Goal: Task Accomplishment & Management: Use online tool/utility

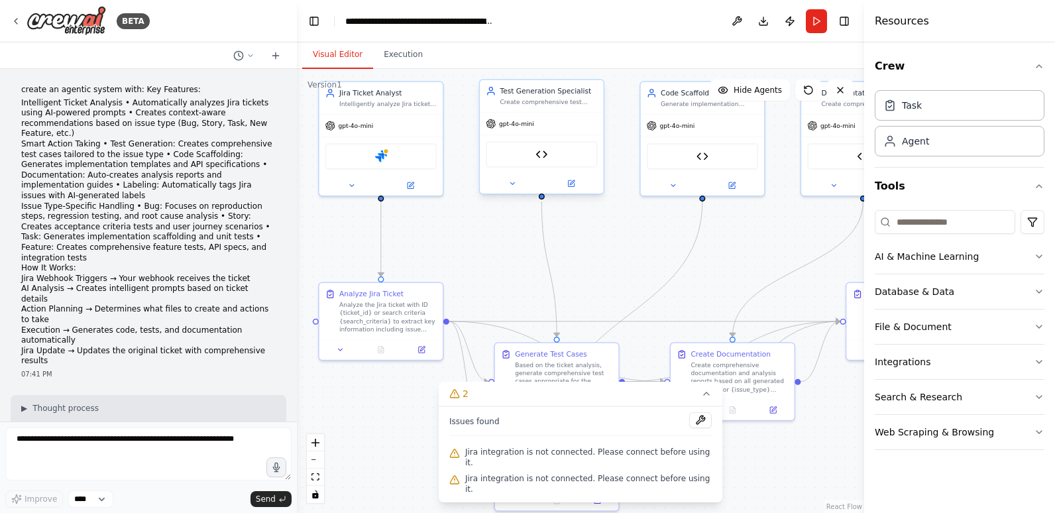
scroll to position [2613, 0]
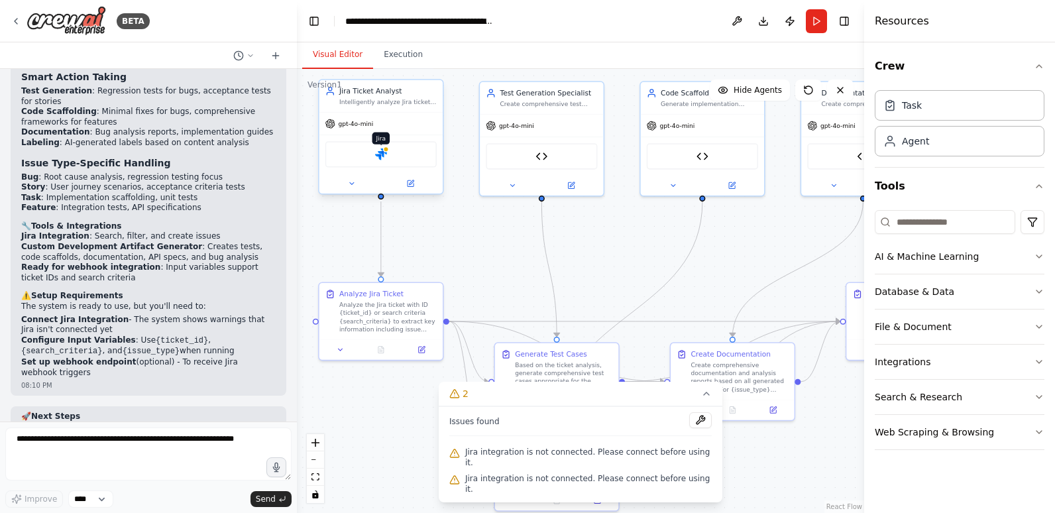
click at [381, 152] on img at bounding box center [381, 154] width 12 height 12
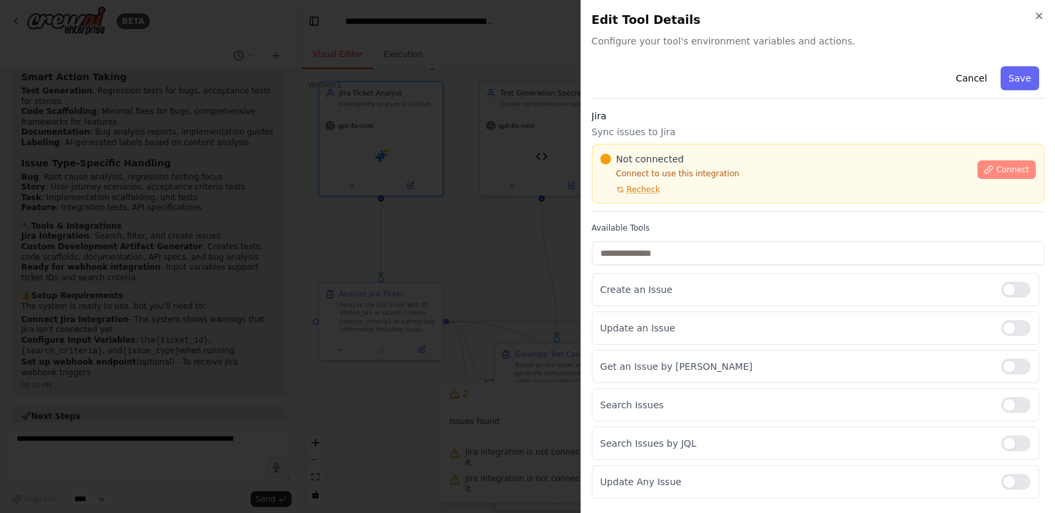
click at [996, 166] on span "Connect" at bounding box center [1012, 169] width 33 height 11
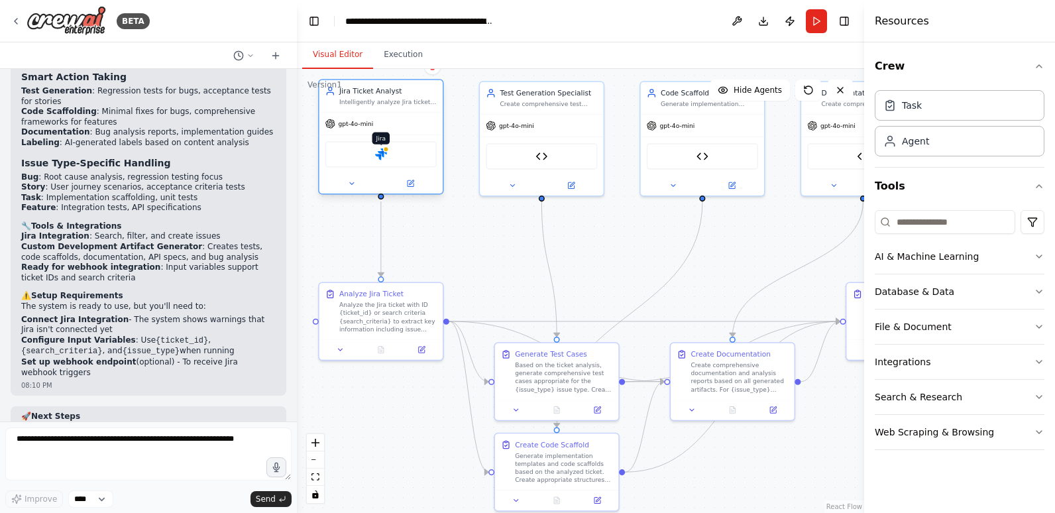
click at [381, 148] on img at bounding box center [381, 154] width 12 height 12
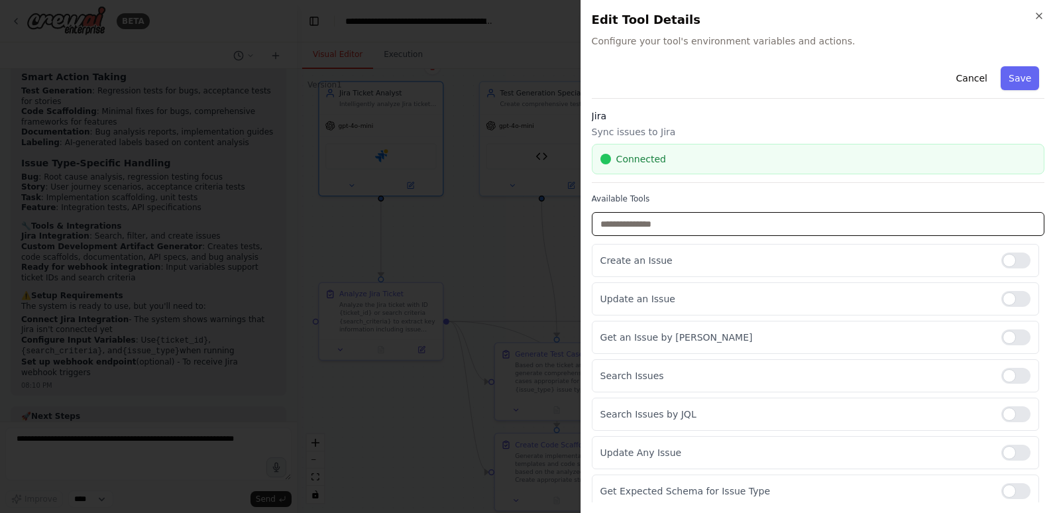
click at [662, 225] on input "text" at bounding box center [818, 224] width 453 height 24
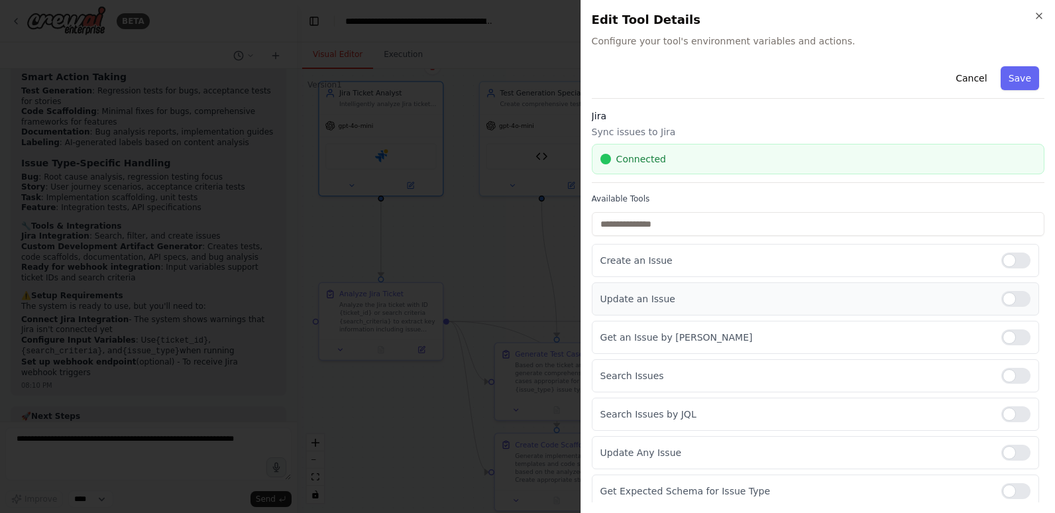
click at [1013, 296] on div at bounding box center [1016, 299] width 29 height 16
click at [1010, 333] on div at bounding box center [1016, 337] width 29 height 16
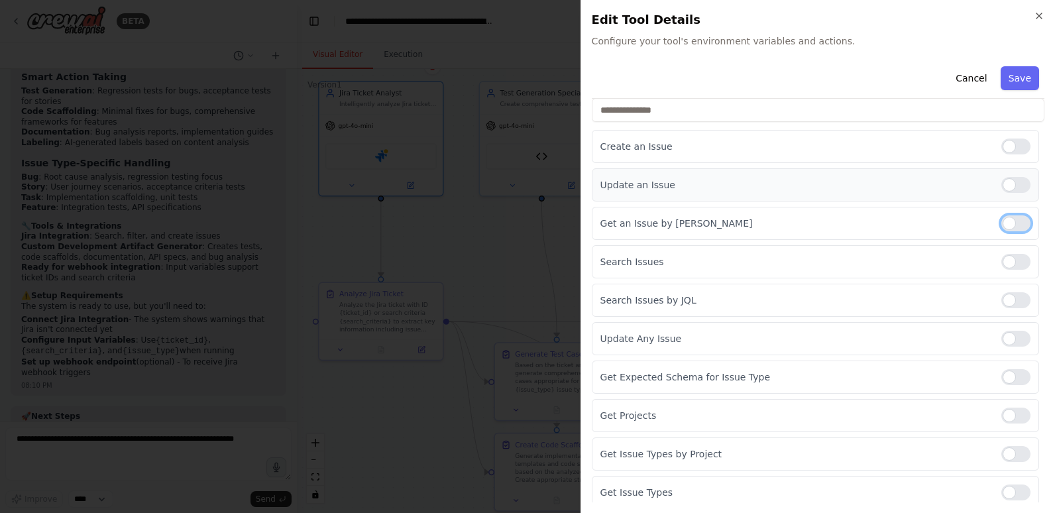
scroll to position [133, 0]
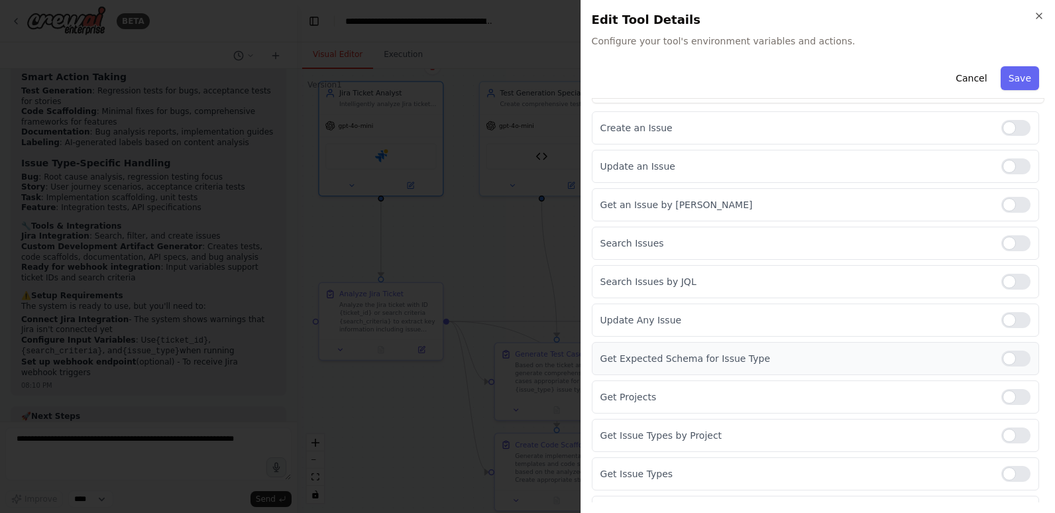
click at [1009, 355] on div at bounding box center [1016, 359] width 29 height 16
click at [1013, 394] on div at bounding box center [1016, 397] width 29 height 16
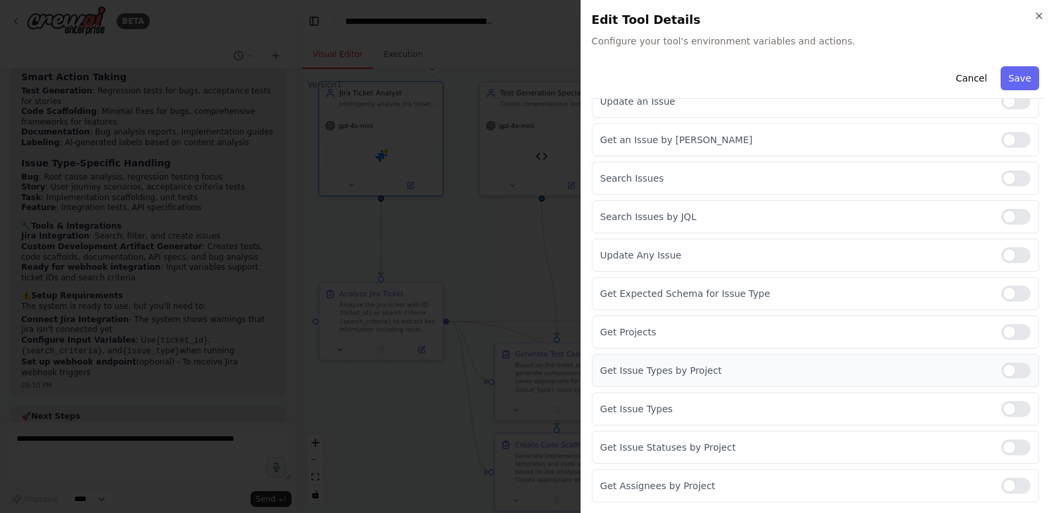
click at [1012, 368] on div at bounding box center [1016, 371] width 29 height 16
click at [1012, 409] on div at bounding box center [1016, 409] width 29 height 16
click at [1015, 443] on div at bounding box center [1016, 448] width 29 height 16
click at [1015, 487] on div at bounding box center [1016, 486] width 29 height 16
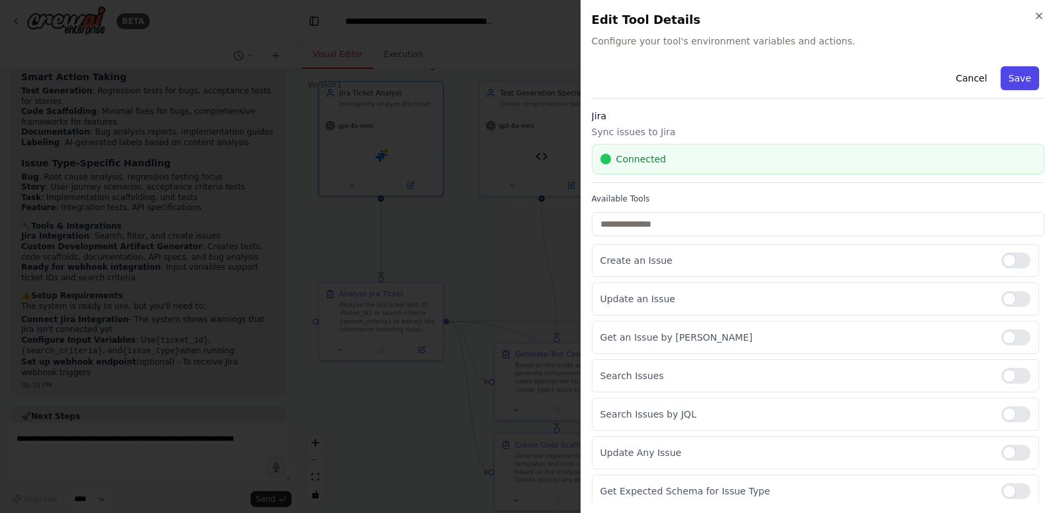
click at [1012, 78] on button "Save" at bounding box center [1020, 78] width 38 height 24
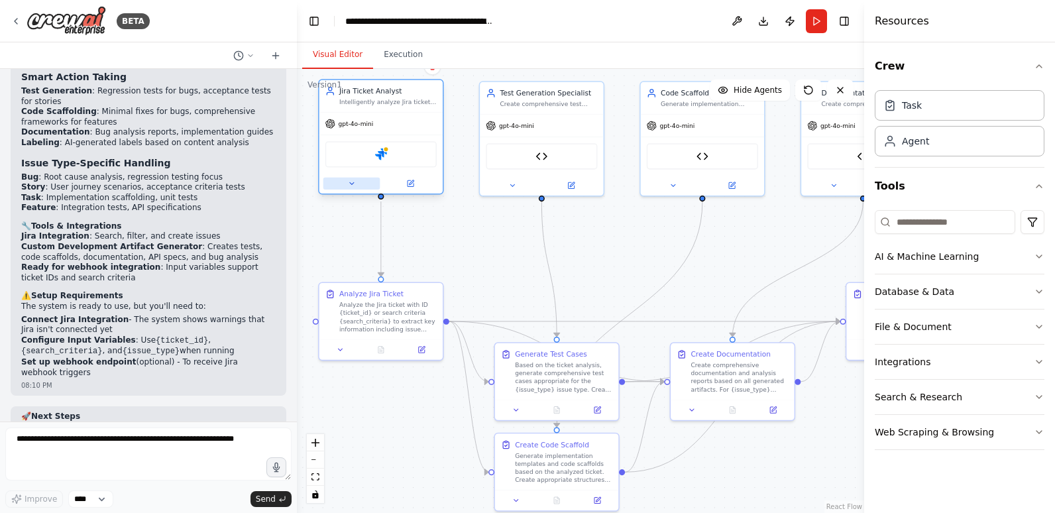
click at [351, 186] on icon at bounding box center [351, 184] width 8 height 8
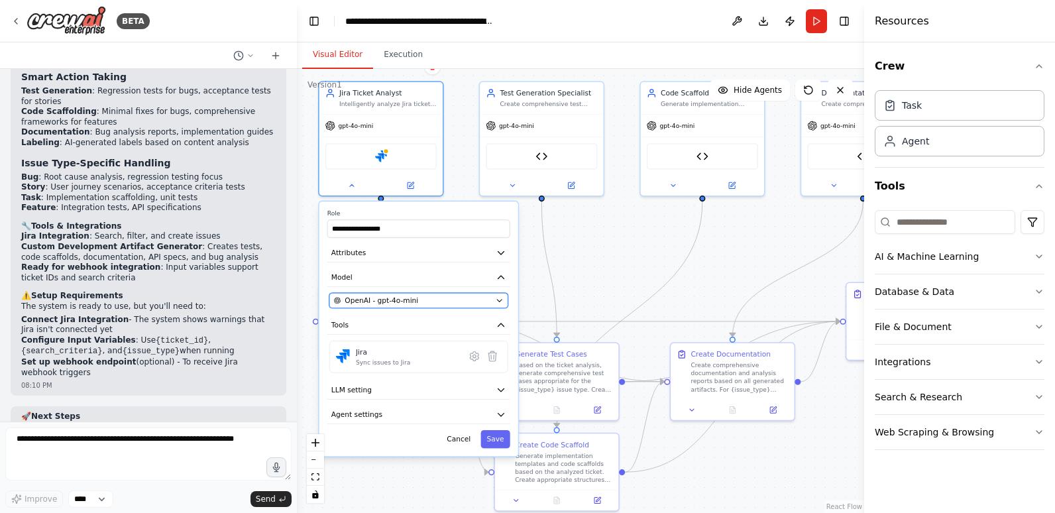
click at [408, 298] on span "OpenAI - gpt-4o-mini" at bounding box center [382, 301] width 74 height 10
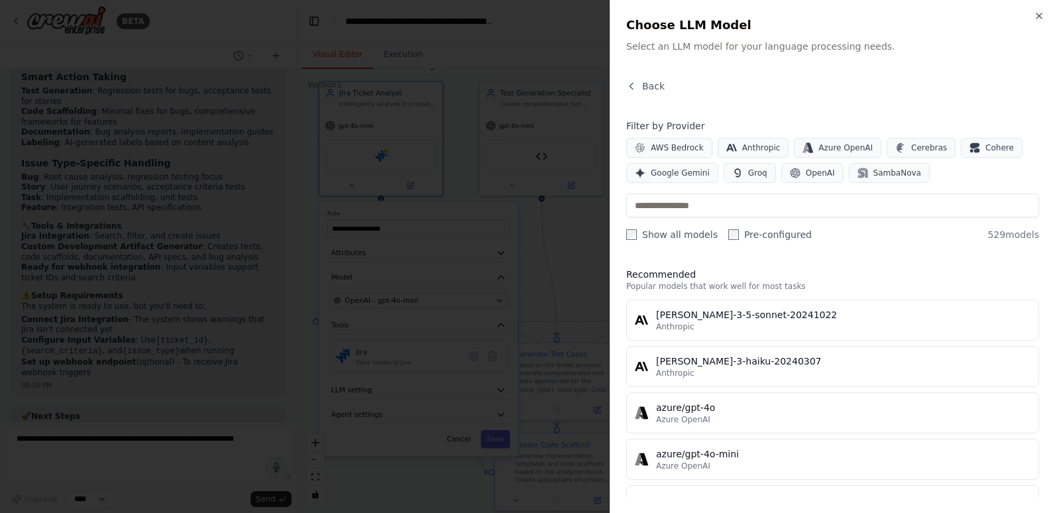
click at [640, 76] on div "Close Choose LLM Model Select an LLM model for your language processing needs. …" at bounding box center [832, 256] width 445 height 513
click at [640, 84] on button "Back" at bounding box center [645, 86] width 38 height 13
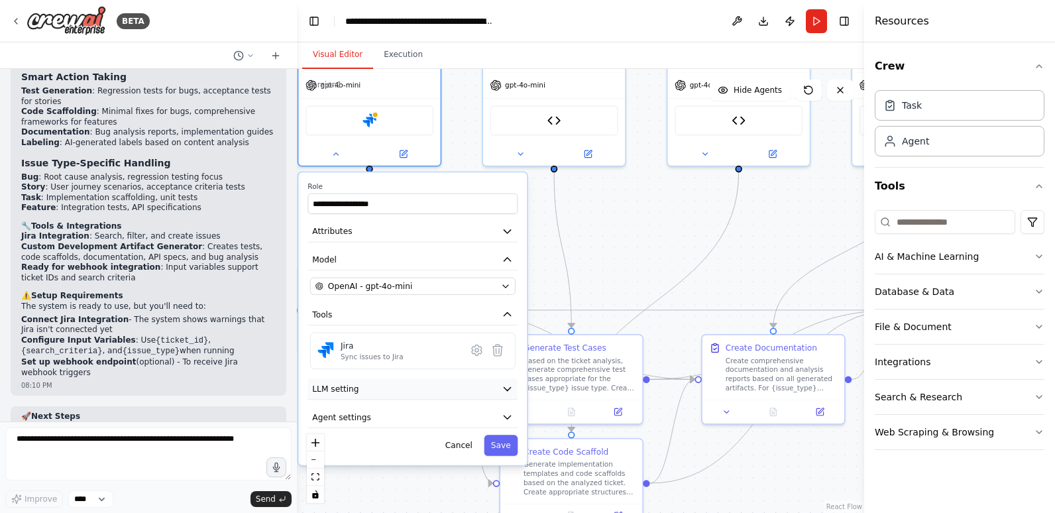
click at [506, 387] on icon "button" at bounding box center [507, 388] width 11 height 11
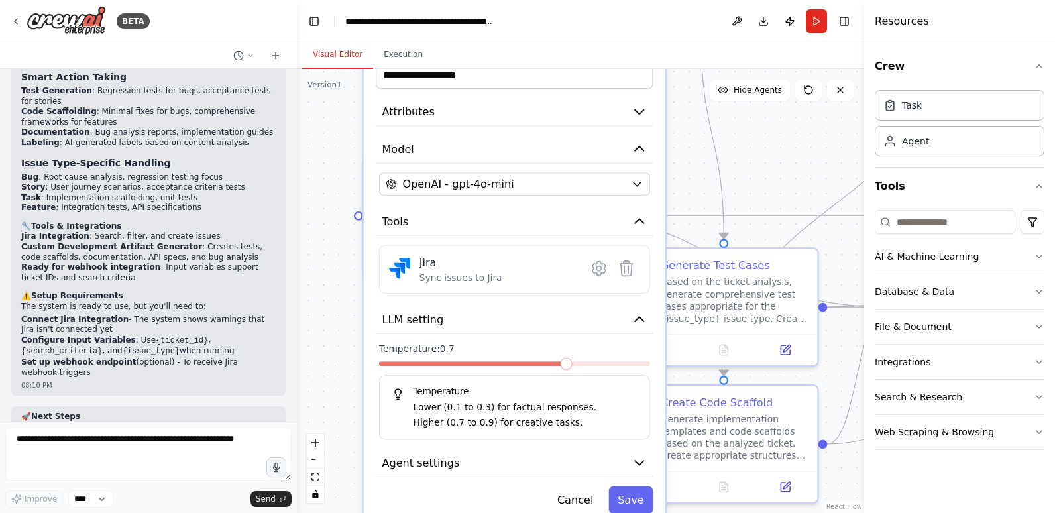
drag, startPoint x: 628, startPoint y: 201, endPoint x: 736, endPoint y: 140, distance: 124.1
click at [736, 140] on div "**********" at bounding box center [580, 291] width 567 height 444
click at [432, 368] on span at bounding box center [437, 364] width 12 height 12
click at [417, 369] on span at bounding box center [411, 364] width 12 height 12
click at [628, 463] on button "Agent settings" at bounding box center [514, 463] width 277 height 29
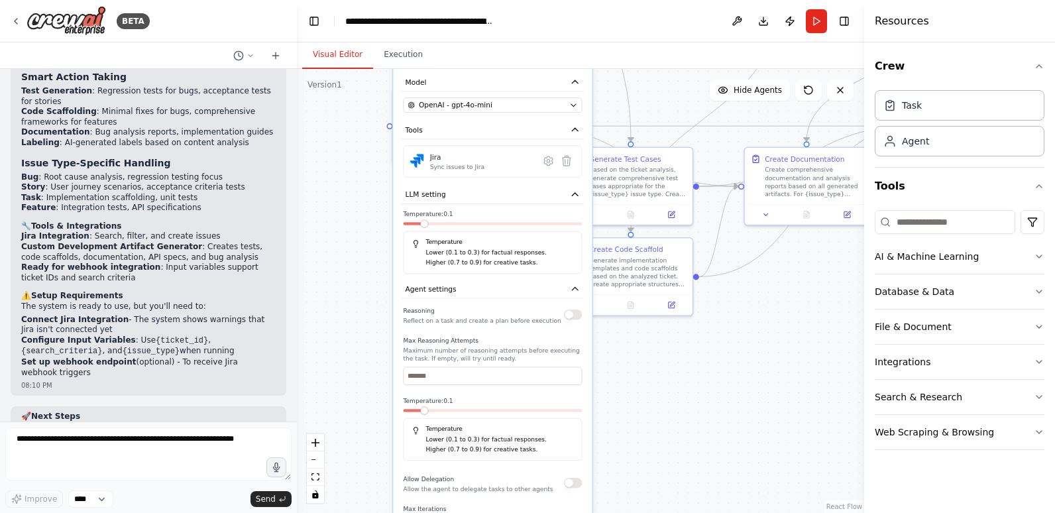
drag, startPoint x: 787, startPoint y: 475, endPoint x: 725, endPoint y: 298, distance: 186.8
click at [727, 297] on div "**********" at bounding box center [580, 291] width 567 height 444
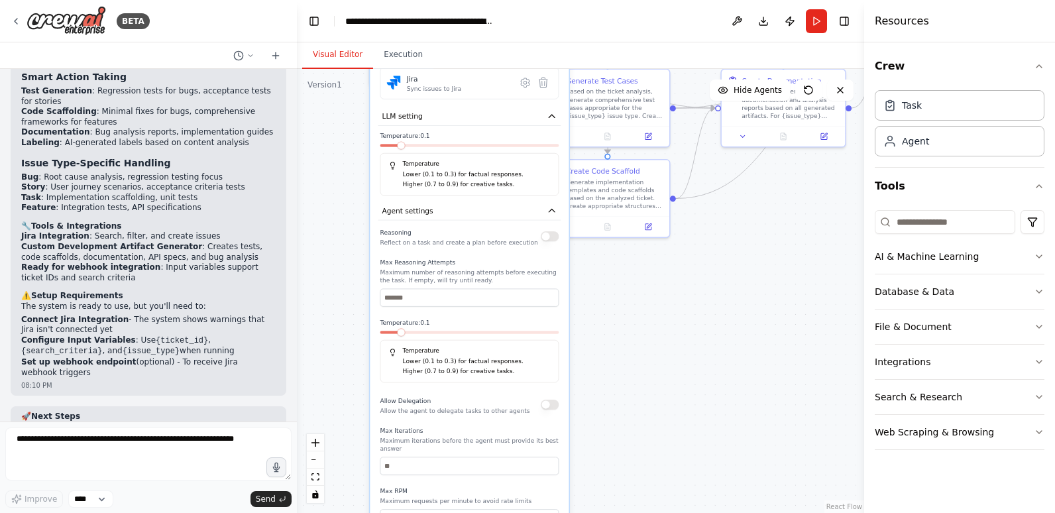
drag, startPoint x: 677, startPoint y: 414, endPoint x: 655, endPoint y: 343, distance: 74.4
click at [655, 343] on div "**********" at bounding box center [580, 291] width 567 height 444
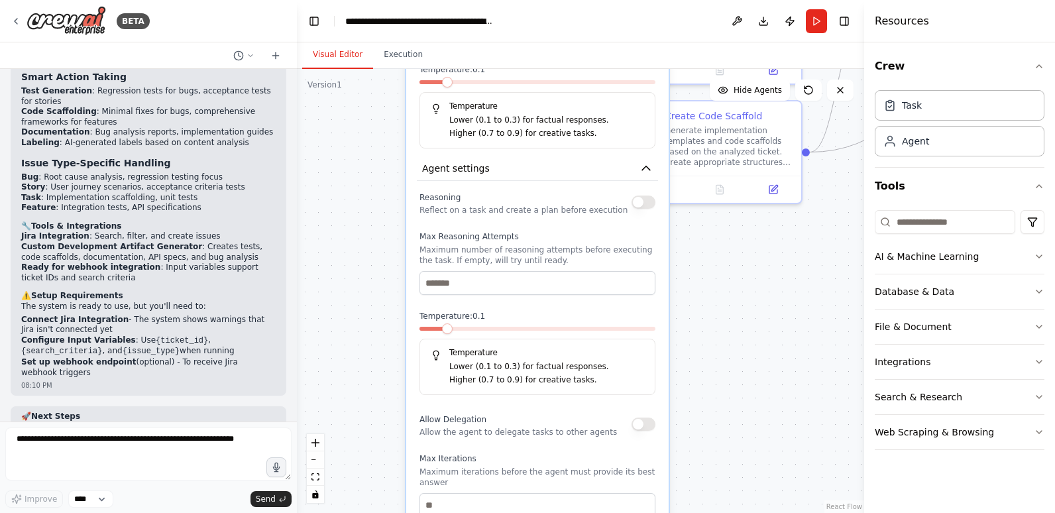
drag, startPoint x: 664, startPoint y: 336, endPoint x: 751, endPoint y: 336, distance: 86.8
click at [751, 336] on div "**********" at bounding box center [580, 291] width 567 height 444
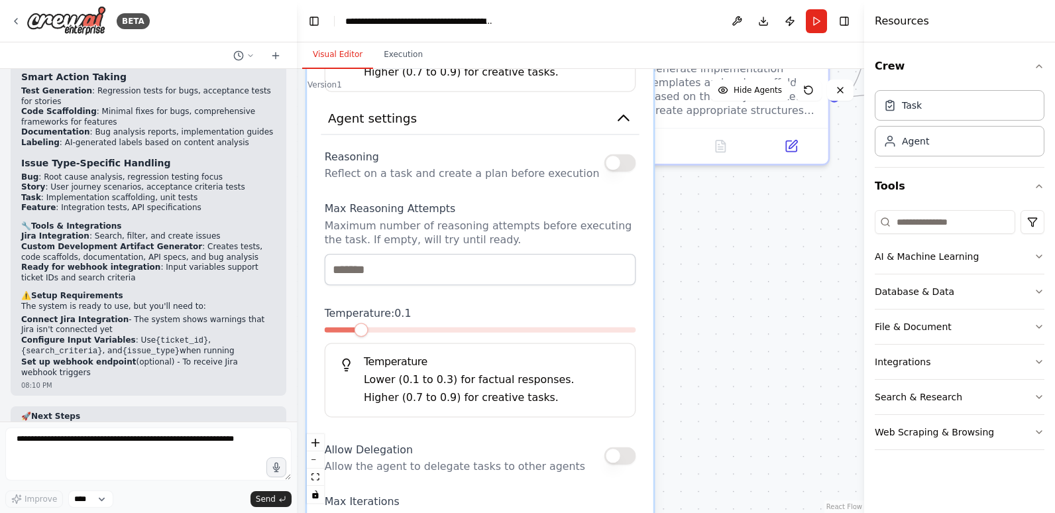
click at [626, 163] on button "button" at bounding box center [621, 162] width 32 height 17
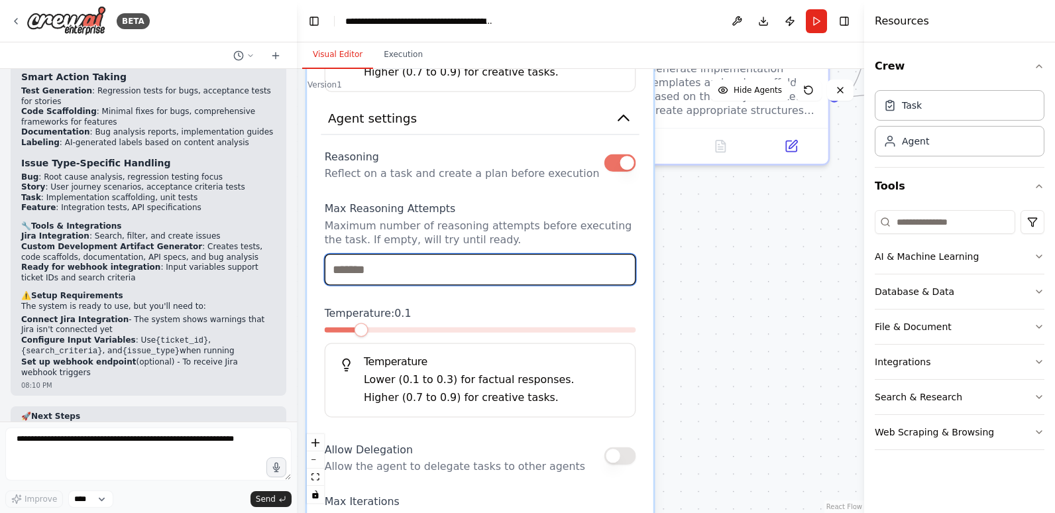
click at [447, 279] on input "number" at bounding box center [481, 270] width 312 height 32
click at [621, 271] on input "*" at bounding box center [481, 270] width 312 height 32
click at [622, 265] on input "*" at bounding box center [481, 270] width 312 height 32
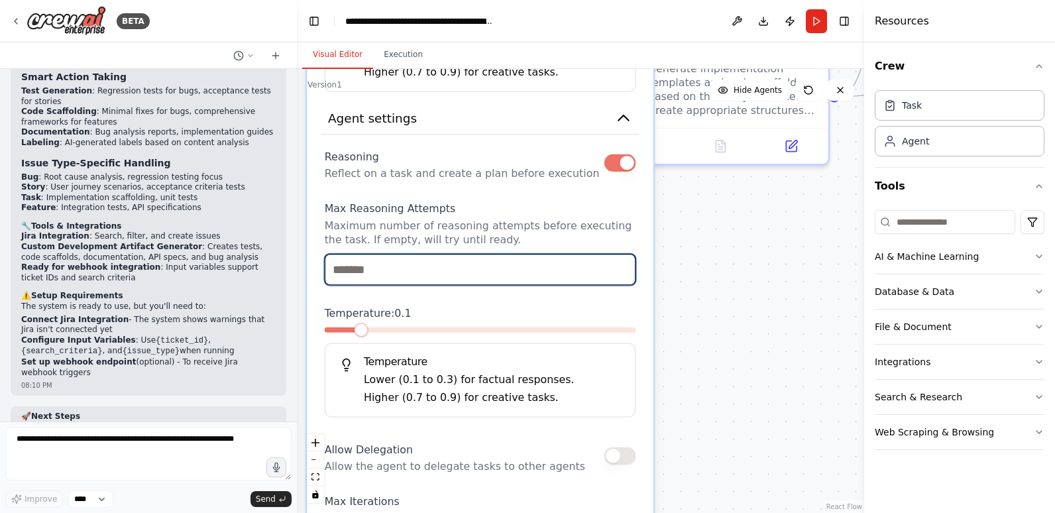
type input "*"
click at [620, 272] on input "*" at bounding box center [481, 270] width 312 height 32
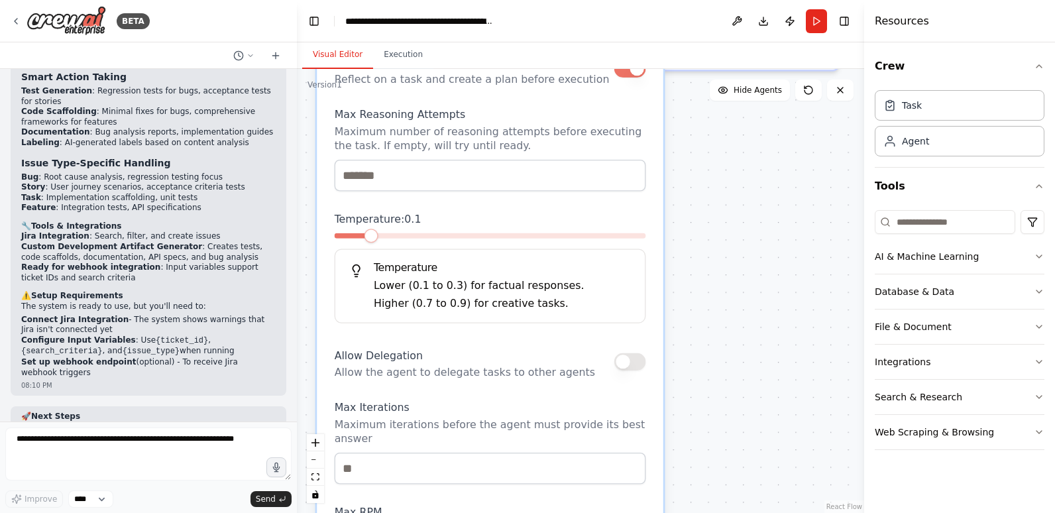
drag, startPoint x: 729, startPoint y: 345, endPoint x: 738, endPoint y: 251, distance: 94.7
click at [738, 251] on div "**********" at bounding box center [580, 291] width 567 height 444
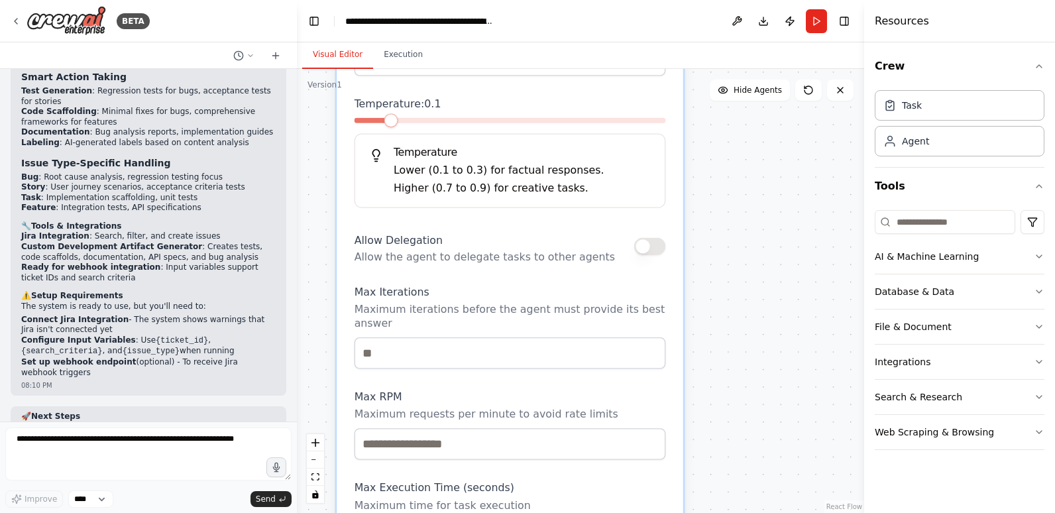
drag, startPoint x: 725, startPoint y: 337, endPoint x: 744, endPoint y: 221, distance: 118.4
click at [744, 221] on div "**********" at bounding box center [580, 291] width 567 height 444
click at [654, 248] on button "button" at bounding box center [650, 245] width 32 height 17
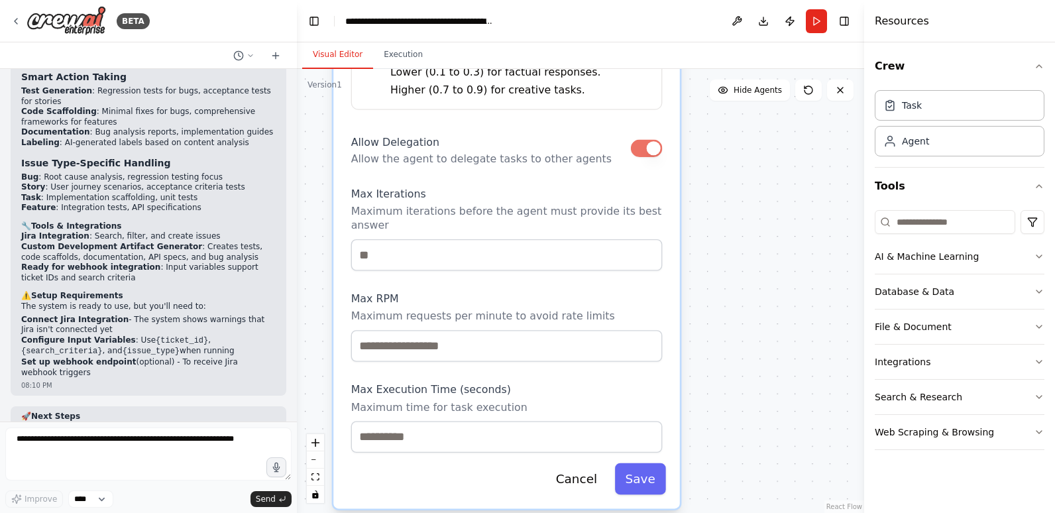
drag, startPoint x: 711, startPoint y: 302, endPoint x: 708, endPoint y: 205, distance: 96.8
click at [708, 205] on div "**********" at bounding box center [580, 291] width 567 height 444
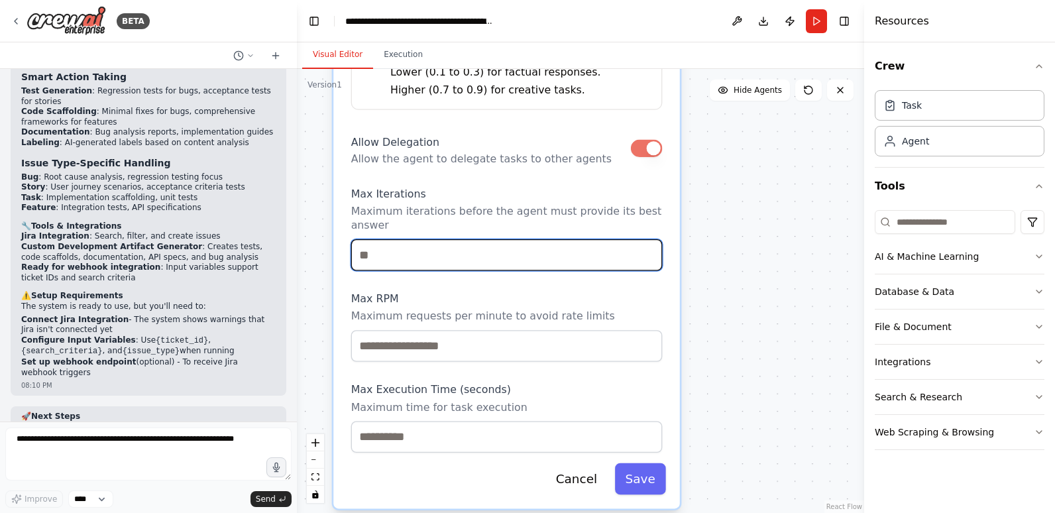
drag, startPoint x: 426, startPoint y: 245, endPoint x: 359, endPoint y: 247, distance: 67.0
click at [359, 247] on input "number" at bounding box center [507, 255] width 312 height 32
type input "*"
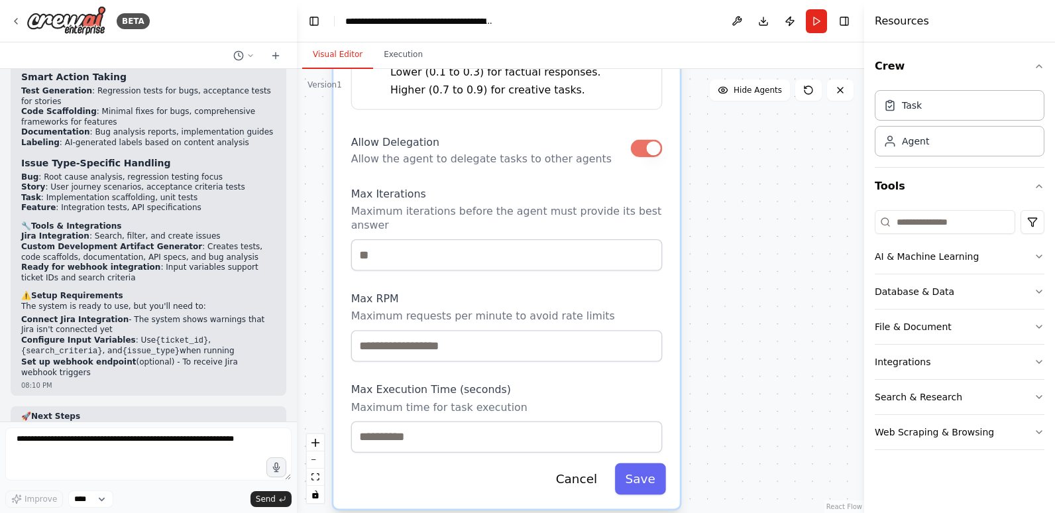
click at [717, 277] on div "**********" at bounding box center [580, 291] width 567 height 444
click at [511, 332] on input "number" at bounding box center [507, 346] width 312 height 32
click at [648, 330] on input "*" at bounding box center [507, 346] width 312 height 32
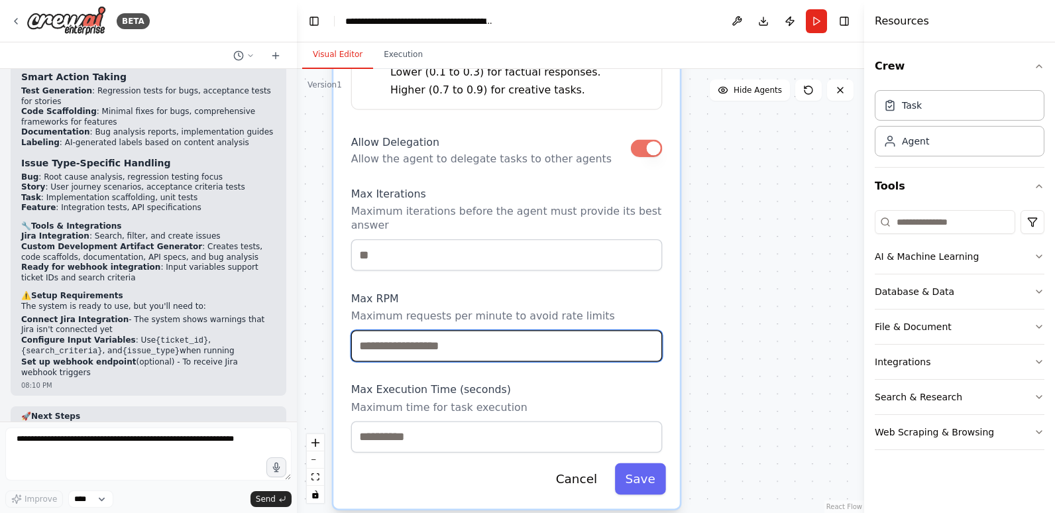
click at [648, 330] on input "*" at bounding box center [507, 346] width 312 height 32
click at [650, 339] on input "*" at bounding box center [507, 346] width 312 height 32
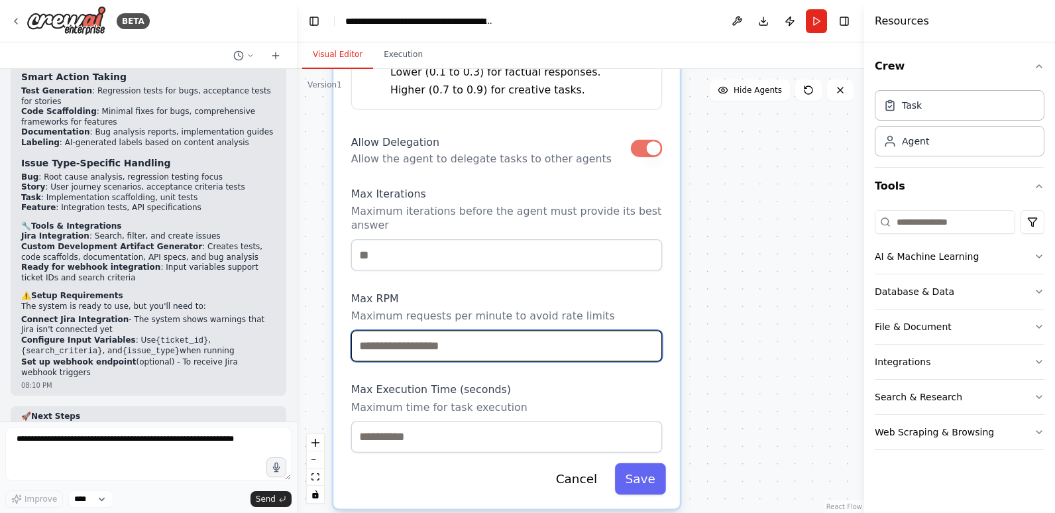
click at [648, 331] on input "*" at bounding box center [507, 346] width 312 height 32
click at [648, 330] on input "*" at bounding box center [507, 346] width 312 height 32
type input "**"
click at [648, 330] on input "**" at bounding box center [507, 346] width 312 height 32
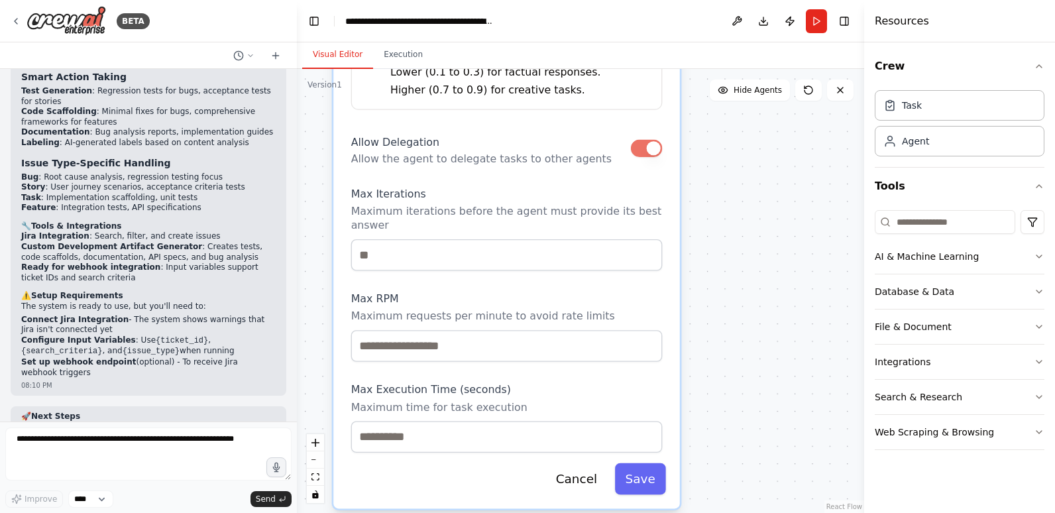
click at [734, 373] on div "**********" at bounding box center [580, 291] width 567 height 444
click at [641, 463] on button "Save" at bounding box center [640, 479] width 51 height 32
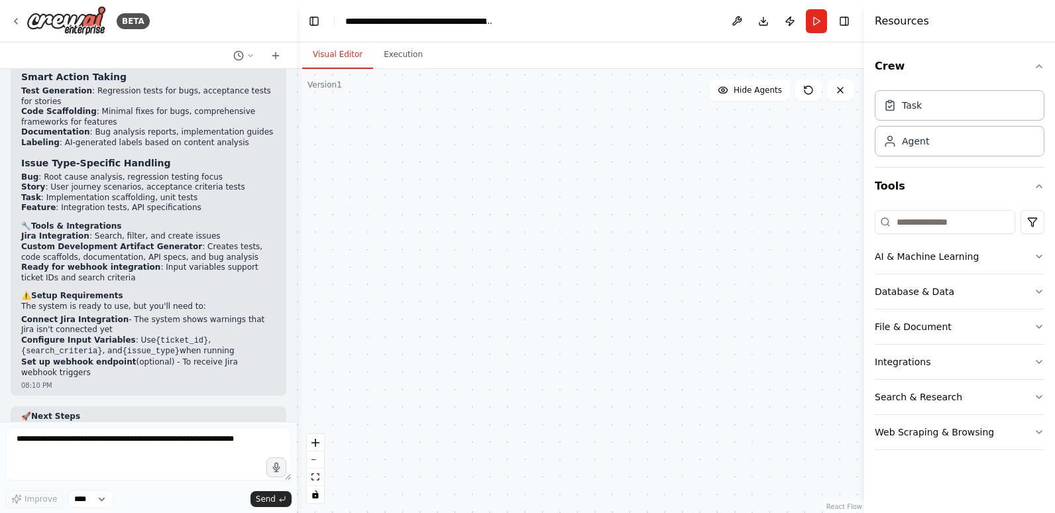
drag, startPoint x: 504, startPoint y: 320, endPoint x: 709, endPoint y: 384, distance: 214.9
click at [709, 384] on div ".deletable-edge-delete-btn { width: 20px; height: 20px; border: 0px solid #ffff…" at bounding box center [580, 291] width 567 height 444
click at [571, 284] on div ".deletable-edge-delete-btn { width: 20px; height: 20px; border: 0px solid #ffff…" at bounding box center [580, 291] width 567 height 444
drag, startPoint x: 808, startPoint y: 219, endPoint x: 577, endPoint y: 428, distance: 311.2
click at [577, 428] on div ".deletable-edge-delete-btn { width: 20px; height: 20px; border: 0px solid #ffff…" at bounding box center [580, 291] width 567 height 444
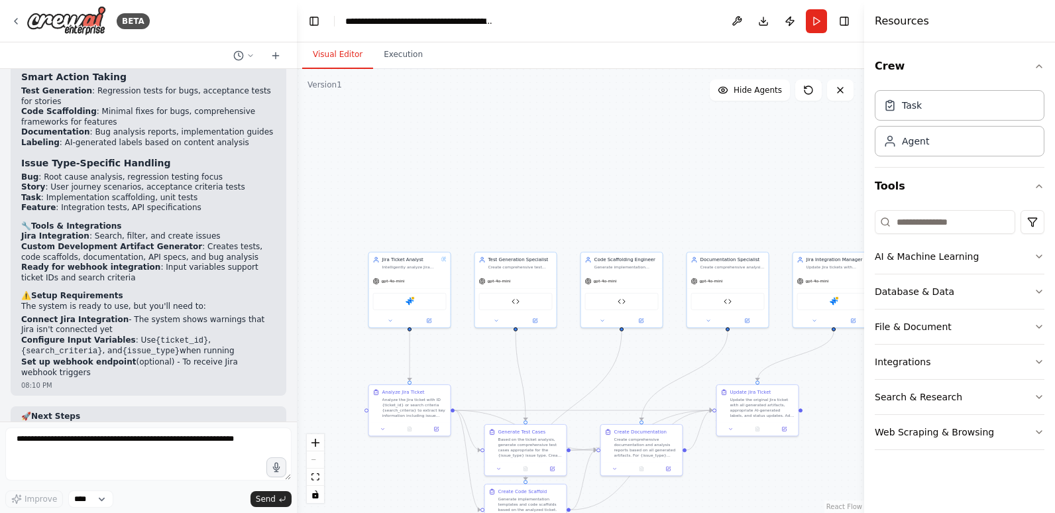
drag, startPoint x: 408, startPoint y: 192, endPoint x: 465, endPoint y: 416, distance: 231.8
click at [465, 416] on div ".deletable-edge-delete-btn { width: 20px; height: 20px; border: 0px solid #ffff…" at bounding box center [580, 291] width 567 height 444
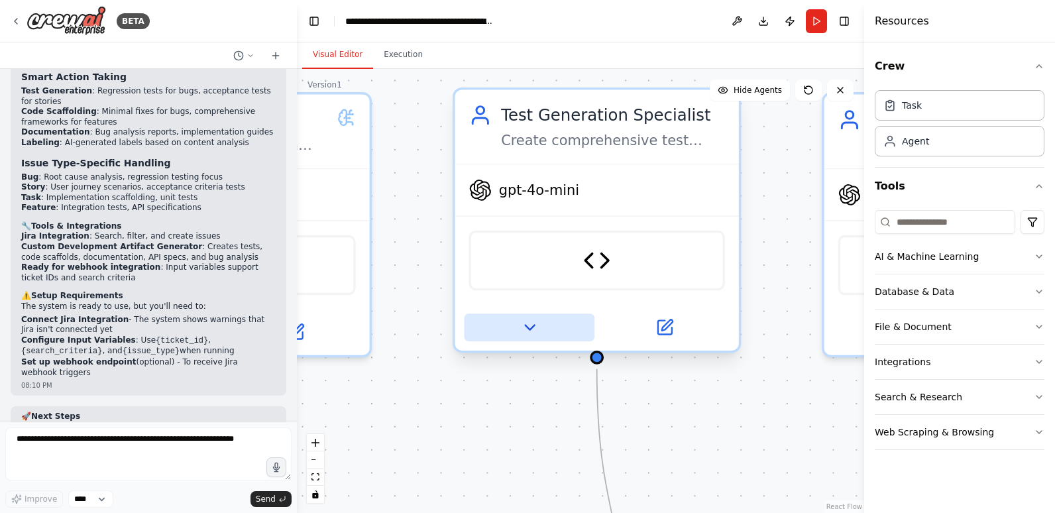
click at [530, 328] on icon at bounding box center [529, 327] width 9 height 5
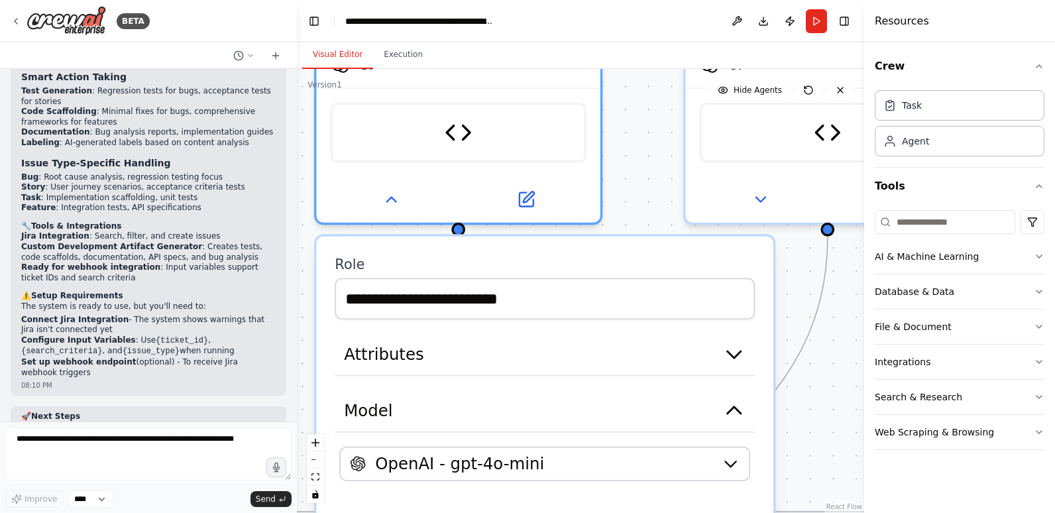
drag, startPoint x: 776, startPoint y: 264, endPoint x: 637, endPoint y: 131, distance: 192.7
click at [637, 131] on div ".deletable-edge-delete-btn { width: 20px; height: 20px; border: 0px solid #ffff…" at bounding box center [580, 291] width 567 height 444
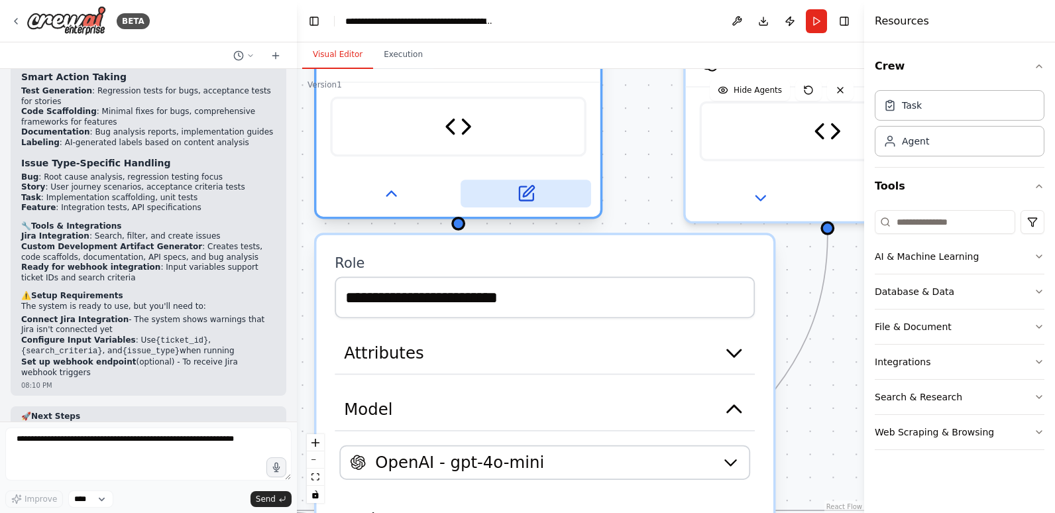
click at [532, 194] on icon at bounding box center [526, 194] width 14 height 14
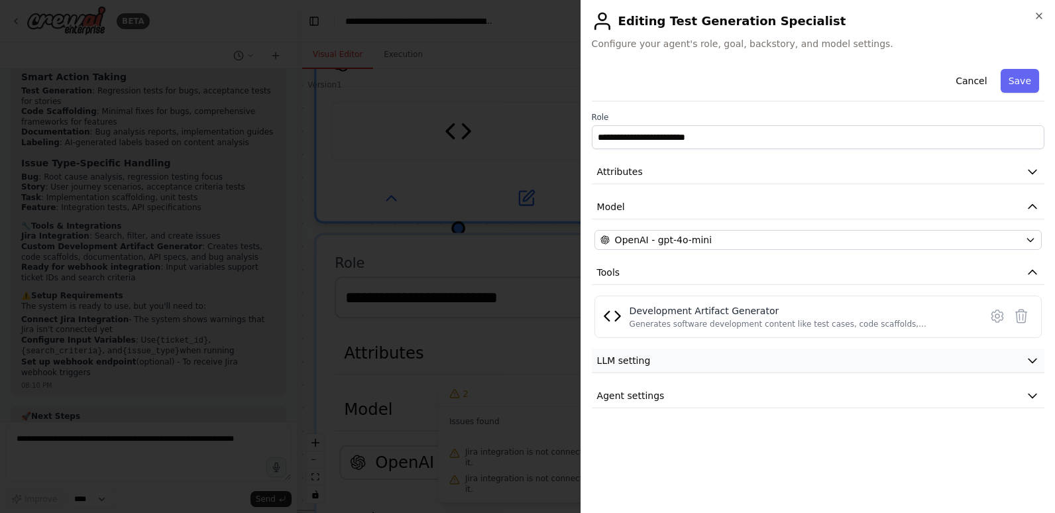
click at [1036, 357] on icon "button" at bounding box center [1032, 360] width 13 height 13
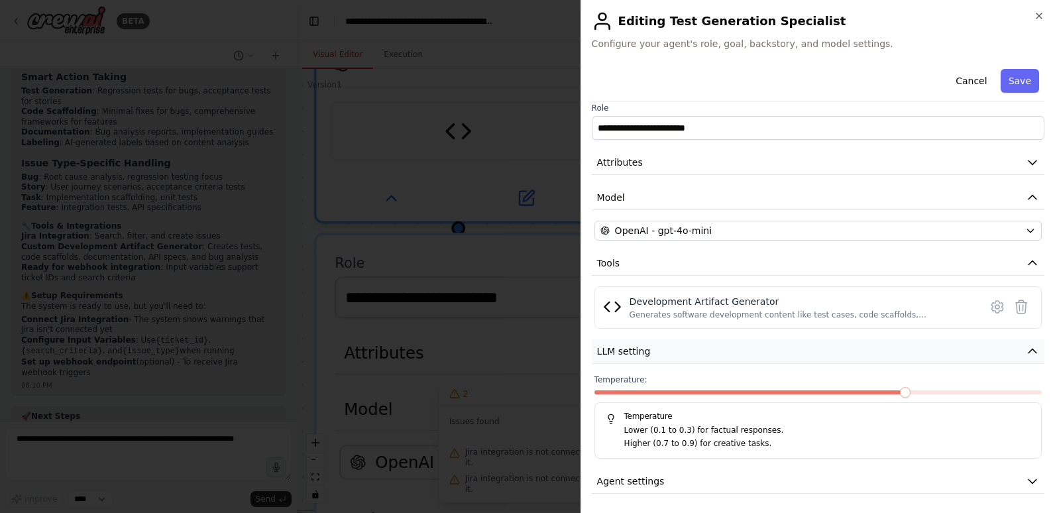
scroll to position [11, 0]
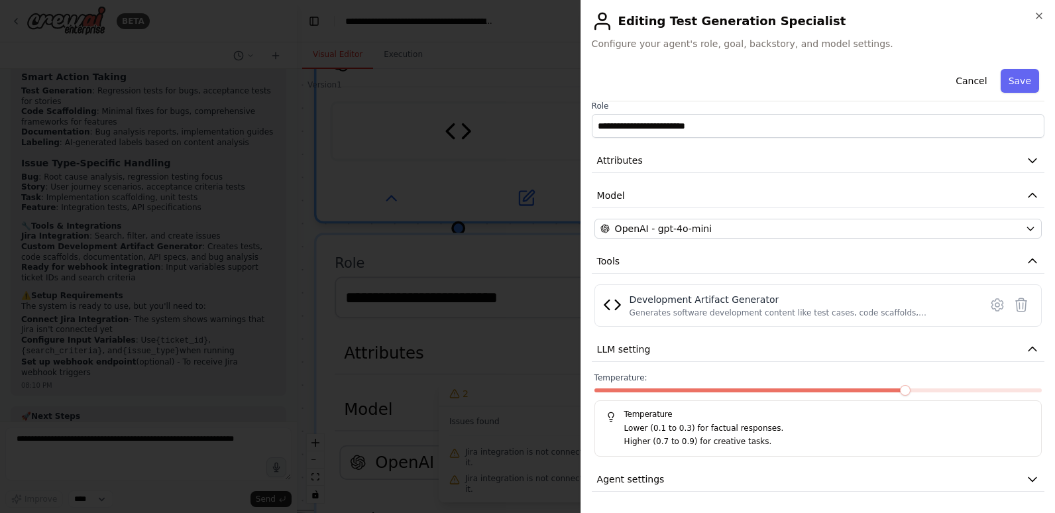
click at [782, 388] on span at bounding box center [752, 390] width 314 height 4
click at [640, 390] on span at bounding box center [617, 390] width 45 height 4
click at [670, 390] on span at bounding box center [818, 390] width 447 height 4
click at [640, 392] on span at bounding box center [617, 390] width 45 height 4
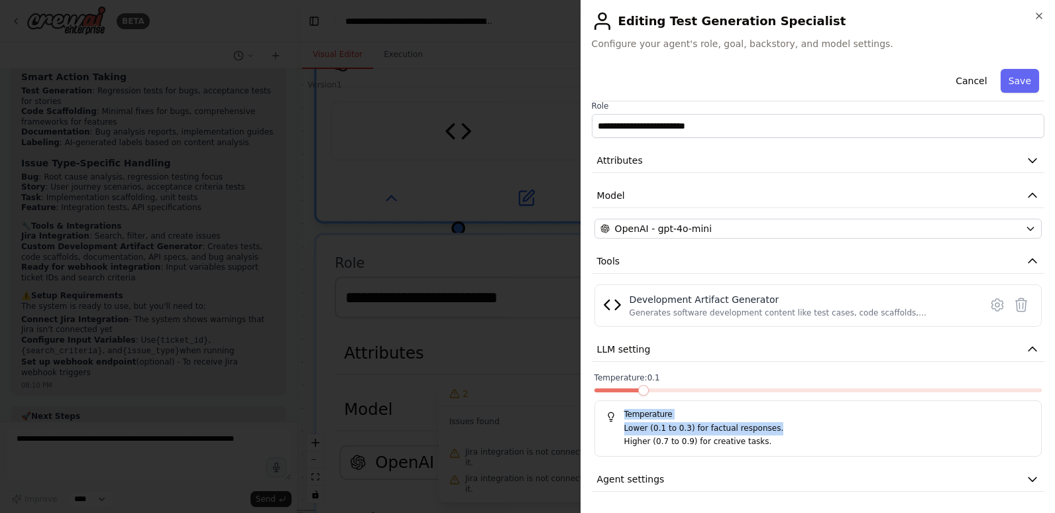
drag, startPoint x: 811, startPoint y: 432, endPoint x: 803, endPoint y: 381, distance: 51.6
click at [803, 381] on div "Temperature: 0.1 Temperature Lower (0.1 to 0.3) for factual responses. Higher (…" at bounding box center [818, 415] width 447 height 84
click at [1026, 475] on icon "button" at bounding box center [1032, 479] width 13 height 13
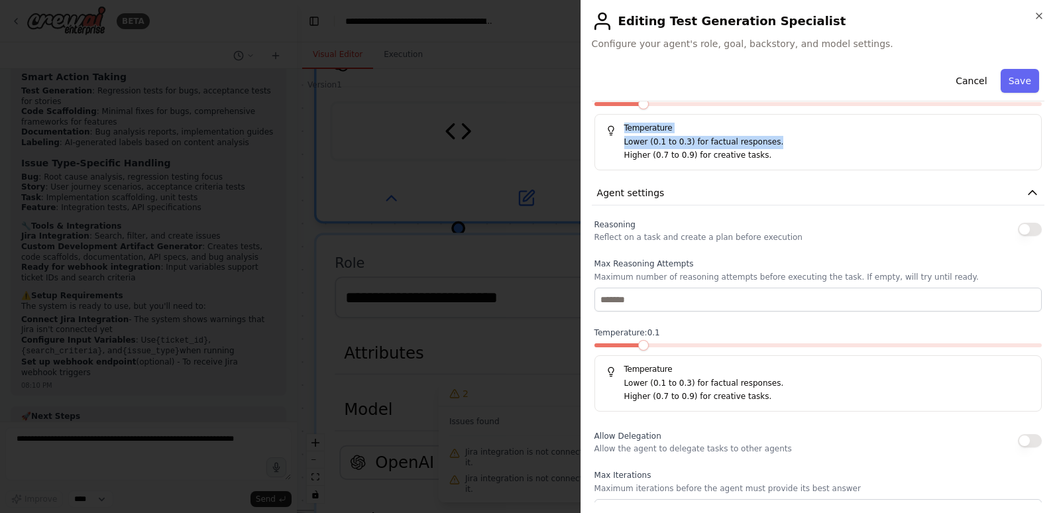
scroll to position [276, 0]
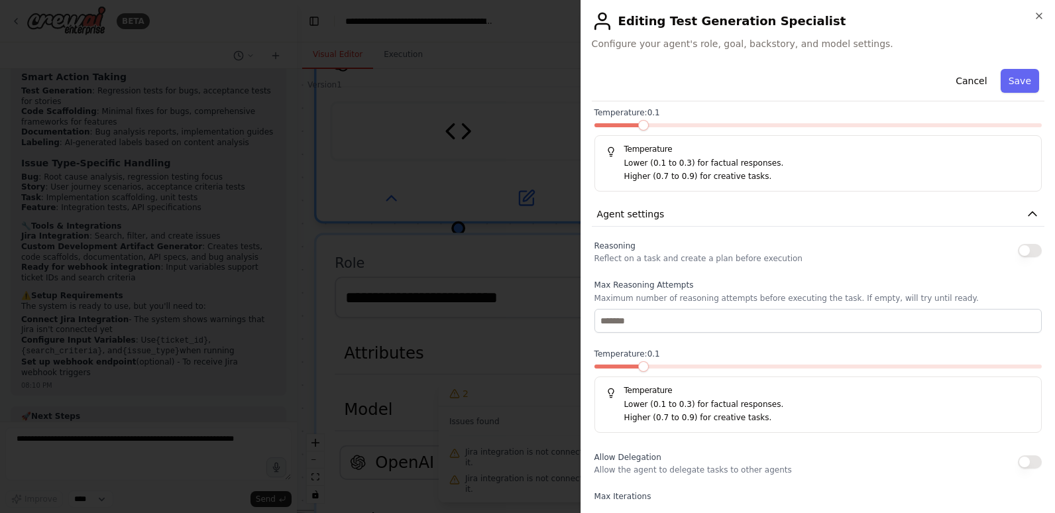
click at [703, 236] on div "**********" at bounding box center [818, 234] width 453 height 895
click at [1023, 249] on button "button" at bounding box center [1030, 250] width 24 height 13
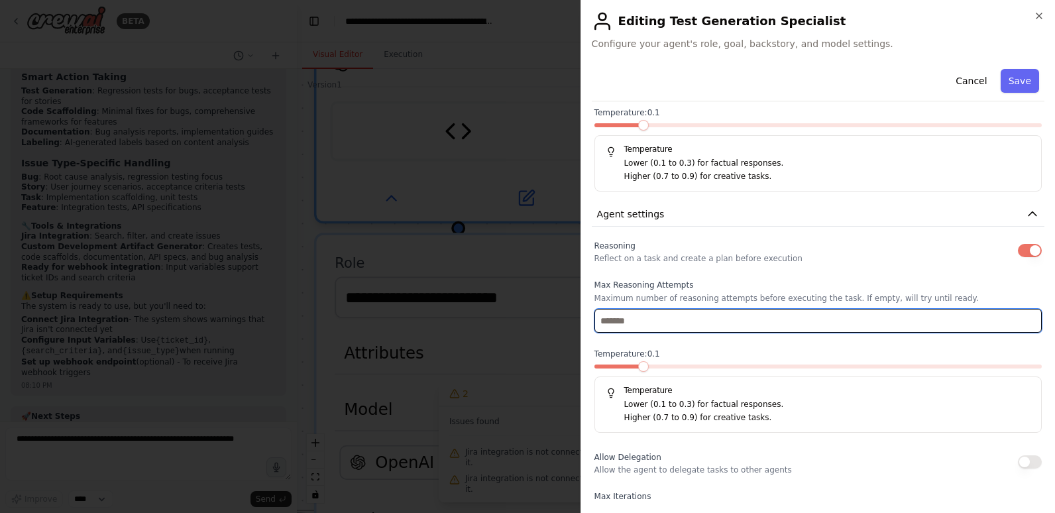
click at [766, 323] on input "number" at bounding box center [818, 321] width 447 height 24
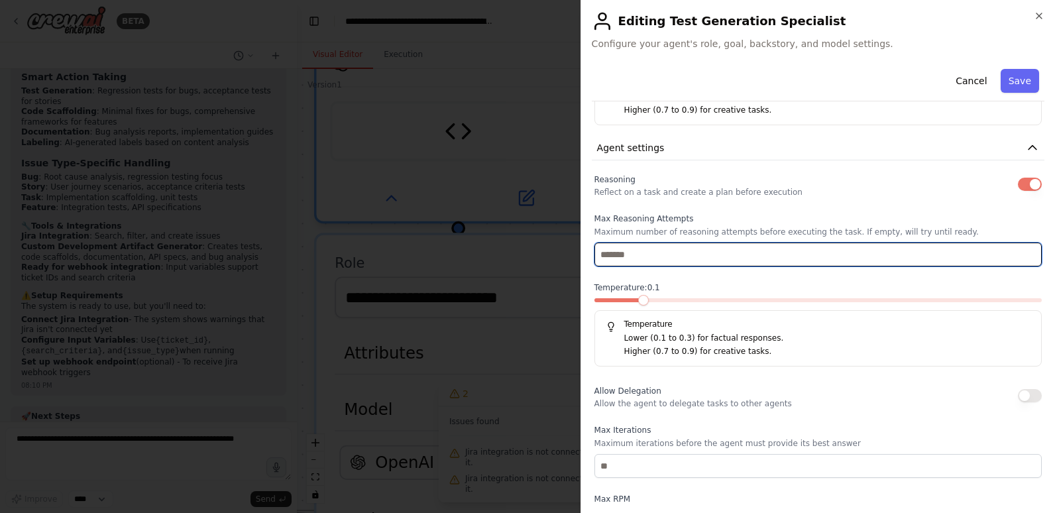
scroll to position [409, 0]
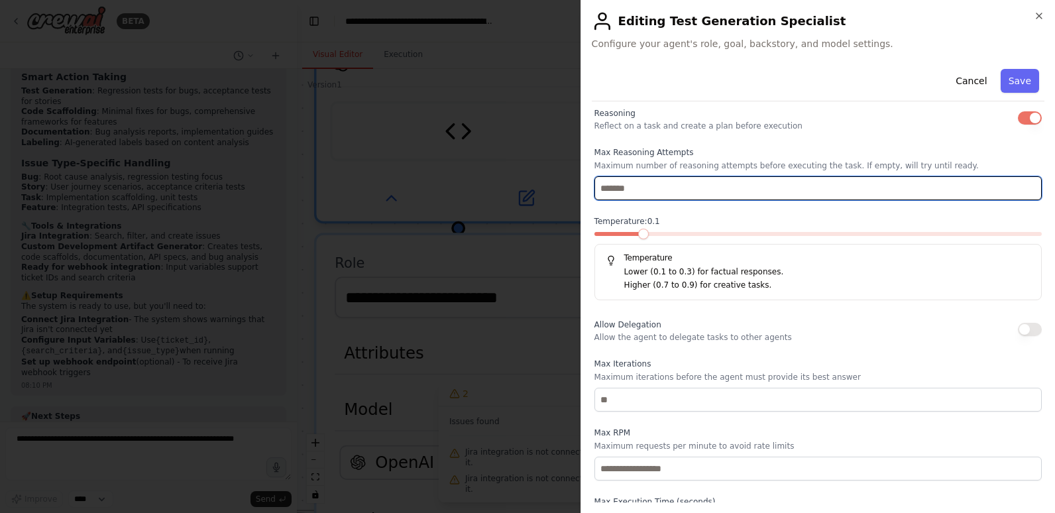
type input "*"
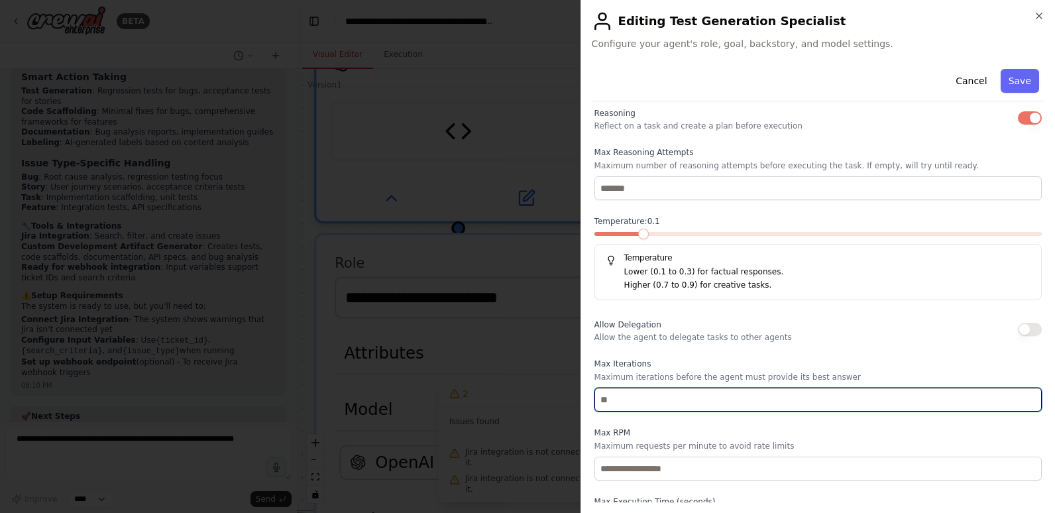
click at [651, 407] on input "number" at bounding box center [818, 400] width 447 height 24
drag, startPoint x: 640, startPoint y: 403, endPoint x: 557, endPoint y: 411, distance: 83.2
click at [557, 411] on body "BETA create an agentic system with: Key Features: Intelligent Ticket Analysis •…" at bounding box center [527, 256] width 1055 height 513
type input "*"
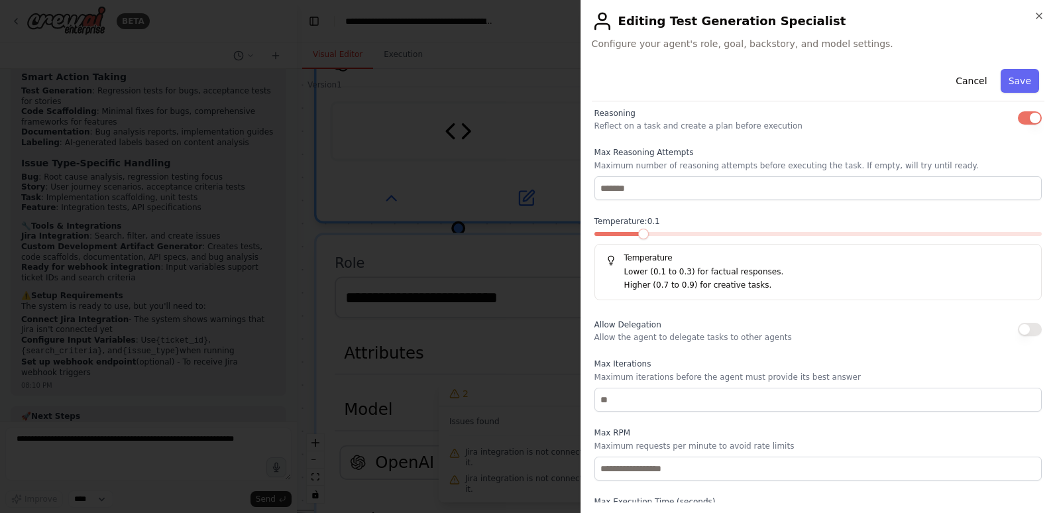
click at [654, 431] on label "Max RPM" at bounding box center [818, 433] width 447 height 11
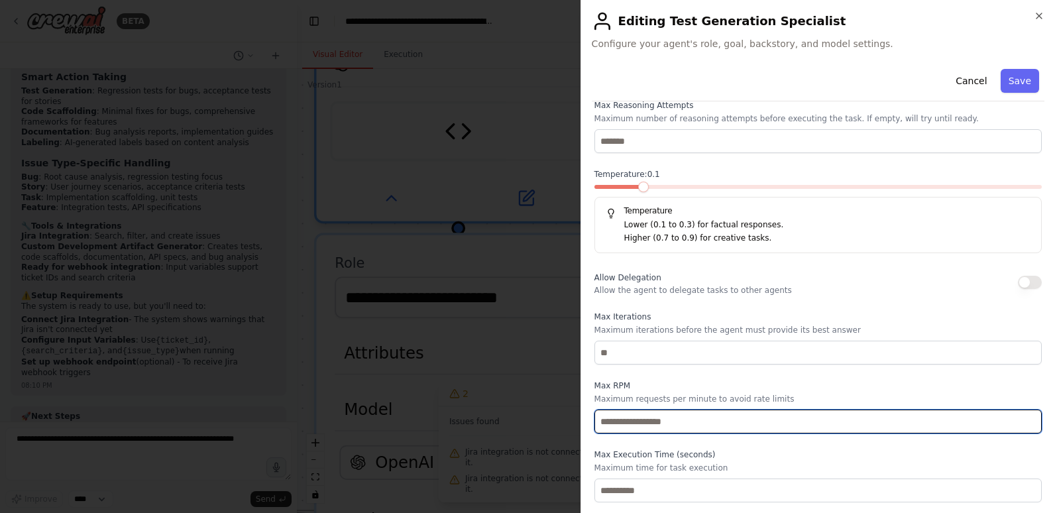
click at [652, 424] on input "number" at bounding box center [818, 422] width 447 height 24
type input "**"
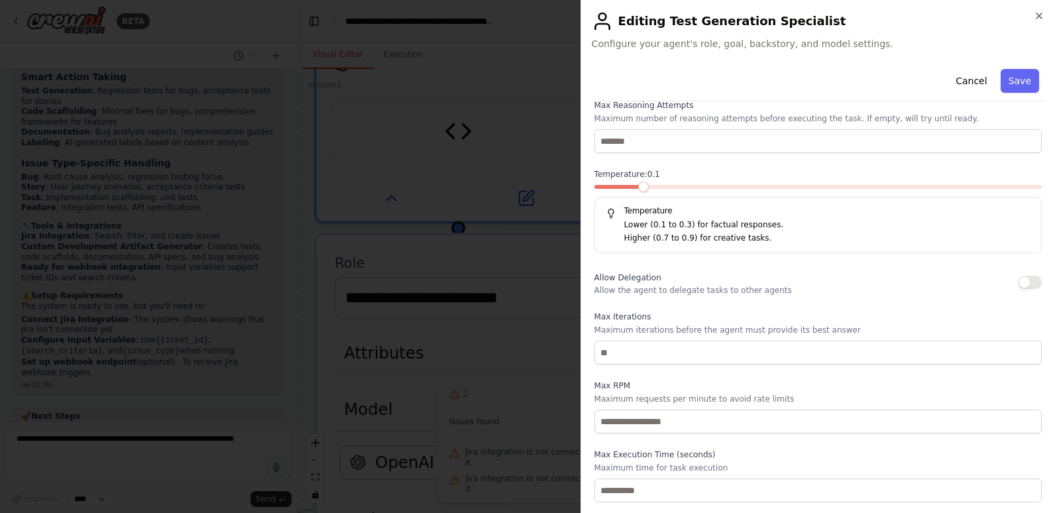
click at [722, 446] on div "Reasoning Reflect on a task and create a plan before execution Max Reasoning At…" at bounding box center [818, 280] width 447 height 445
click at [1011, 82] on button "Save" at bounding box center [1020, 81] width 38 height 24
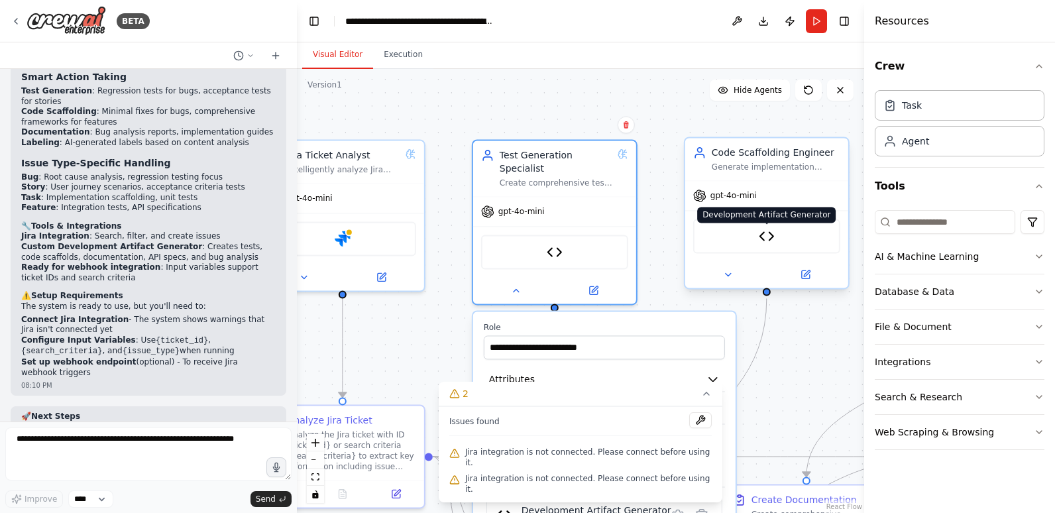
click at [771, 231] on img at bounding box center [767, 236] width 16 height 16
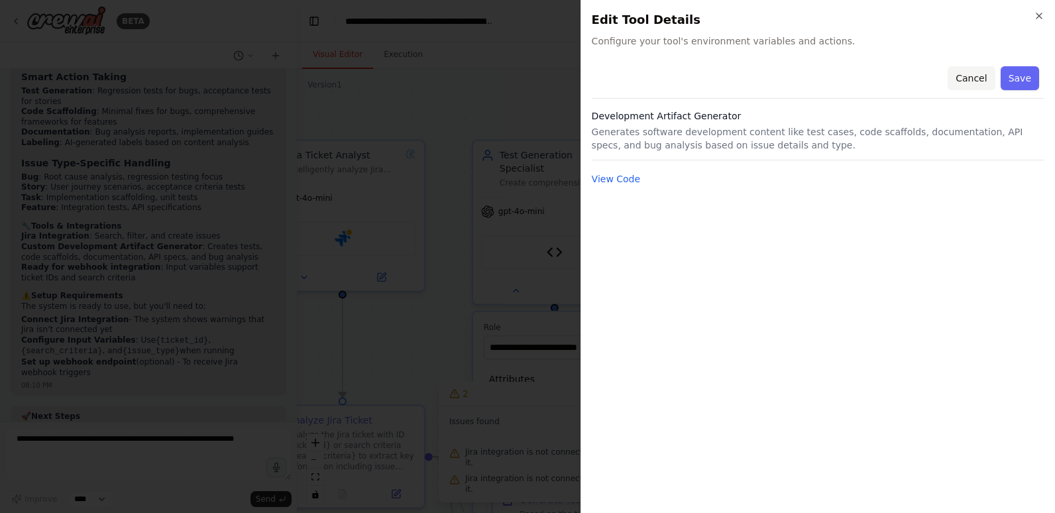
click at [970, 76] on button "Cancel" at bounding box center [971, 78] width 47 height 24
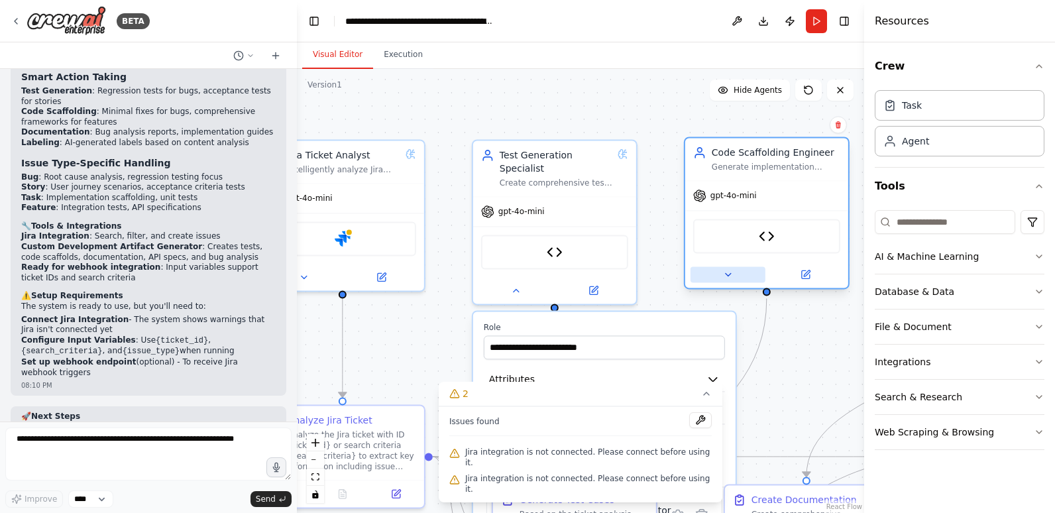
click at [725, 280] on button at bounding box center [728, 274] width 75 height 16
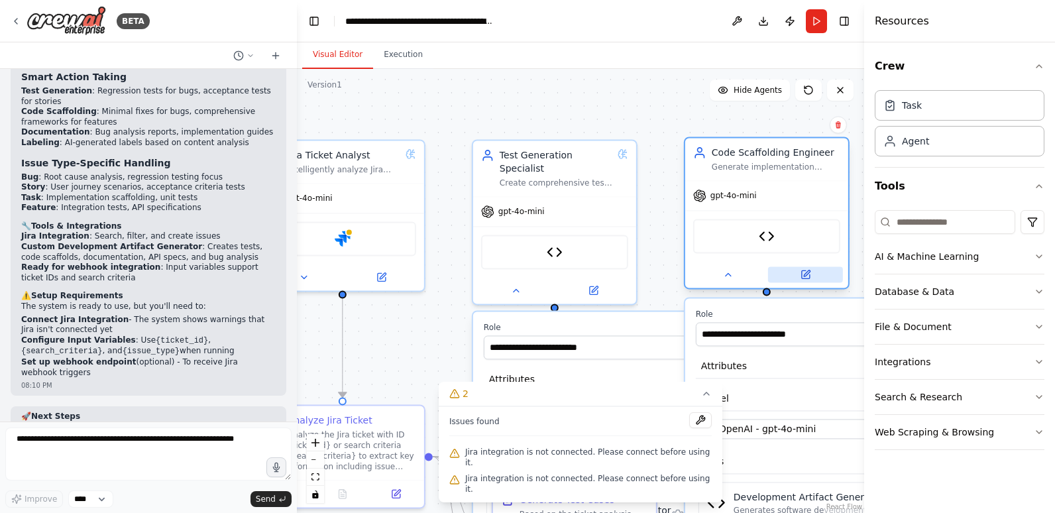
click at [800, 274] on icon at bounding box center [805, 274] width 11 height 11
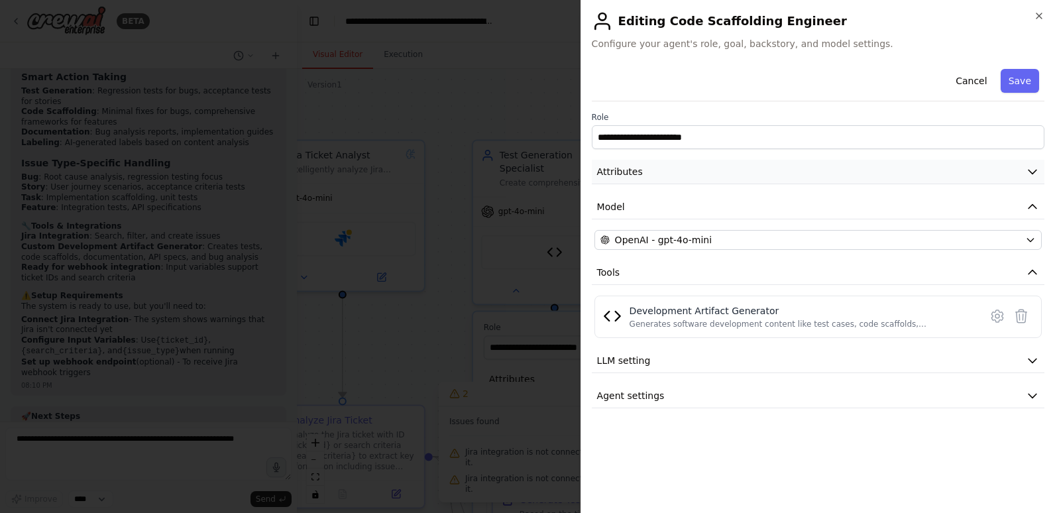
click at [1025, 170] on button "Attributes" at bounding box center [818, 172] width 453 height 25
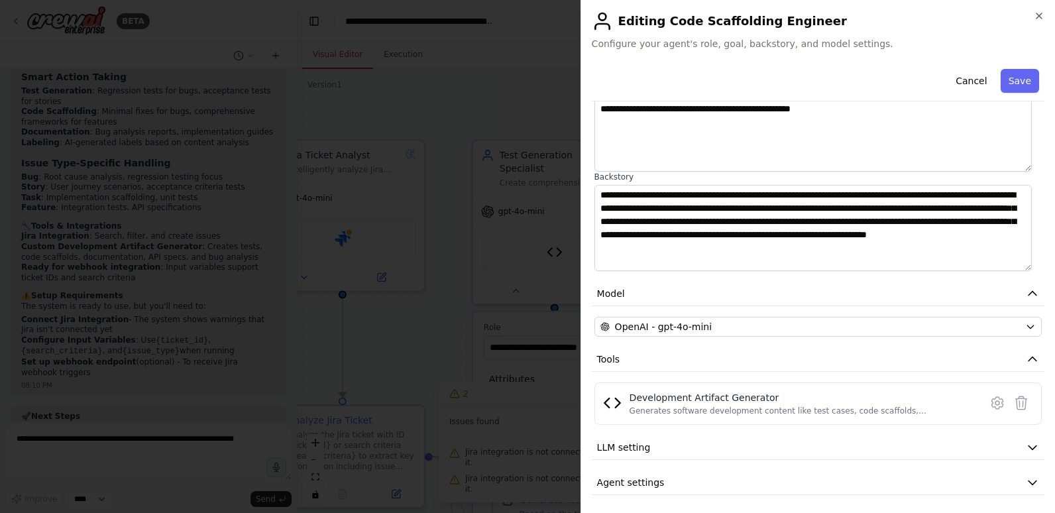
scroll to position [126, 0]
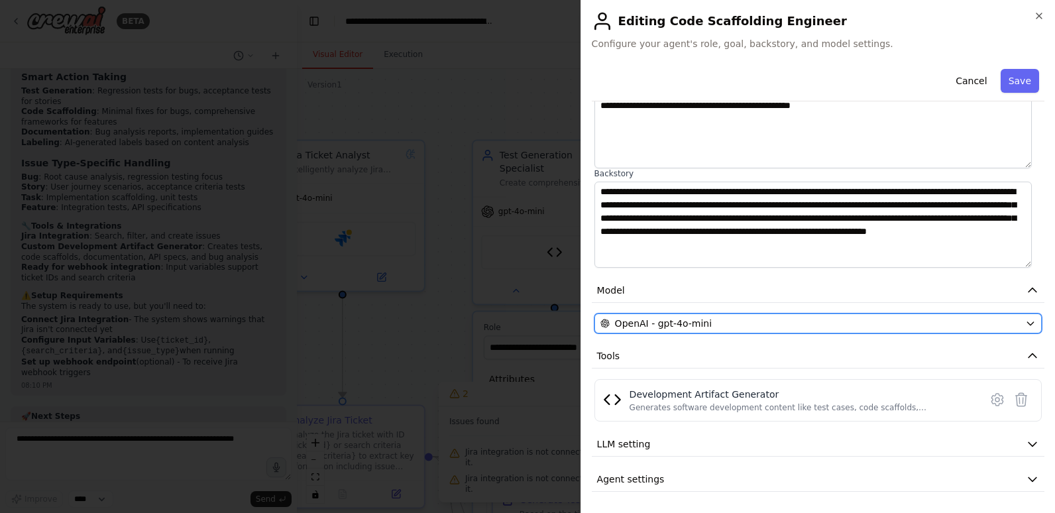
click at [1026, 323] on icon "button" at bounding box center [1031, 323] width 11 height 11
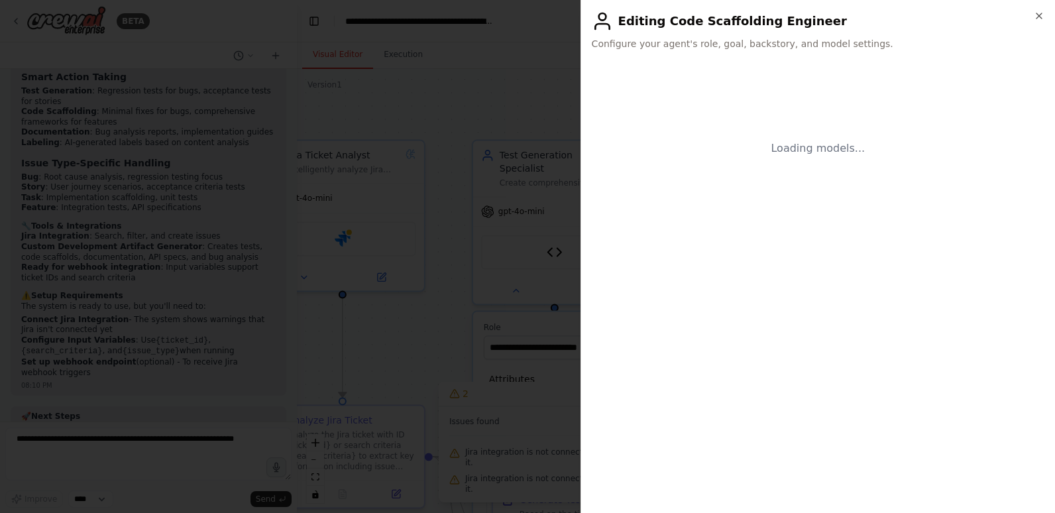
scroll to position [0, 0]
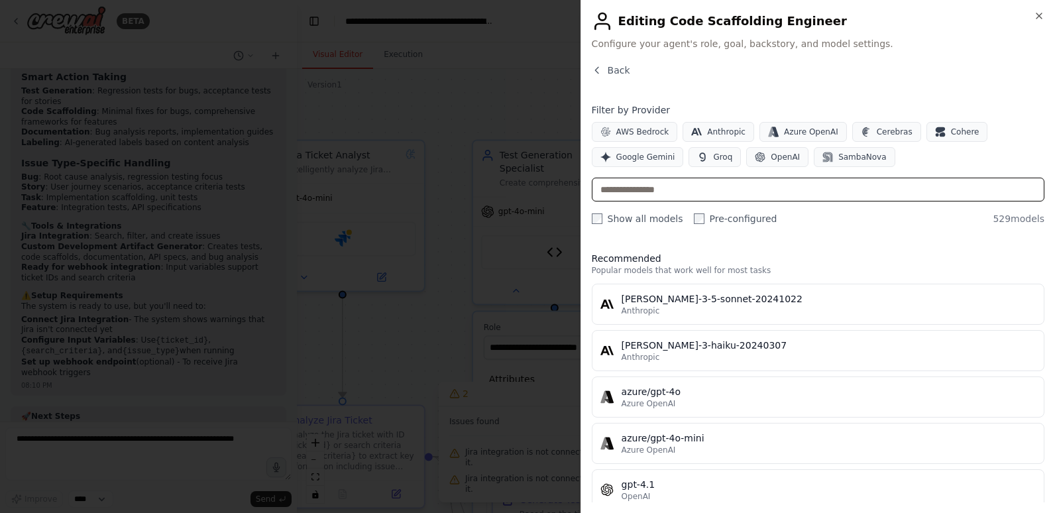
click at [782, 191] on input "text" at bounding box center [818, 190] width 453 height 24
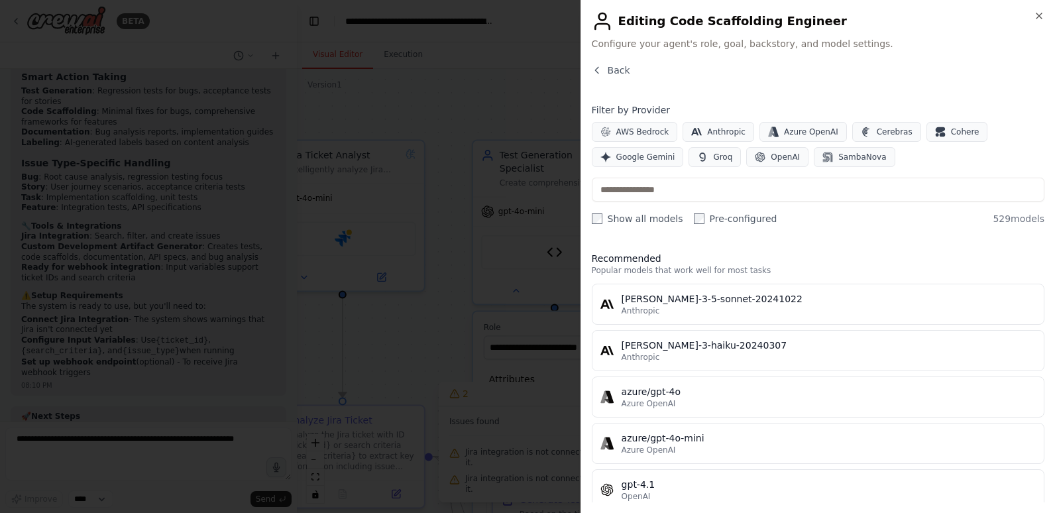
click at [860, 221] on div "Show all models Pre-configured 529 models" at bounding box center [818, 218] width 453 height 13
click at [613, 69] on span "Back" at bounding box center [619, 70] width 23 height 13
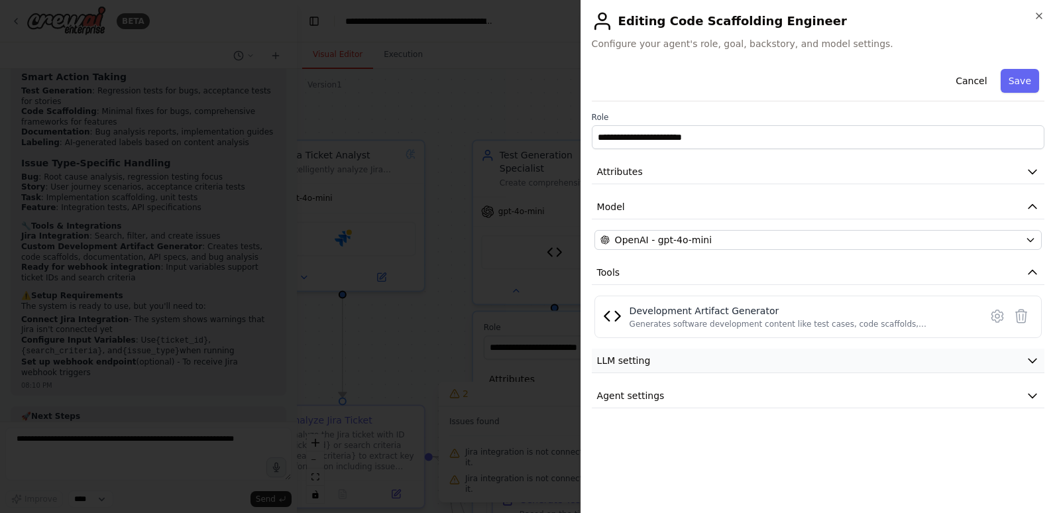
click at [744, 361] on button "LLM setting" at bounding box center [818, 361] width 453 height 25
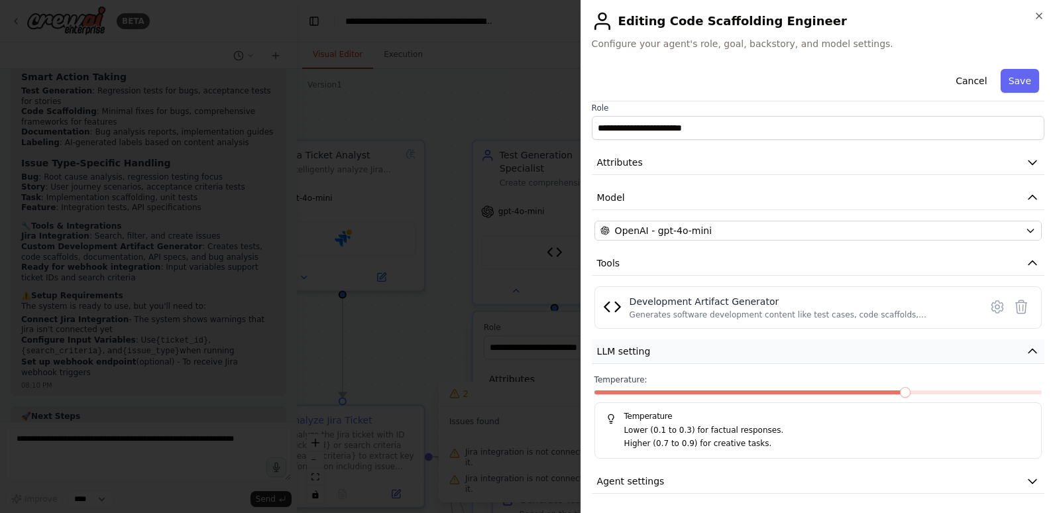
scroll to position [11, 0]
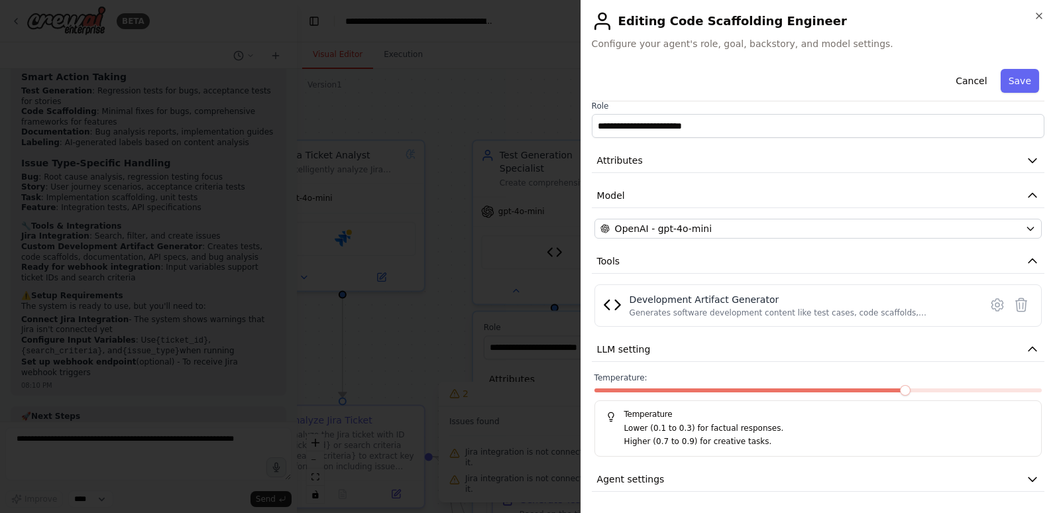
click at [664, 386] on div "Temperature: Temperature Lower (0.1 to 0.3) for factual responses. Higher (0.7 …" at bounding box center [818, 415] width 447 height 84
click at [645, 392] on span at bounding box center [752, 390] width 314 height 4
click at [670, 471] on button "Agent settings" at bounding box center [818, 479] width 453 height 25
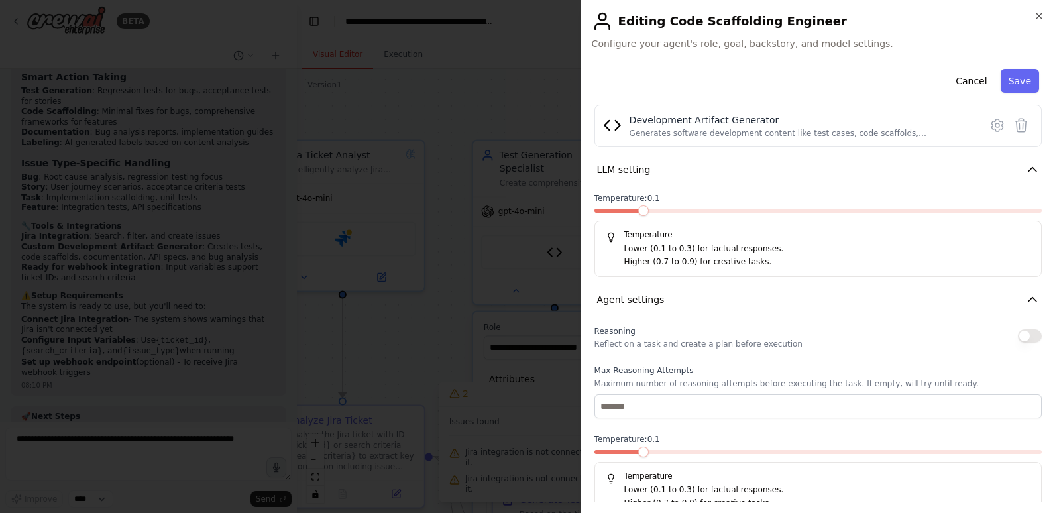
scroll to position [210, 0]
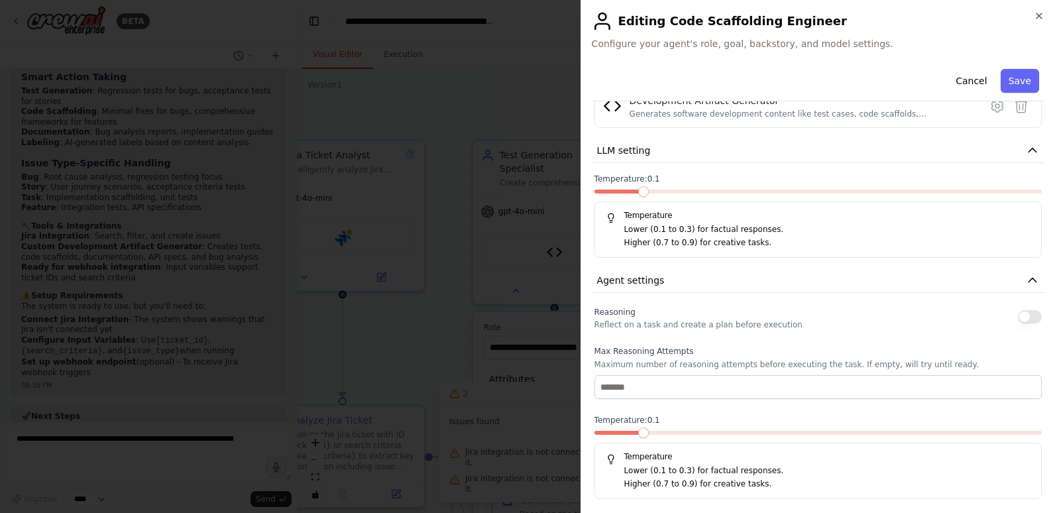
click at [1026, 317] on button "button" at bounding box center [1030, 316] width 24 height 13
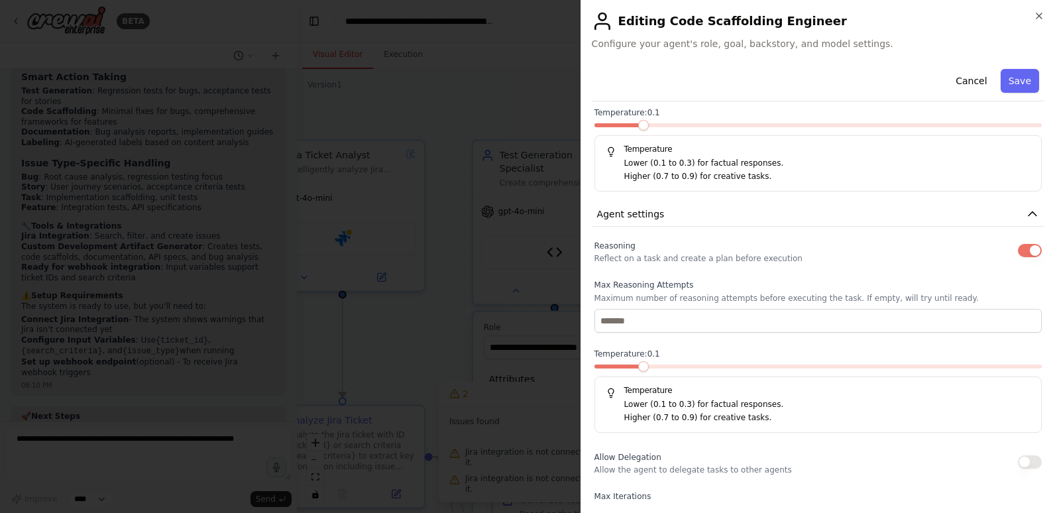
scroll to position [343, 0]
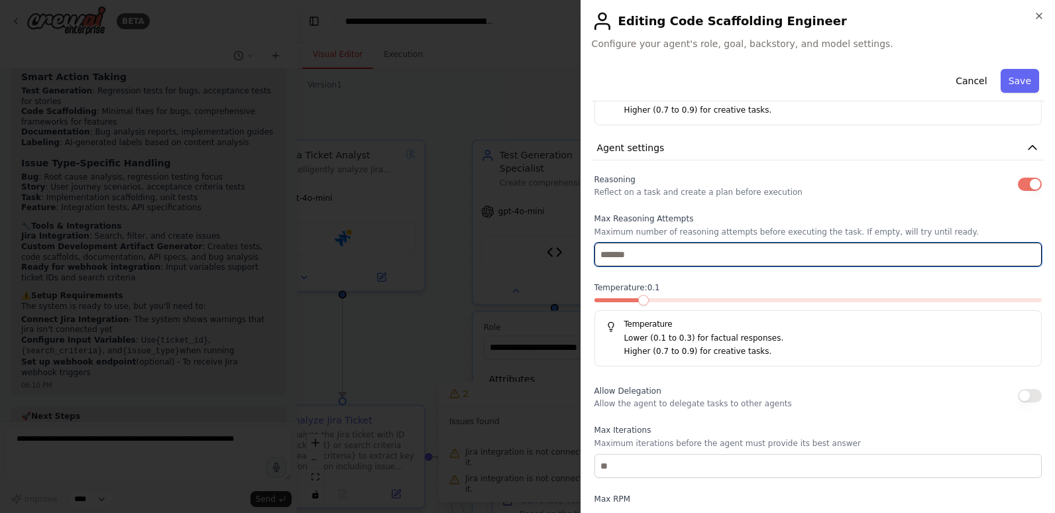
click at [717, 259] on input "number" at bounding box center [818, 255] width 447 height 24
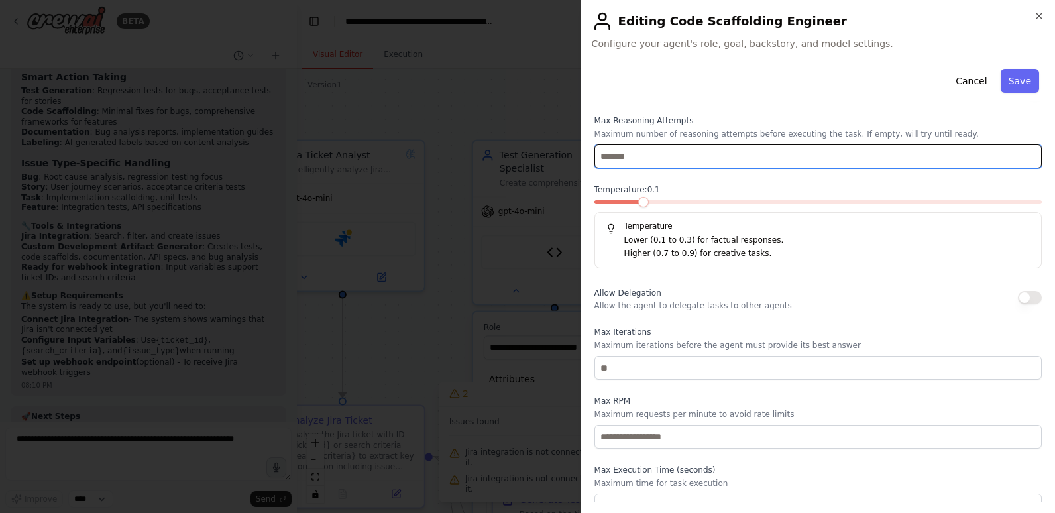
scroll to position [456, 0]
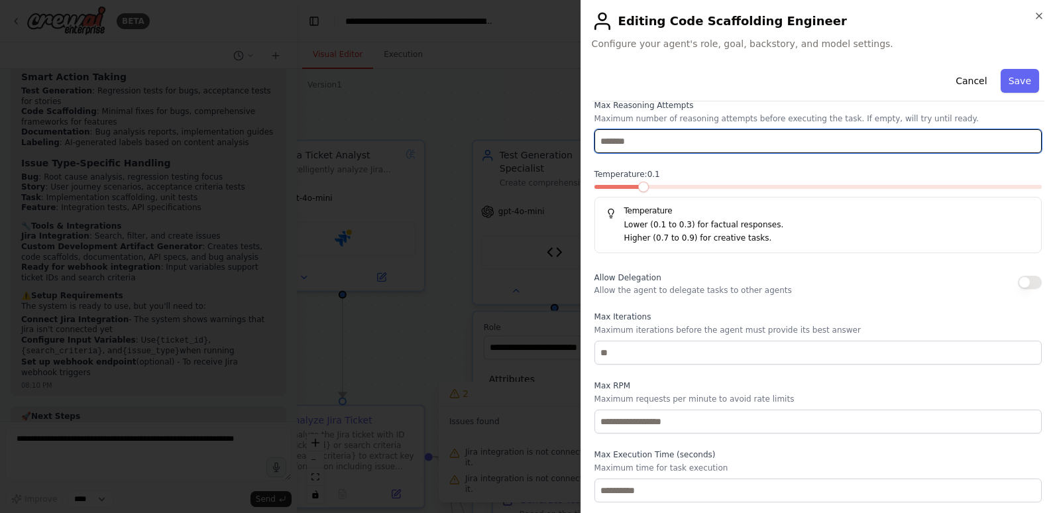
type input "*"
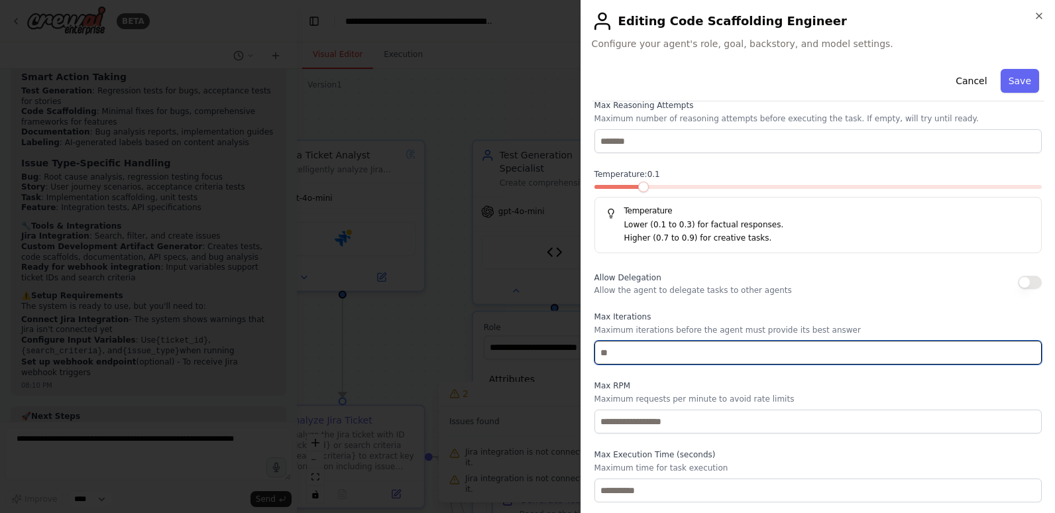
click at [711, 354] on input "number" at bounding box center [818, 353] width 447 height 24
type input "*"
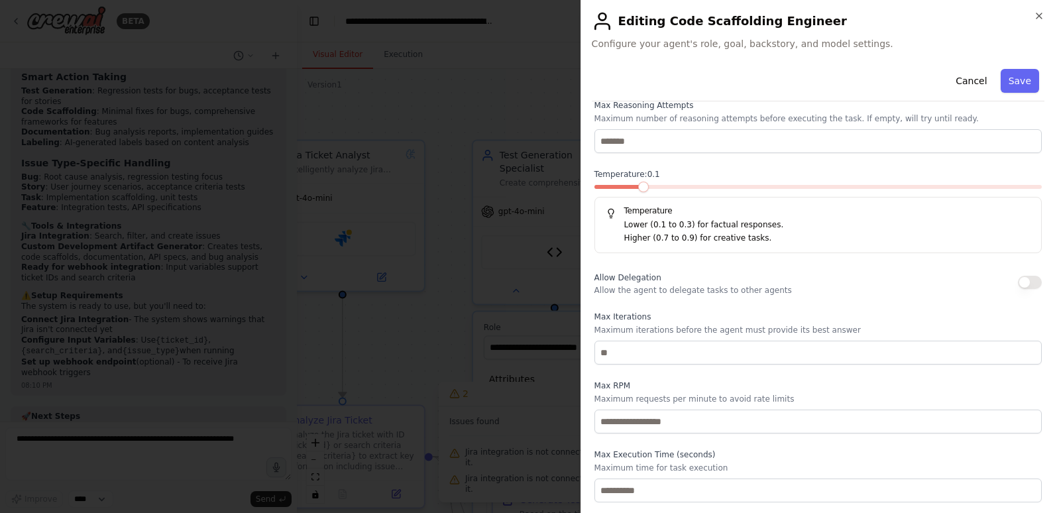
click at [710, 390] on label "Max RPM" at bounding box center [818, 386] width 447 height 11
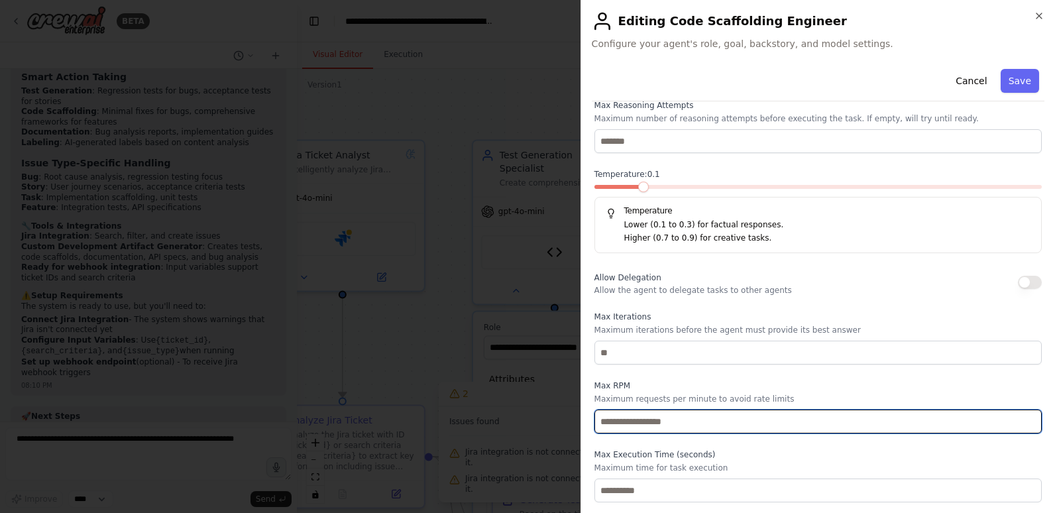
click at [686, 424] on input "number" at bounding box center [818, 422] width 447 height 24
type input "**"
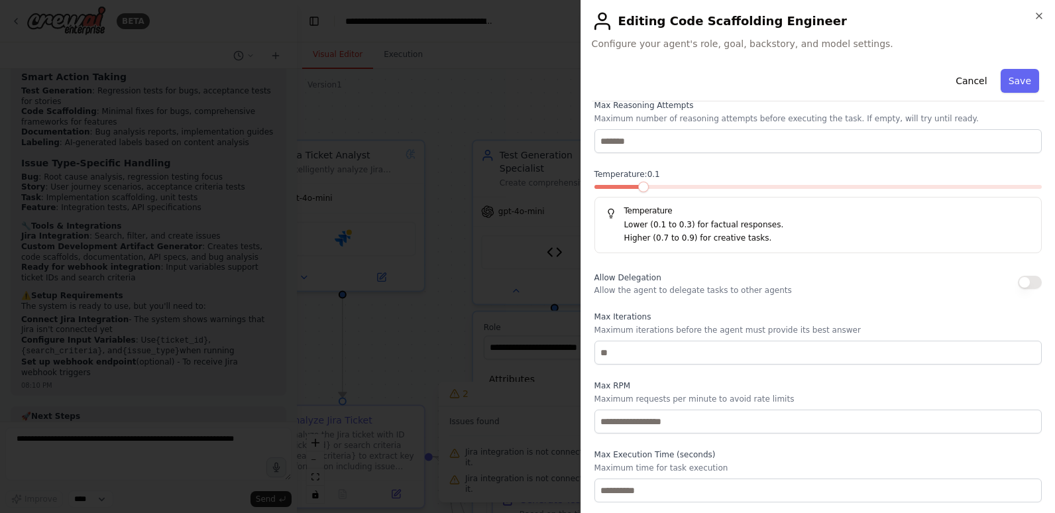
click at [696, 454] on label "Max Execution Time (seconds)" at bounding box center [818, 454] width 447 height 11
click at [1015, 82] on button "Save" at bounding box center [1020, 81] width 38 height 24
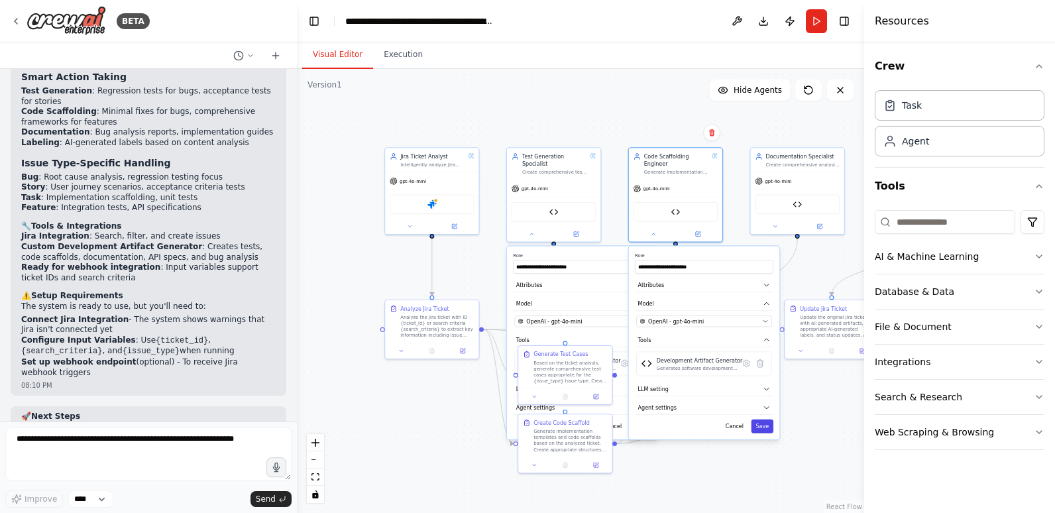
click at [768, 420] on button "Save" at bounding box center [763, 427] width 23 height 14
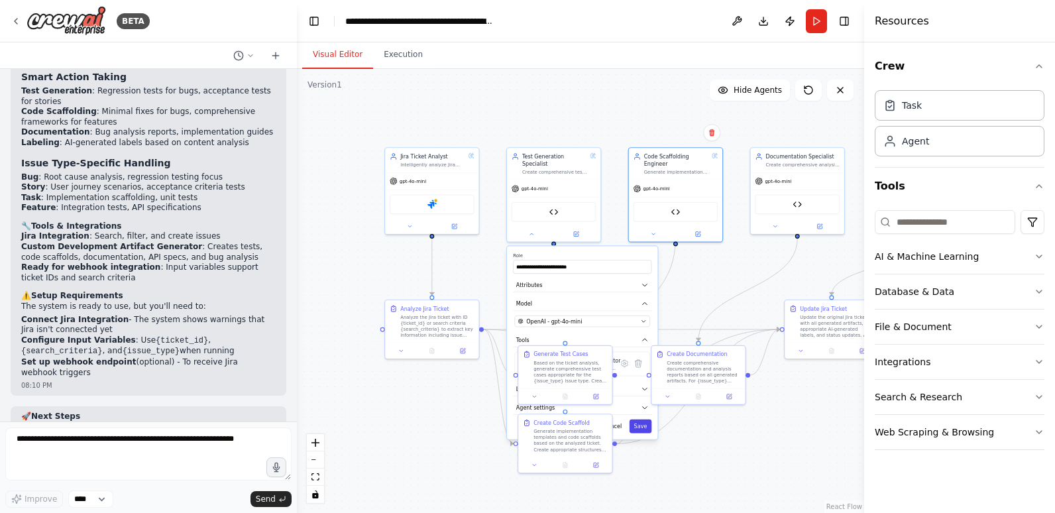
click at [646, 420] on button "Save" at bounding box center [641, 427] width 23 height 14
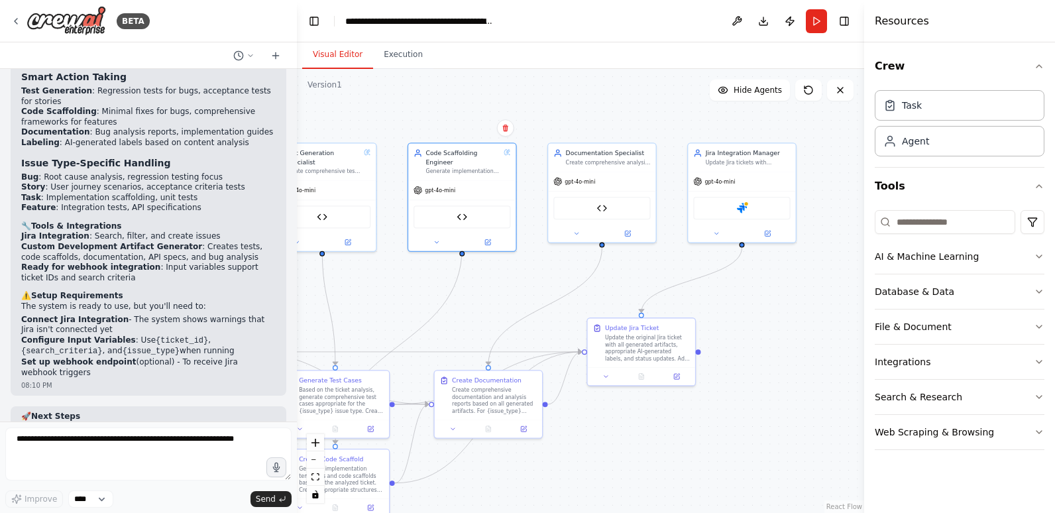
drag, startPoint x: 815, startPoint y: 441, endPoint x: 622, endPoint y: 481, distance: 196.8
click at [622, 481] on div ".deletable-edge-delete-btn { width: 20px; height: 20px; border: 0px solid #ffff…" at bounding box center [580, 291] width 567 height 444
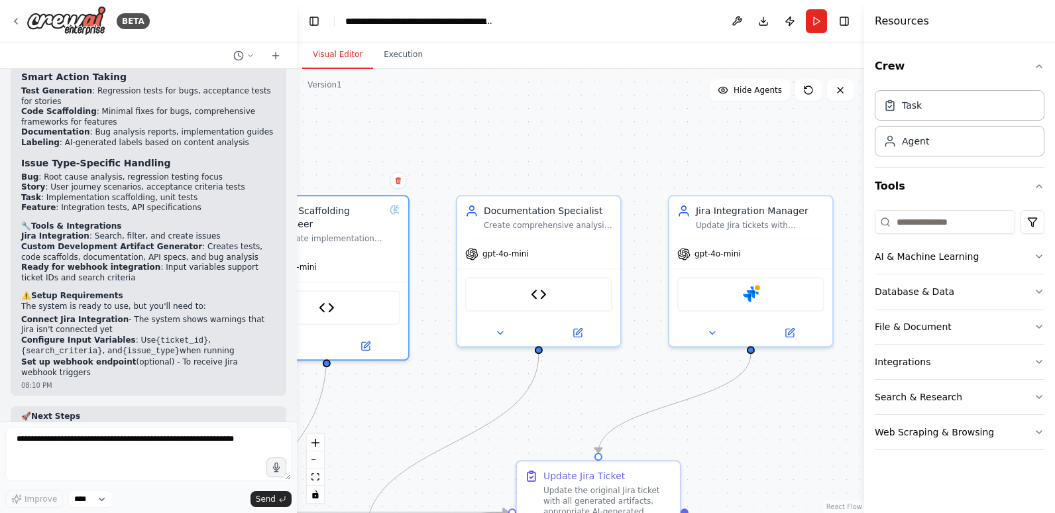
drag, startPoint x: 711, startPoint y: 308, endPoint x: 728, endPoint y: 491, distance: 183.0
click at [728, 491] on div ".deletable-edge-delete-btn { width: 20px; height: 20px; border: 0px solid #ffff…" at bounding box center [580, 291] width 567 height 444
click at [500, 330] on icon at bounding box center [499, 330] width 5 height 3
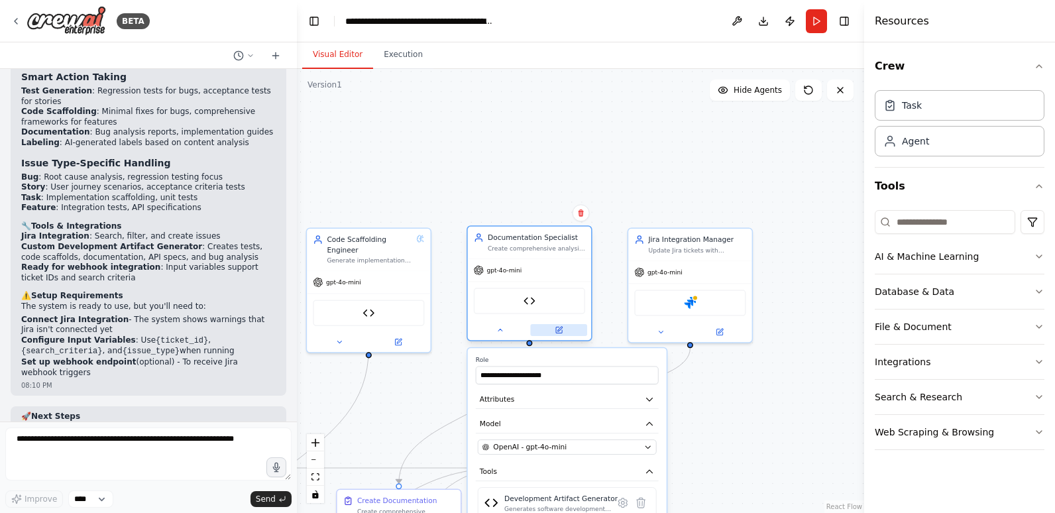
click at [563, 333] on icon at bounding box center [559, 330] width 8 height 8
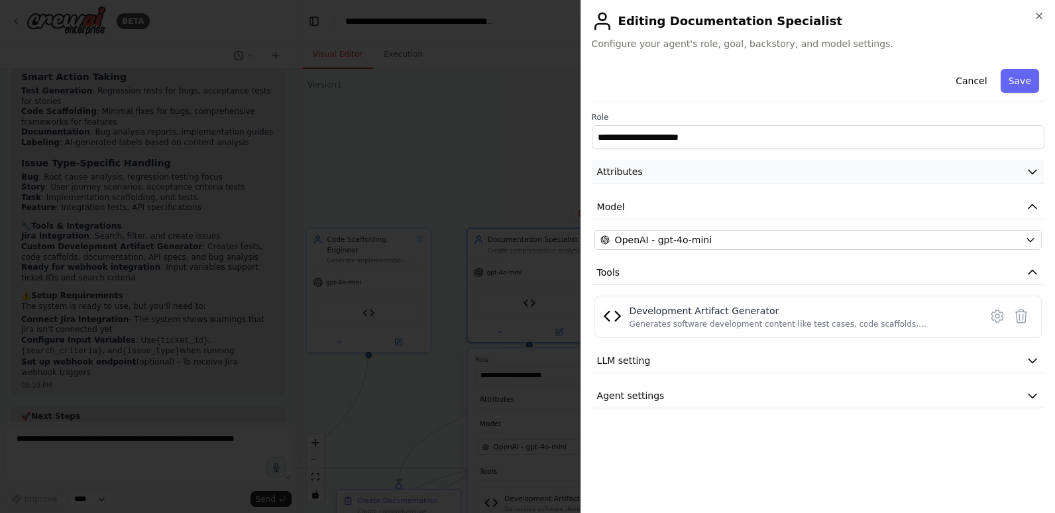
click at [740, 168] on button "Attributes" at bounding box center [818, 172] width 453 height 25
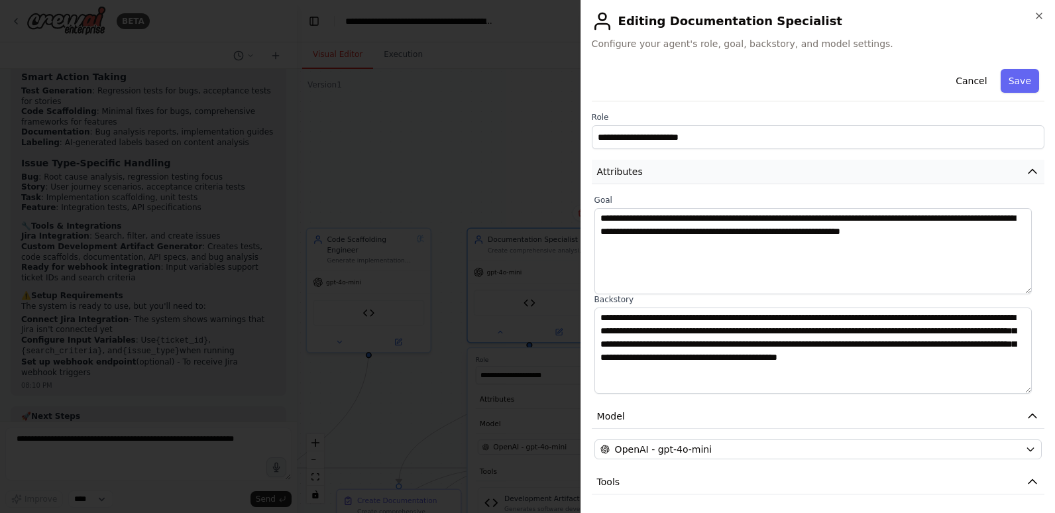
click at [740, 168] on button "Attributes" at bounding box center [818, 172] width 453 height 25
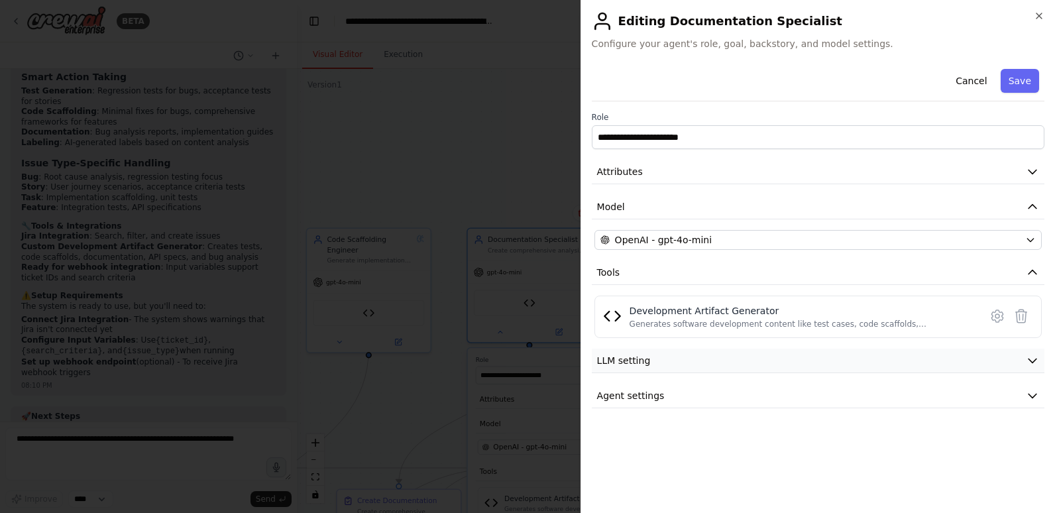
click at [697, 359] on button "LLM setting" at bounding box center [818, 361] width 453 height 25
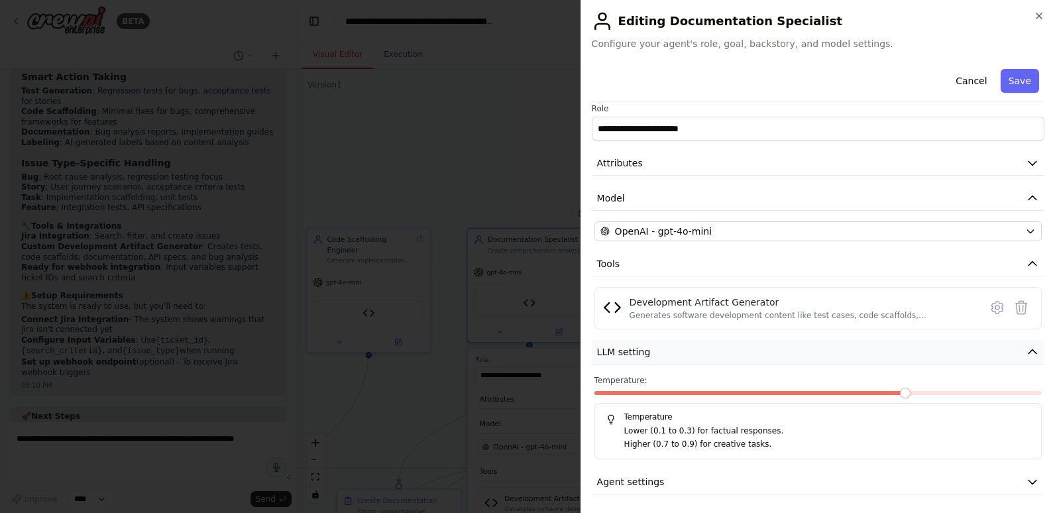
scroll to position [11, 0]
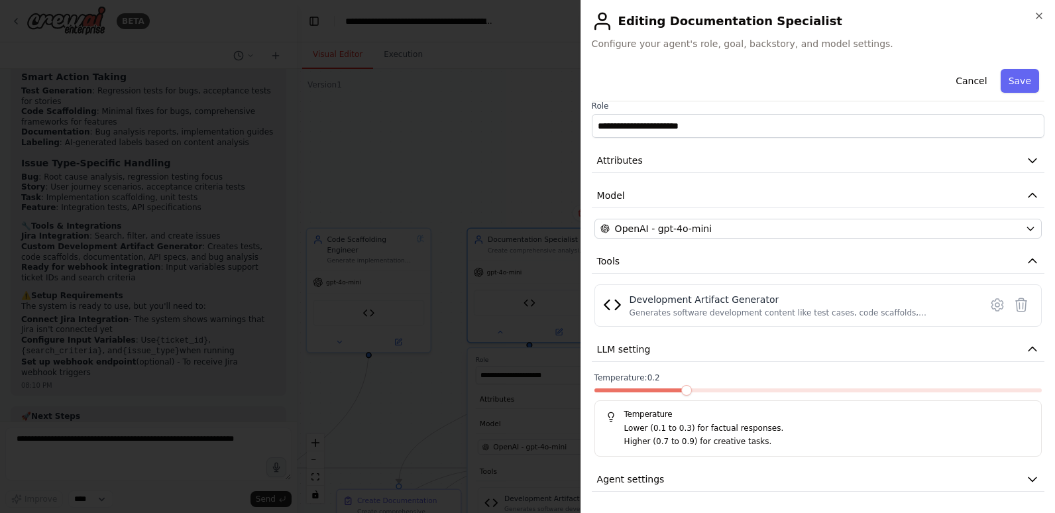
click at [672, 389] on span at bounding box center [639, 390] width 89 height 4
click at [640, 390] on span at bounding box center [617, 390] width 45 height 4
click at [681, 388] on div "Temperature: 0.1 Temperature Lower (0.1 to 0.3) for factual responses. Higher (…" at bounding box center [818, 415] width 447 height 84
click at [680, 392] on span at bounding box center [818, 390] width 447 height 4
click at [898, 480] on button "Agent settings" at bounding box center [818, 479] width 453 height 25
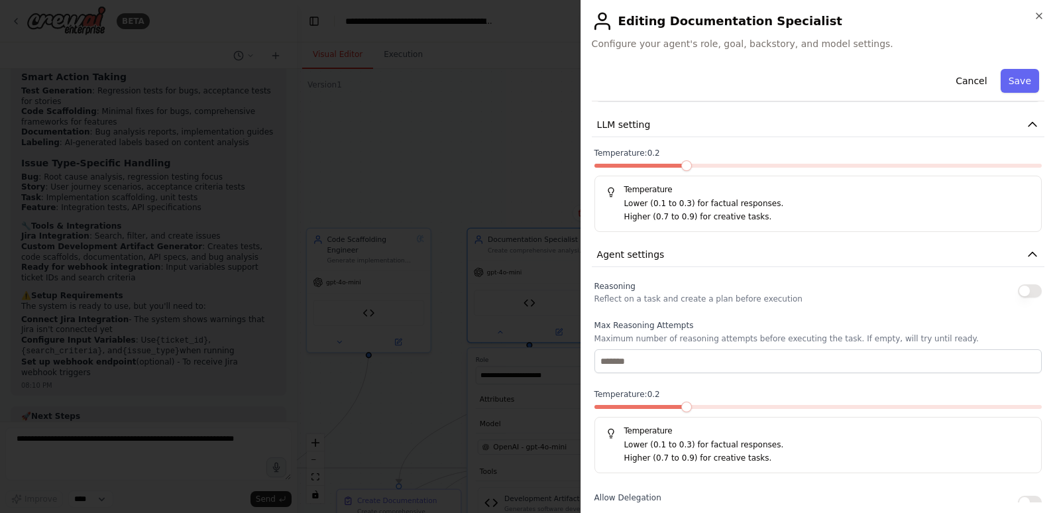
scroll to position [276, 0]
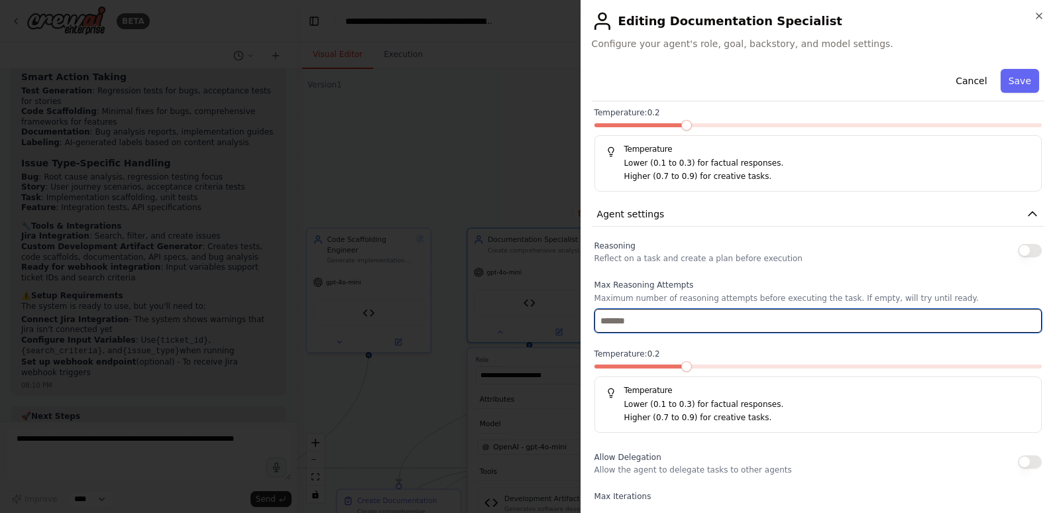
click at [644, 322] on input "number" at bounding box center [818, 321] width 447 height 24
type input "*"
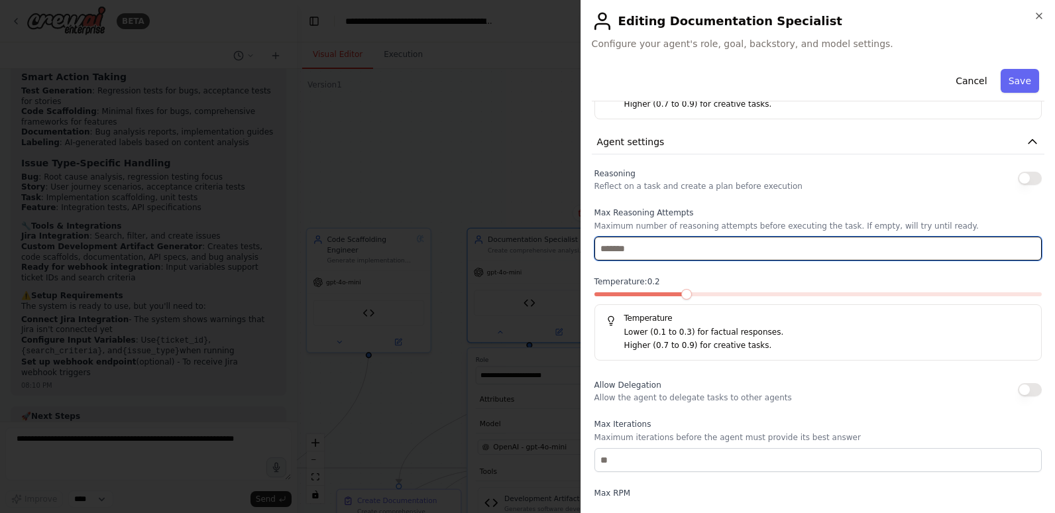
scroll to position [409, 0]
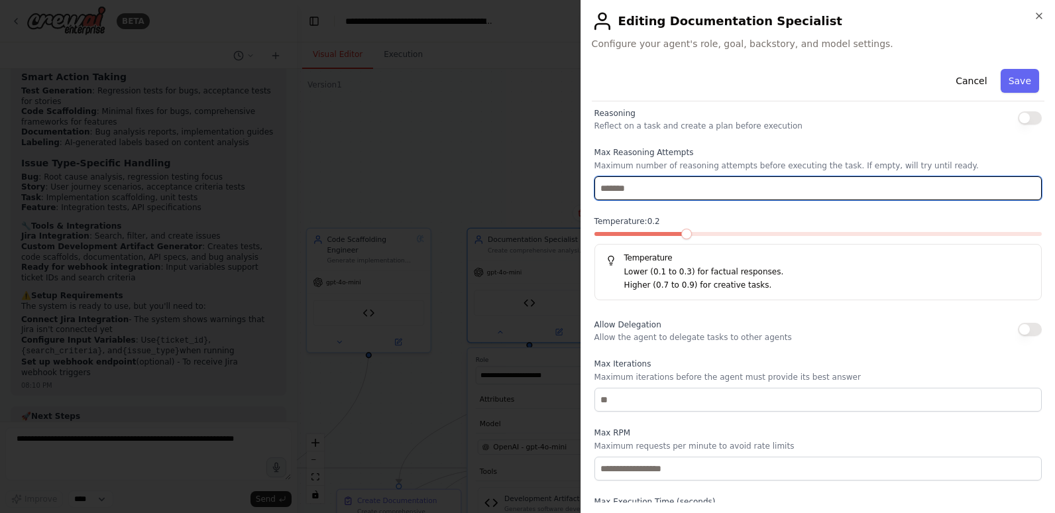
type input "*"
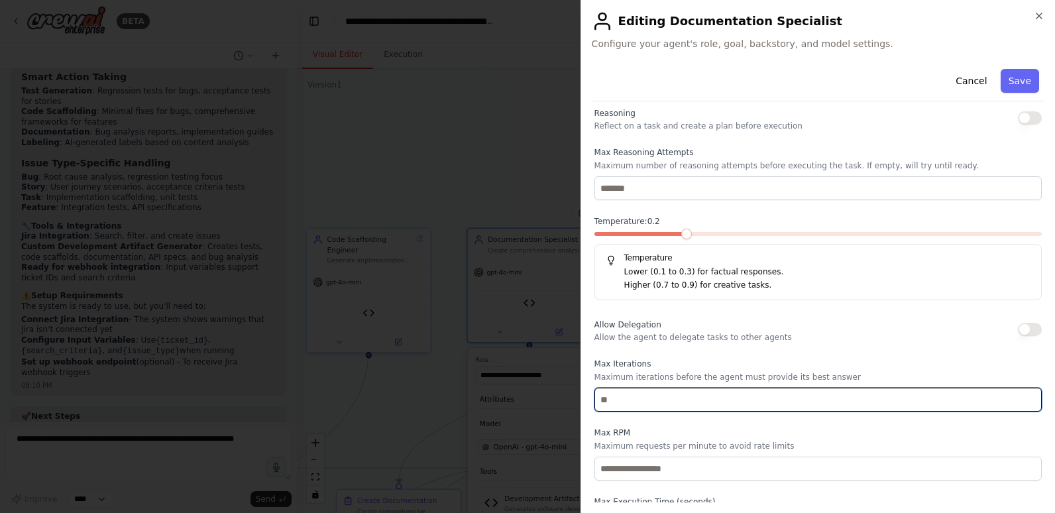
click at [656, 395] on input "number" at bounding box center [818, 400] width 447 height 24
type input "*"
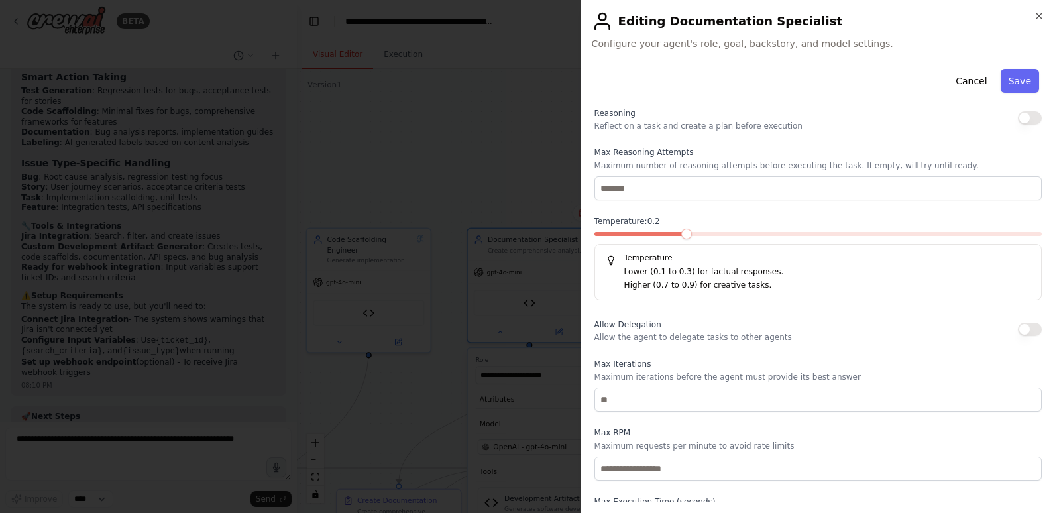
click at [693, 357] on div "Reasoning Reflect on a task and create a plan before execution Max Reasoning At…" at bounding box center [818, 327] width 447 height 445
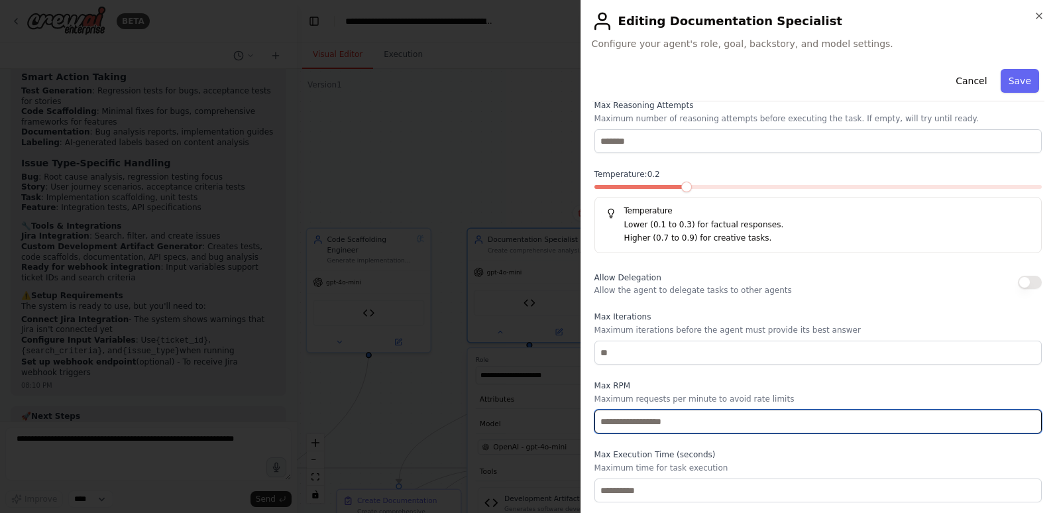
click at [703, 419] on input "number" at bounding box center [818, 422] width 447 height 24
type input "*"
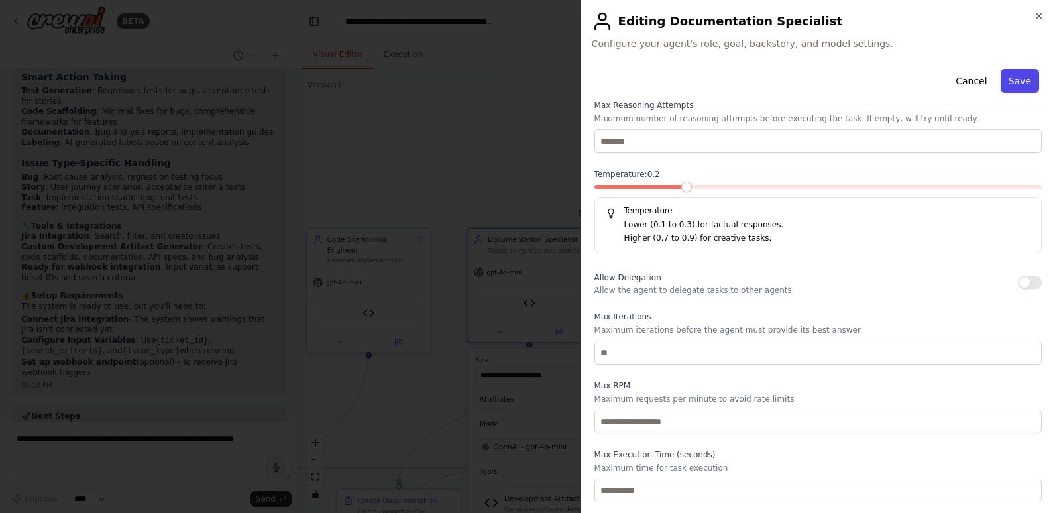
click at [1018, 86] on button "Save" at bounding box center [1020, 81] width 38 height 24
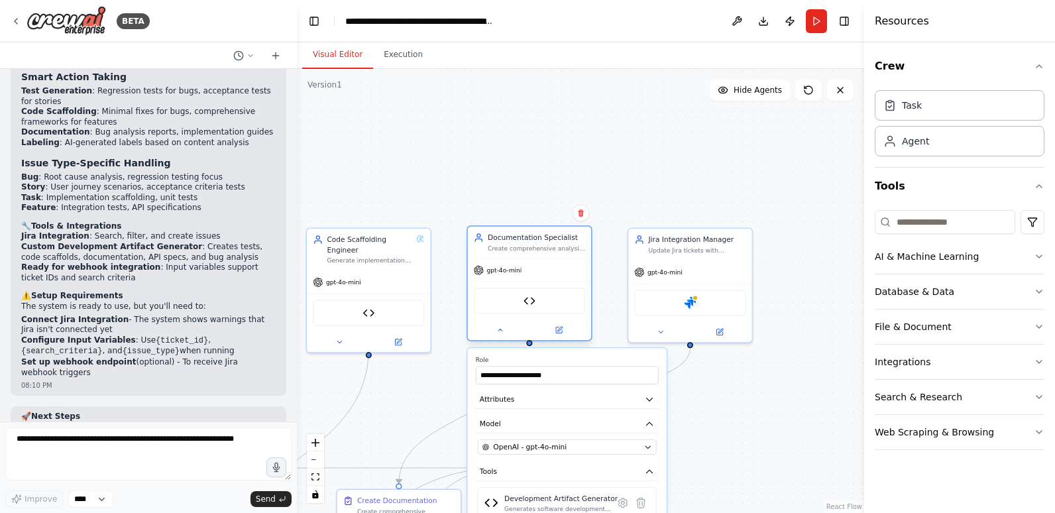
click at [530, 262] on div "gpt-4o-mini" at bounding box center [529, 270] width 123 height 22
click at [551, 327] on button at bounding box center [558, 330] width 57 height 12
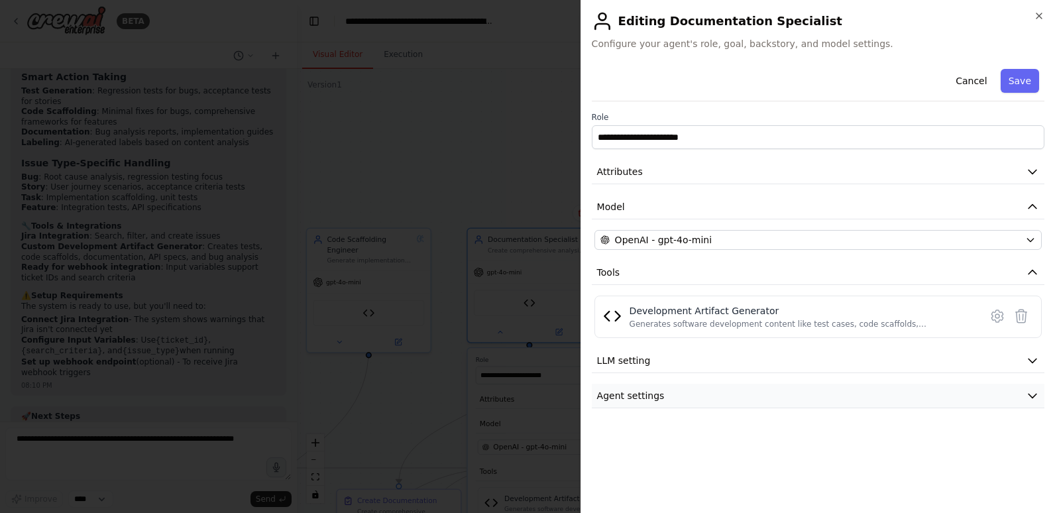
click at [686, 392] on button "Agent settings" at bounding box center [818, 396] width 453 height 25
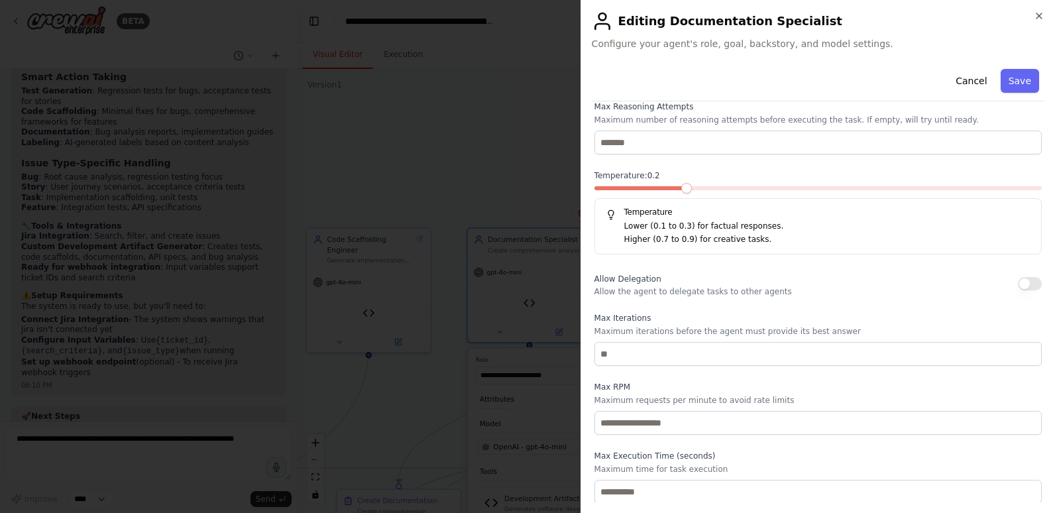
scroll to position [361, 0]
click at [1014, 79] on button "Save" at bounding box center [1020, 81] width 38 height 24
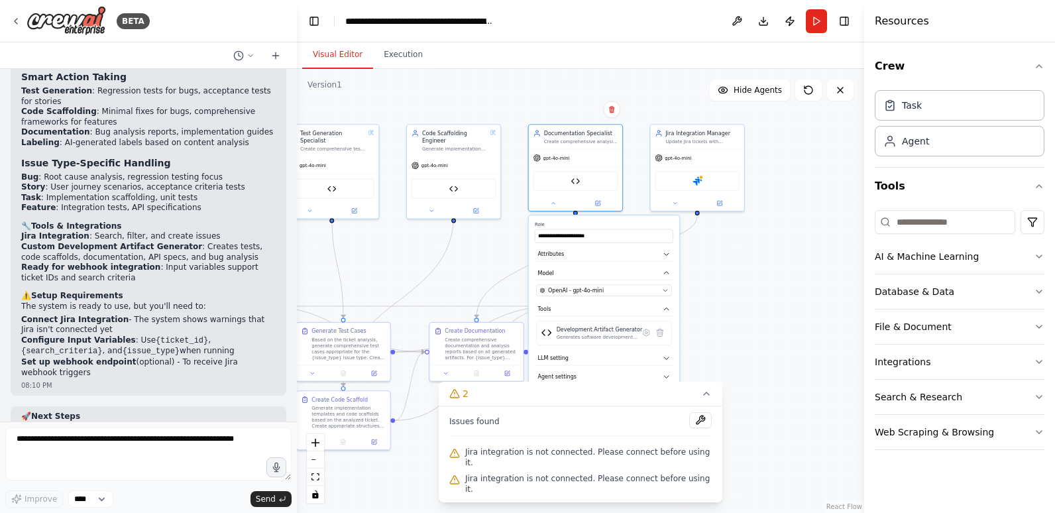
drag, startPoint x: 744, startPoint y: 370, endPoint x: 742, endPoint y: 204, distance: 166.4
click at [742, 204] on div ".deletable-edge-delete-btn { width: 20px; height: 20px; border: 0px solid #ffff…" at bounding box center [580, 291] width 567 height 444
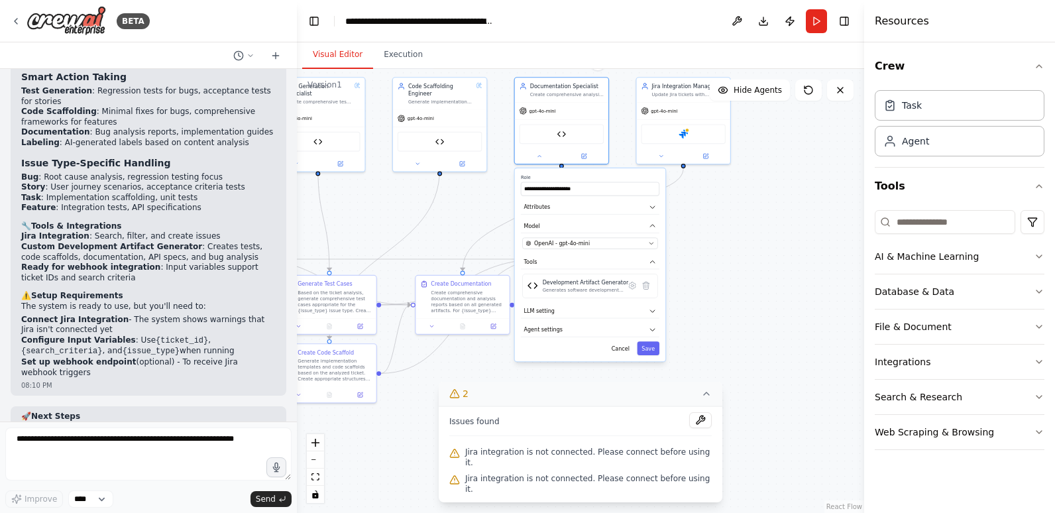
click at [460, 399] on icon at bounding box center [454, 393] width 11 height 11
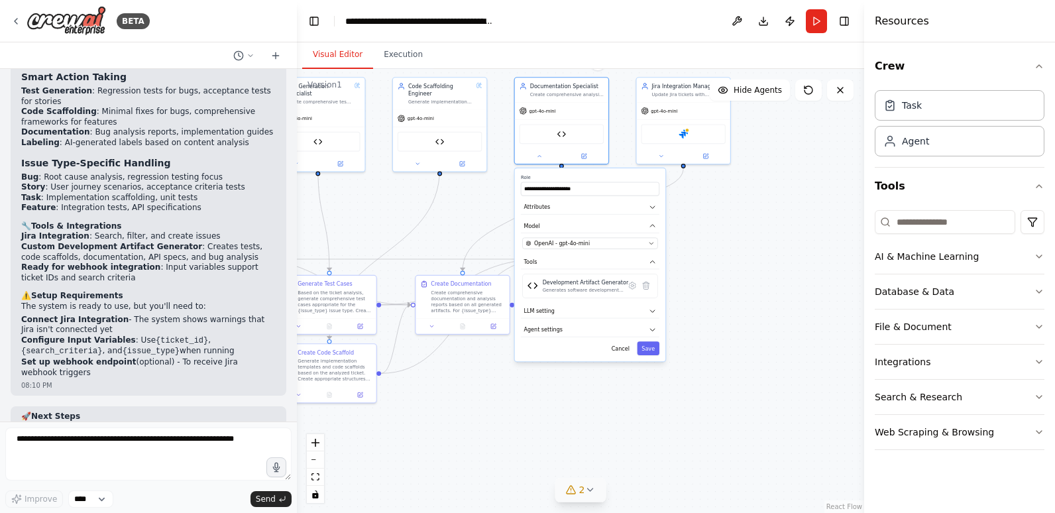
click at [567, 494] on icon at bounding box center [571, 490] width 9 height 8
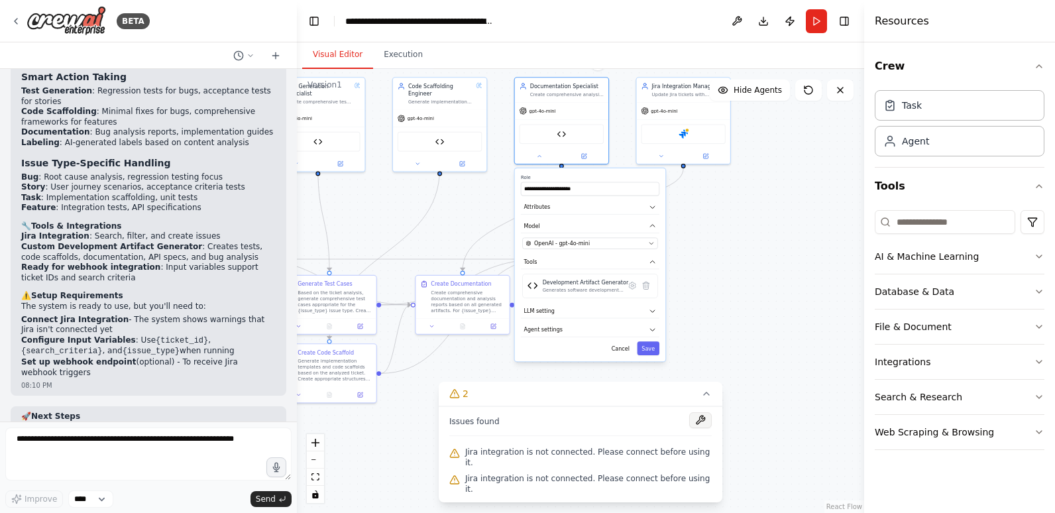
click at [689, 428] on button at bounding box center [700, 420] width 23 height 16
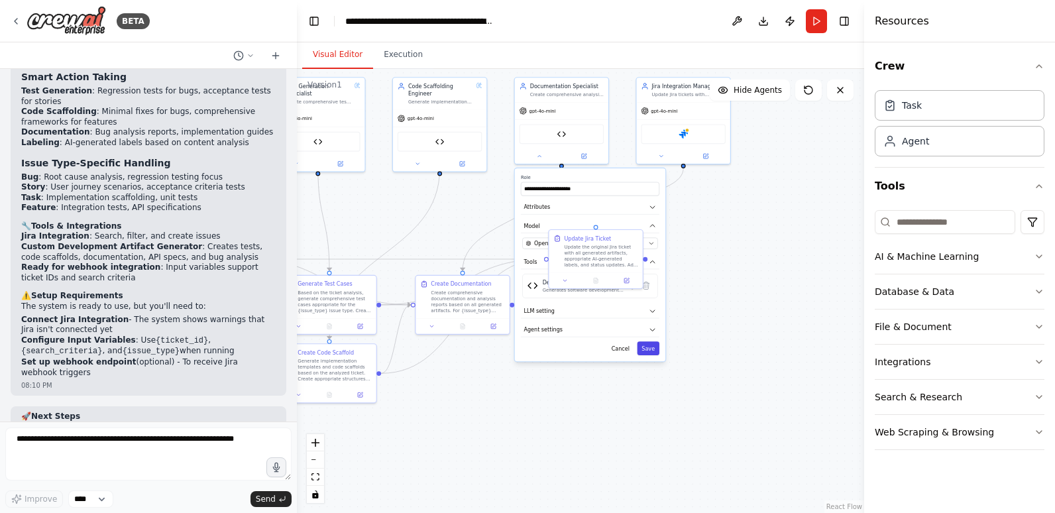
click at [648, 348] on button "Save" at bounding box center [648, 348] width 23 height 14
click at [581, 160] on div at bounding box center [561, 154] width 93 height 15
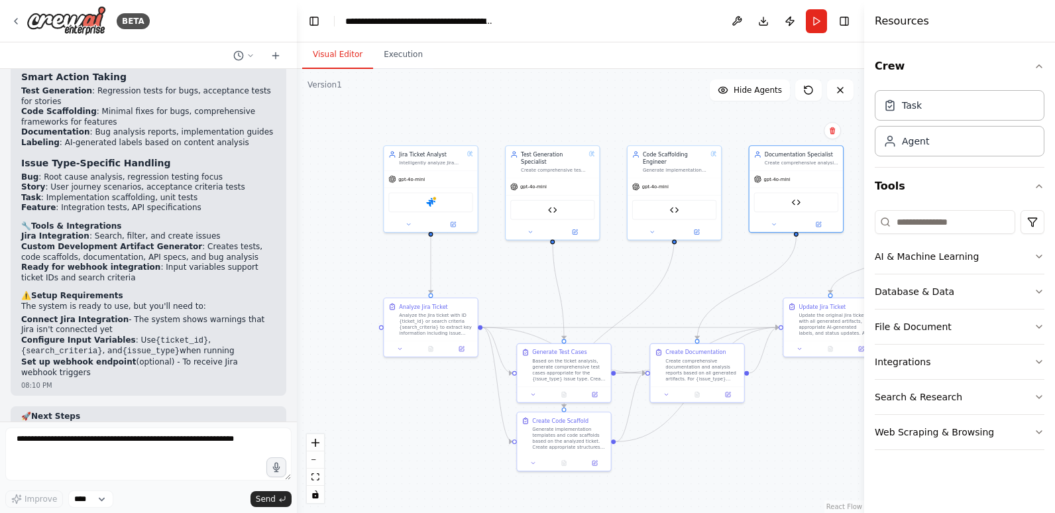
drag, startPoint x: 439, startPoint y: 404, endPoint x: 677, endPoint y: 473, distance: 247.8
click at [677, 473] on div ".deletable-edge-delete-btn { width: 20px; height: 20px; border: 0px solid #ffff…" at bounding box center [580, 291] width 567 height 444
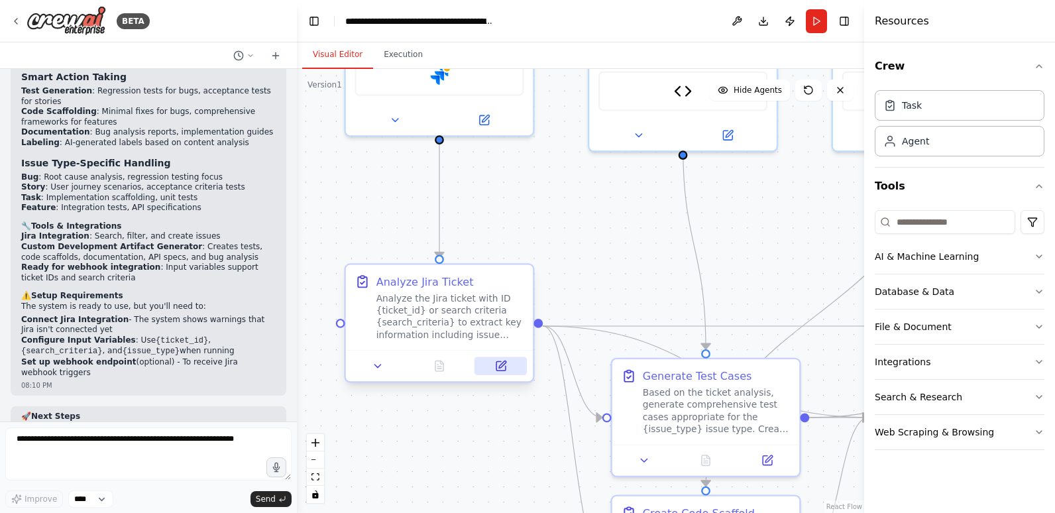
click at [497, 369] on icon at bounding box center [501, 365] width 9 height 9
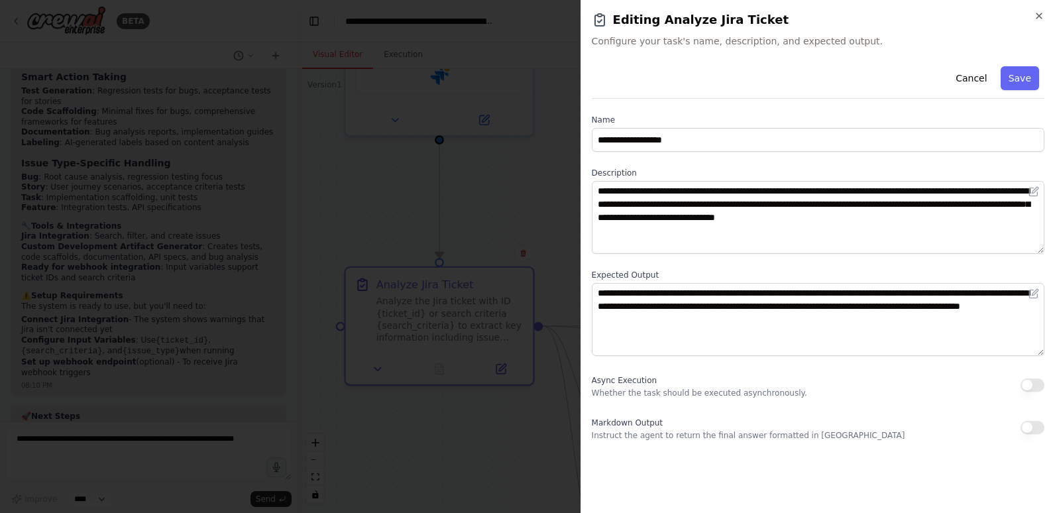
click at [1041, 381] on button "button" at bounding box center [1033, 385] width 24 height 13
click at [1038, 430] on button "button" at bounding box center [1033, 427] width 24 height 13
click at [1023, 81] on button "Save" at bounding box center [1020, 78] width 38 height 24
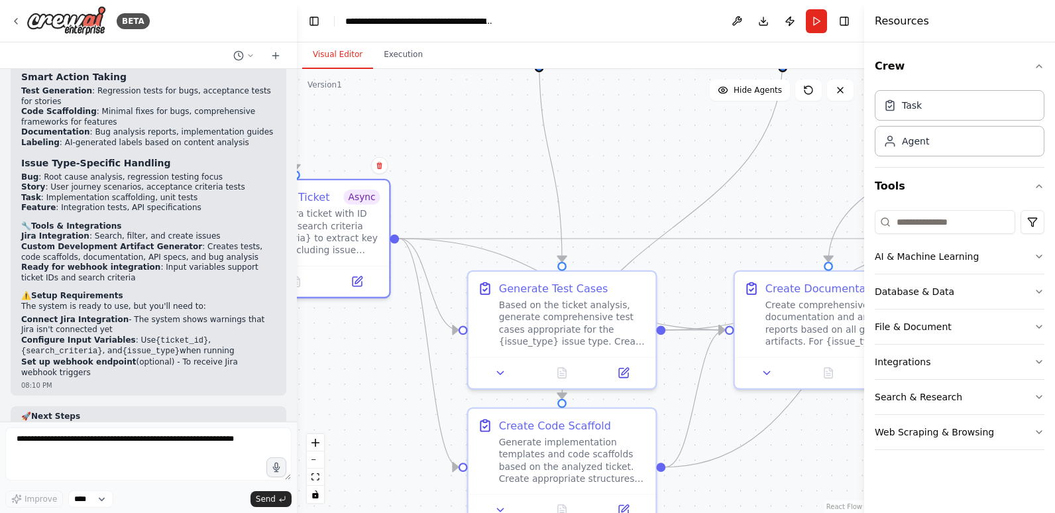
drag, startPoint x: 649, startPoint y: 302, endPoint x: 489, endPoint y: 180, distance: 201.4
click at [489, 180] on div ".deletable-edge-delete-btn { width: 20px; height: 20px; border: 0px solid #ffff…" at bounding box center [580, 291] width 567 height 444
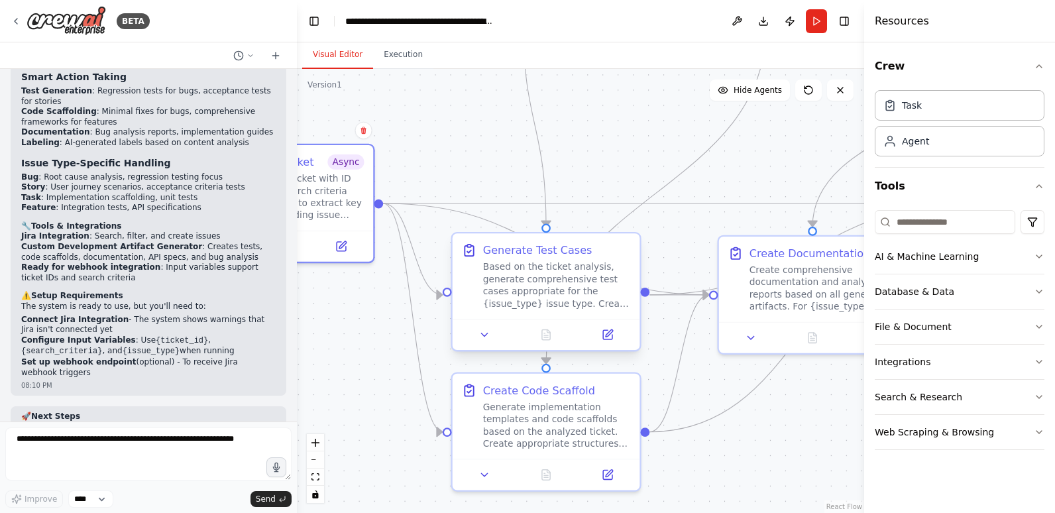
click at [556, 304] on div "Based on the ticket analysis, generate comprehensive test cases appropriate for…" at bounding box center [557, 285] width 148 height 49
click at [603, 335] on icon at bounding box center [607, 334] width 9 height 9
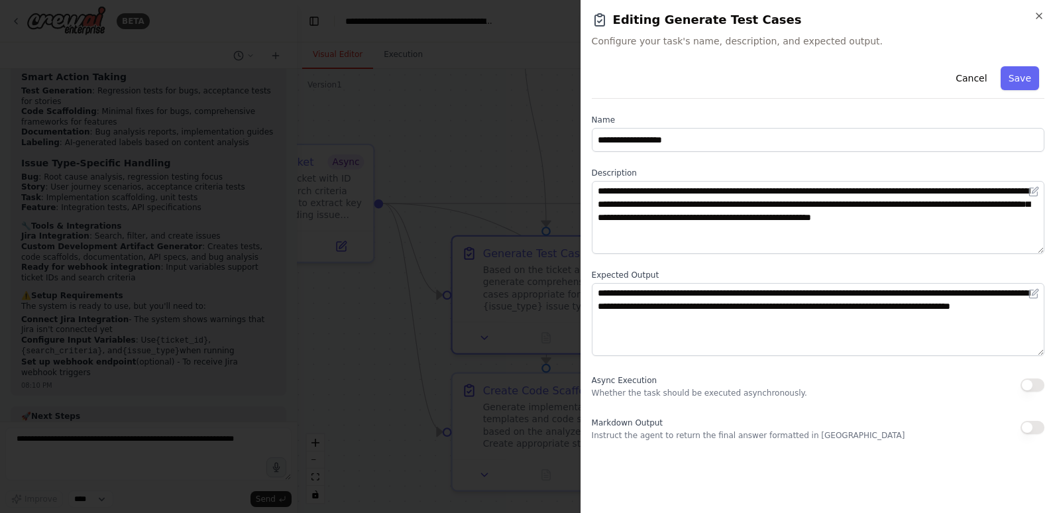
click at [1037, 382] on button "button" at bounding box center [1033, 385] width 24 height 13
click at [1039, 427] on button "button" at bounding box center [1033, 427] width 24 height 13
click at [1024, 77] on button "Save" at bounding box center [1020, 78] width 38 height 24
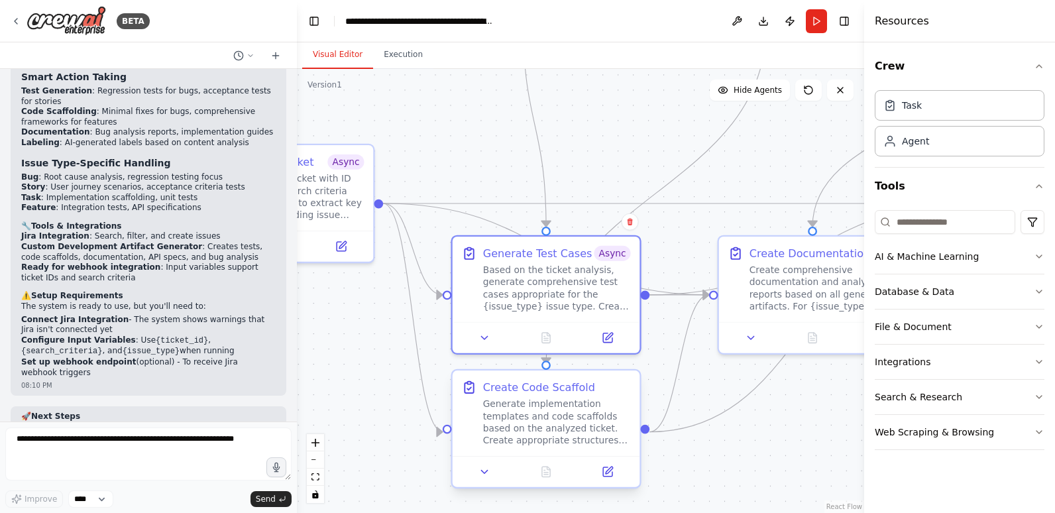
click at [560, 416] on div "Generate implementation templates and code scaffolds based on the analyzed tick…" at bounding box center [557, 422] width 148 height 49
click at [611, 471] on icon at bounding box center [608, 472] width 12 height 12
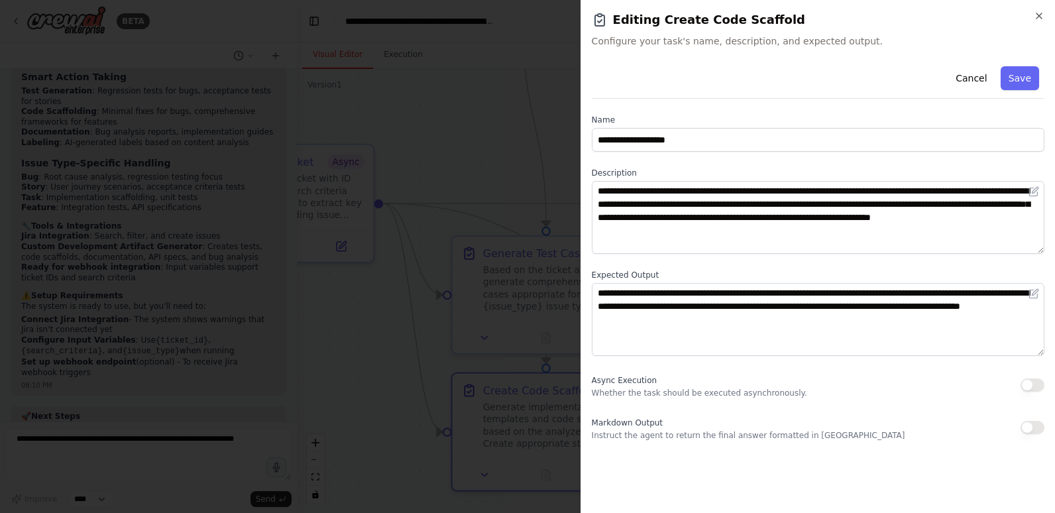
click at [1037, 382] on button "button" at bounding box center [1033, 385] width 24 height 13
click at [1038, 430] on button "button" at bounding box center [1033, 427] width 24 height 13
click at [1022, 75] on button "Save" at bounding box center [1020, 78] width 38 height 24
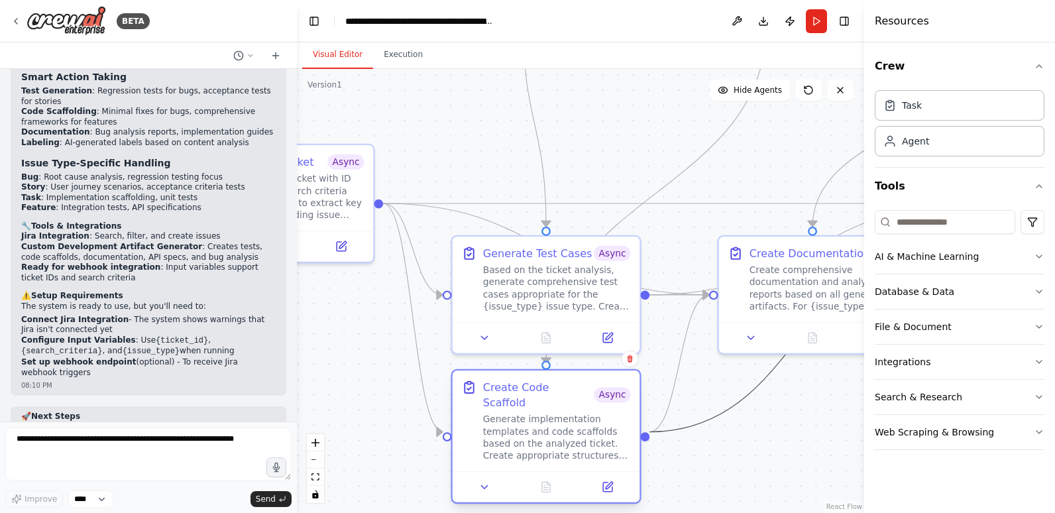
drag, startPoint x: 729, startPoint y: 408, endPoint x: 573, endPoint y: 402, distance: 156.6
click at [573, 273] on div ".deletable-edge-delete-btn { width: 20px; height: 20px; border: 0px solid #ffff…" at bounding box center [435, 18] width 652 height 510
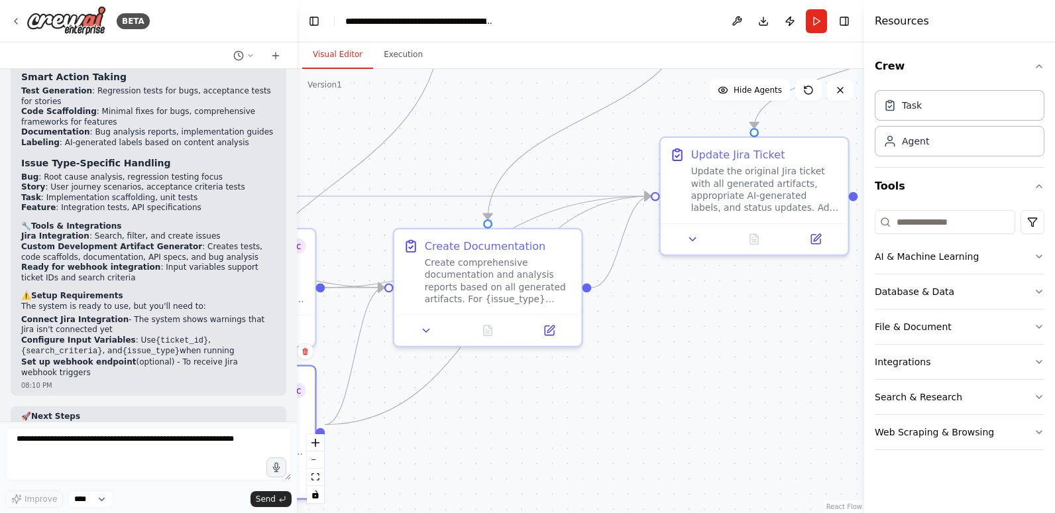
drag, startPoint x: 790, startPoint y: 434, endPoint x: 465, endPoint y: 426, distance: 324.9
click at [465, 426] on div ".deletable-edge-delete-btn { width: 20px; height: 20px; border: 0px solid #ffff…" at bounding box center [580, 291] width 567 height 444
click at [556, 329] on button at bounding box center [549, 327] width 52 height 19
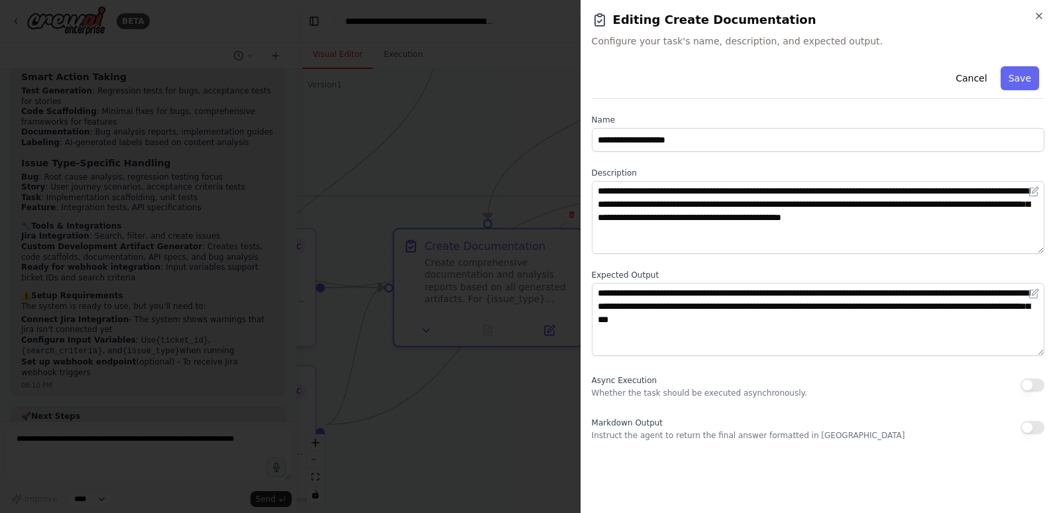
click at [1042, 381] on button "button" at bounding box center [1033, 385] width 24 height 13
click at [1039, 430] on button "button" at bounding box center [1033, 427] width 24 height 13
click at [1021, 79] on button "Save" at bounding box center [1020, 78] width 38 height 24
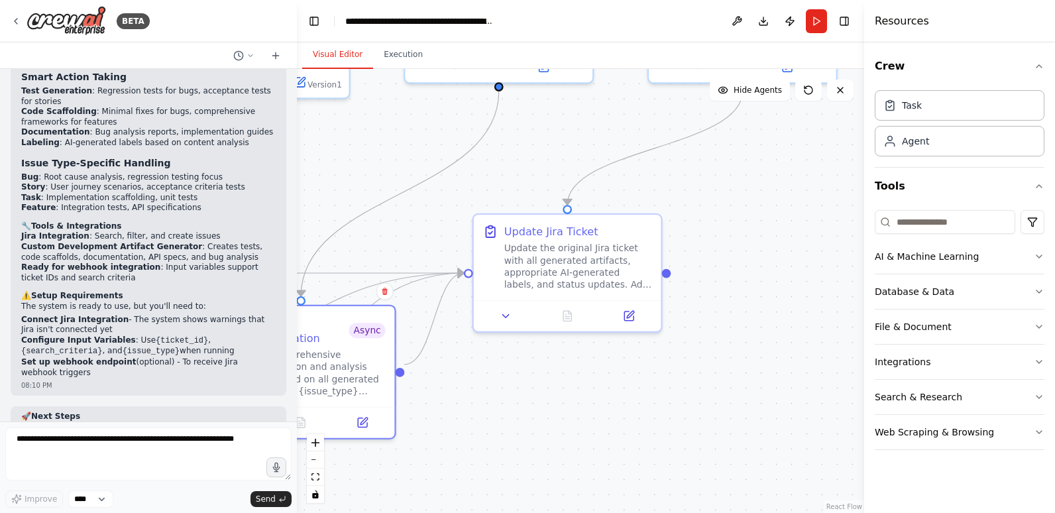
drag, startPoint x: 668, startPoint y: 317, endPoint x: 481, endPoint y: 394, distance: 202.1
click at [481, 394] on div ".deletable-edge-delete-btn { width: 20px; height: 20px; border: 0px solid #ffff…" at bounding box center [580, 291] width 567 height 444
click at [629, 308] on icon at bounding box center [629, 313] width 12 height 12
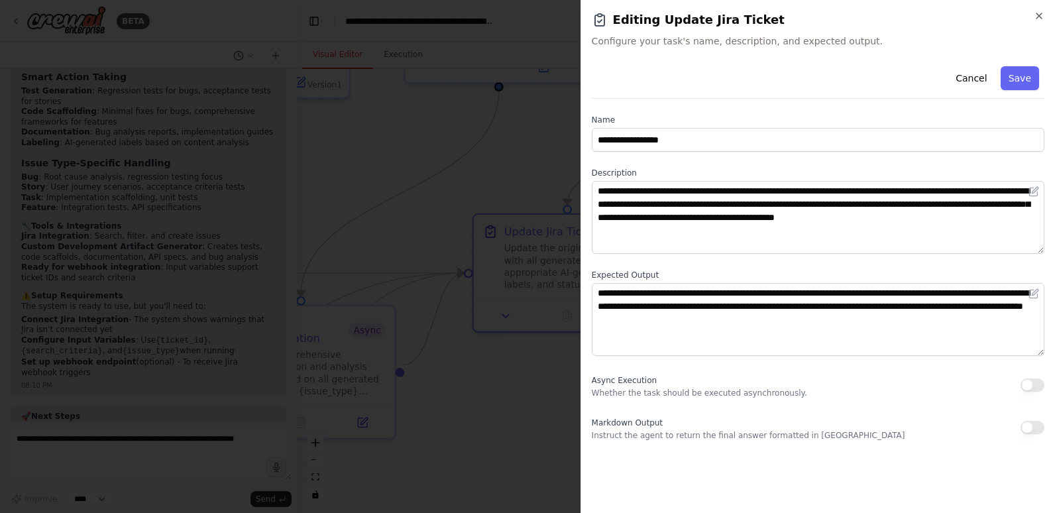
click at [1037, 387] on button "button" at bounding box center [1033, 385] width 24 height 13
click at [1039, 431] on button "button" at bounding box center [1033, 427] width 24 height 13
click at [1018, 80] on button "Save" at bounding box center [1020, 78] width 38 height 24
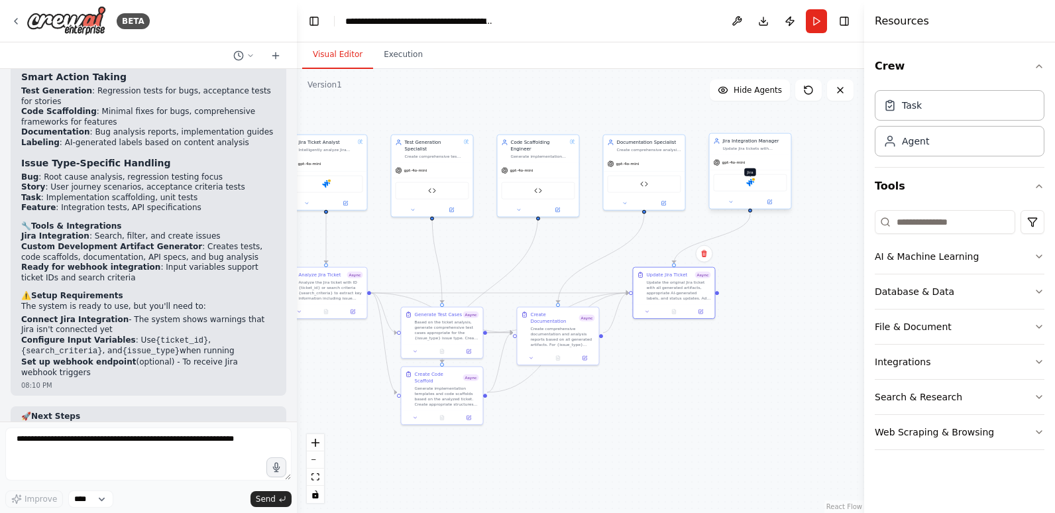
click at [754, 186] on img at bounding box center [750, 183] width 8 height 8
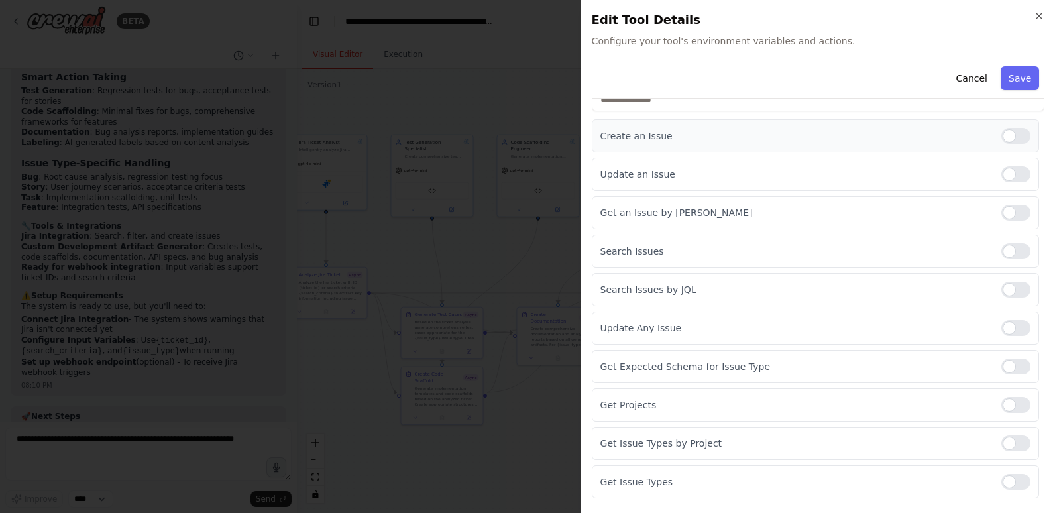
scroll to position [65, 0]
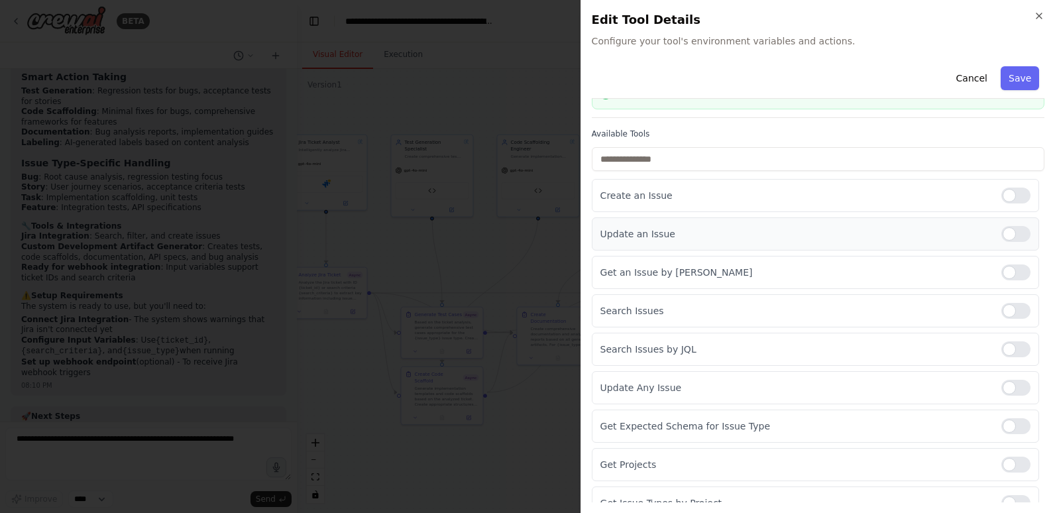
click at [1013, 229] on div at bounding box center [1016, 234] width 29 height 16
click at [1009, 270] on div at bounding box center [1016, 272] width 29 height 16
click at [1011, 308] on div at bounding box center [1016, 311] width 29 height 16
click at [1008, 388] on div at bounding box center [1016, 388] width 29 height 16
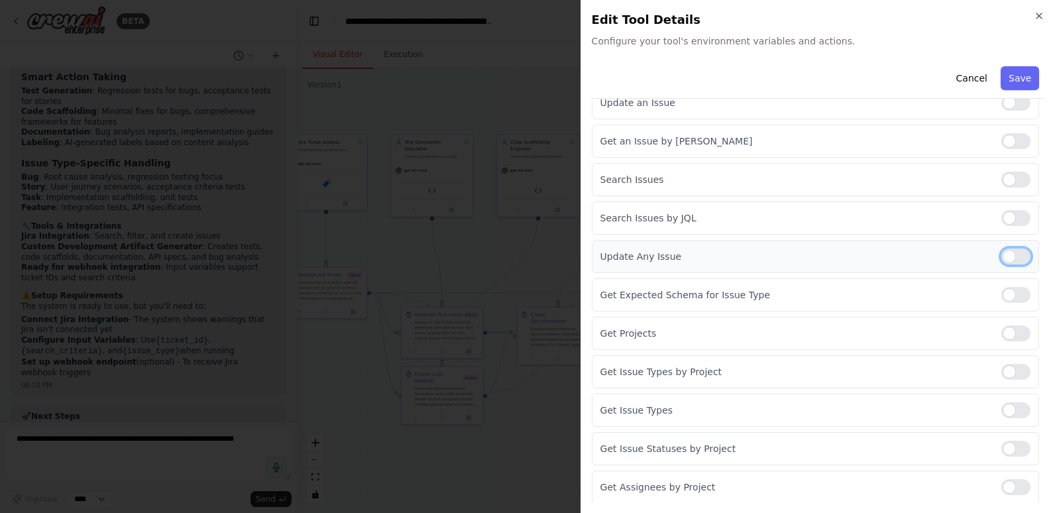
scroll to position [198, 0]
click at [1002, 252] on div at bounding box center [1016, 255] width 29 height 16
click at [1012, 292] on div at bounding box center [1016, 294] width 29 height 16
click at [1007, 339] on div at bounding box center [1016, 332] width 29 height 16
click at [1010, 369] on div at bounding box center [1016, 371] width 29 height 16
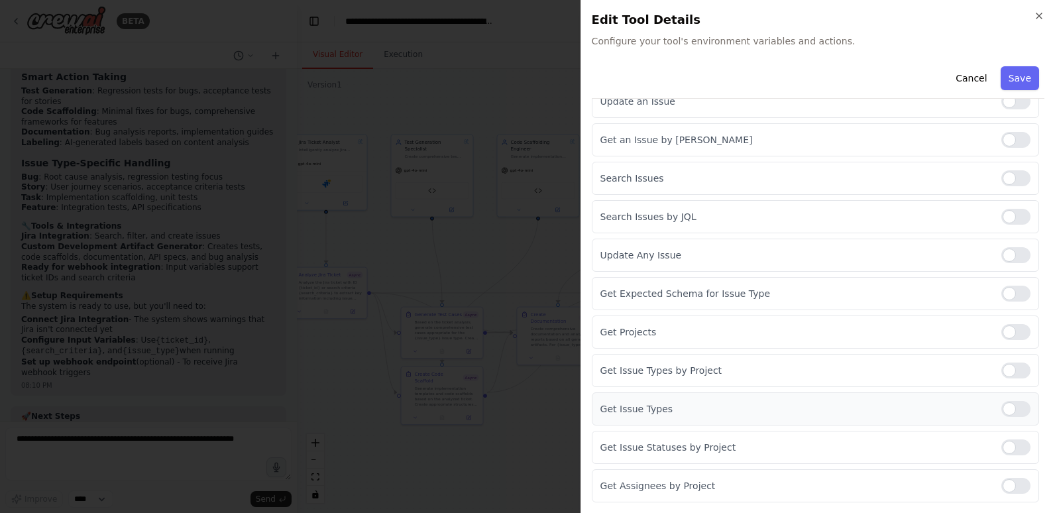
click at [1010, 413] on div at bounding box center [1016, 409] width 29 height 16
click at [1013, 448] on div at bounding box center [1016, 448] width 29 height 16
click at [1010, 489] on div at bounding box center [1016, 486] width 29 height 16
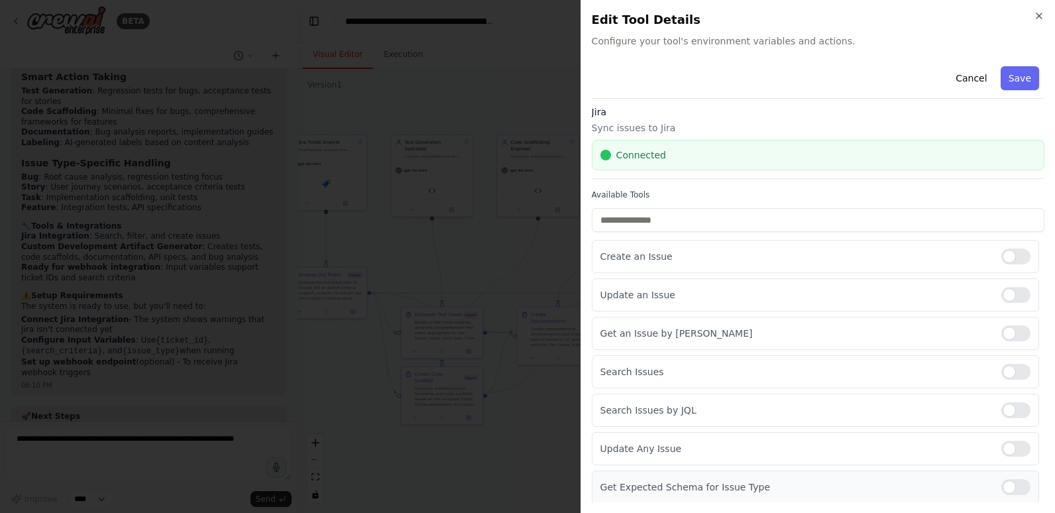
scroll to position [0, 0]
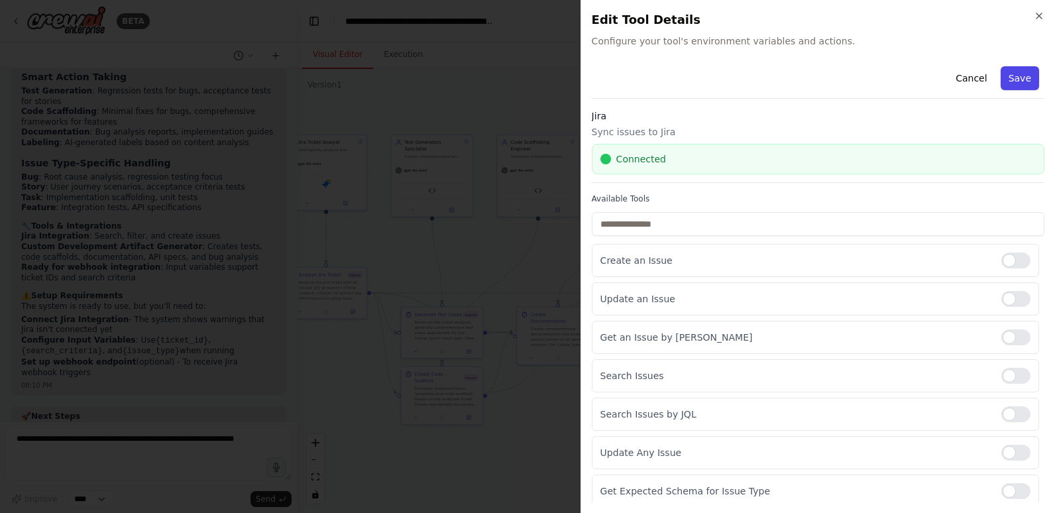
click at [1010, 74] on button "Save" at bounding box center [1020, 78] width 38 height 24
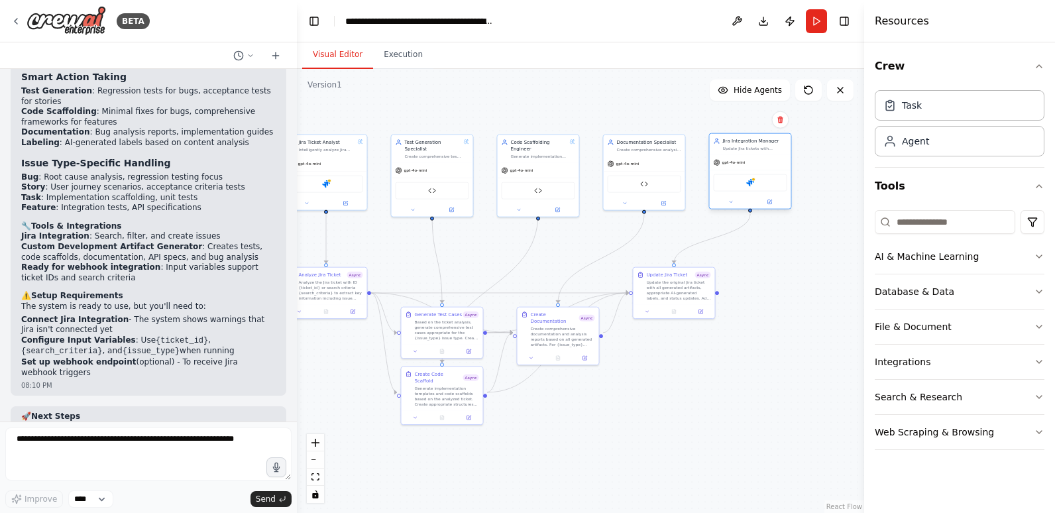
click at [758, 190] on div "Jira" at bounding box center [750, 182] width 74 height 17
click at [774, 204] on button at bounding box center [770, 202] width 38 height 8
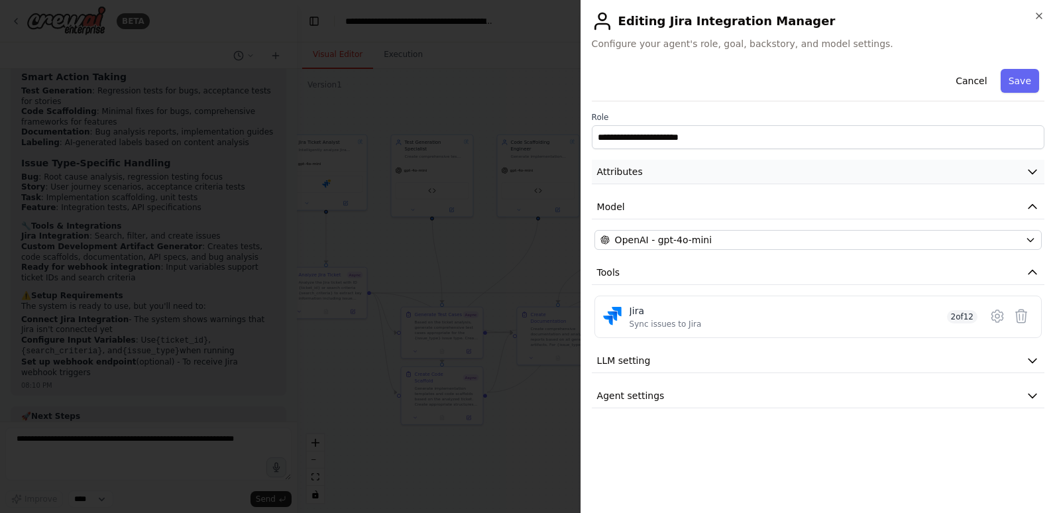
click at [1030, 167] on icon "button" at bounding box center [1032, 171] width 13 height 13
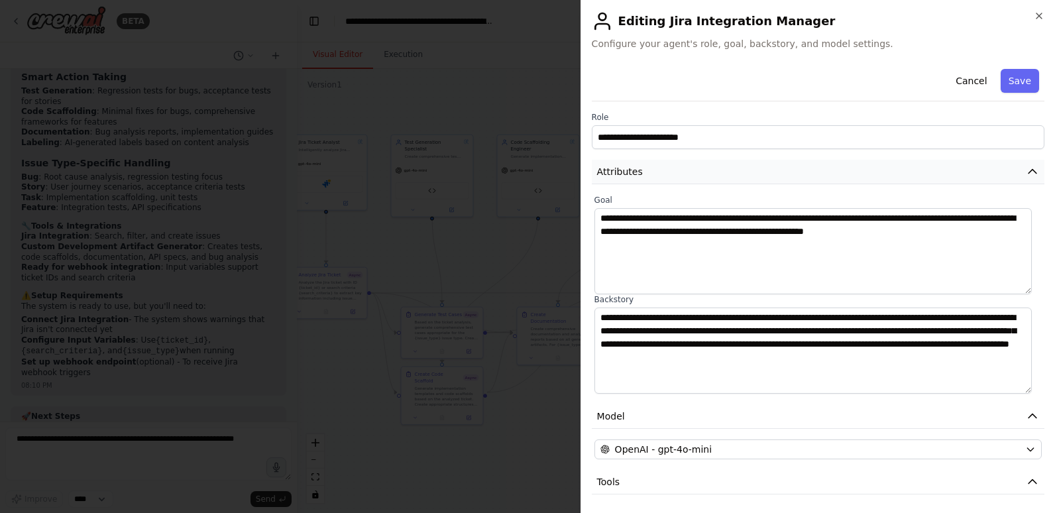
click at [1029, 168] on icon "button" at bounding box center [1032, 171] width 13 height 13
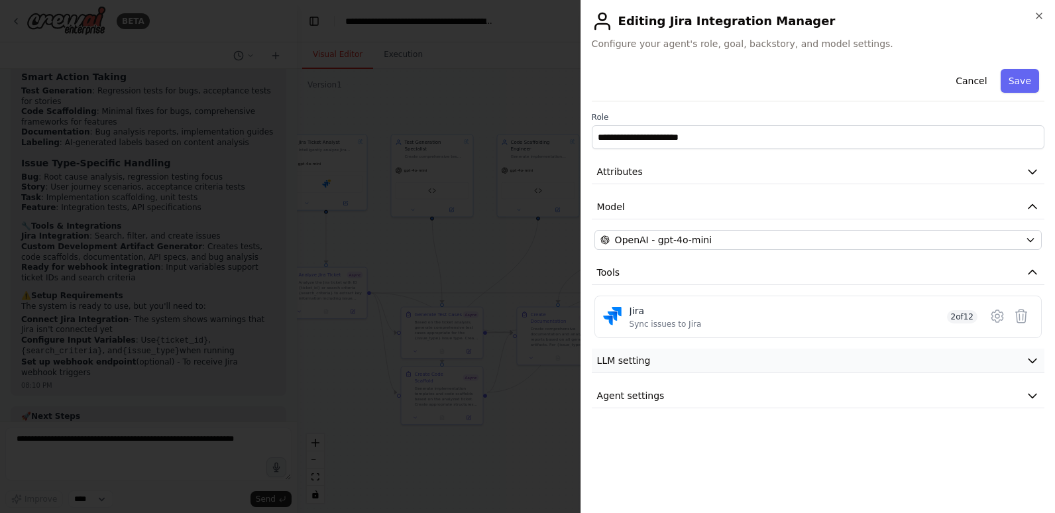
click at [1030, 350] on button "LLM setting" at bounding box center [818, 361] width 453 height 25
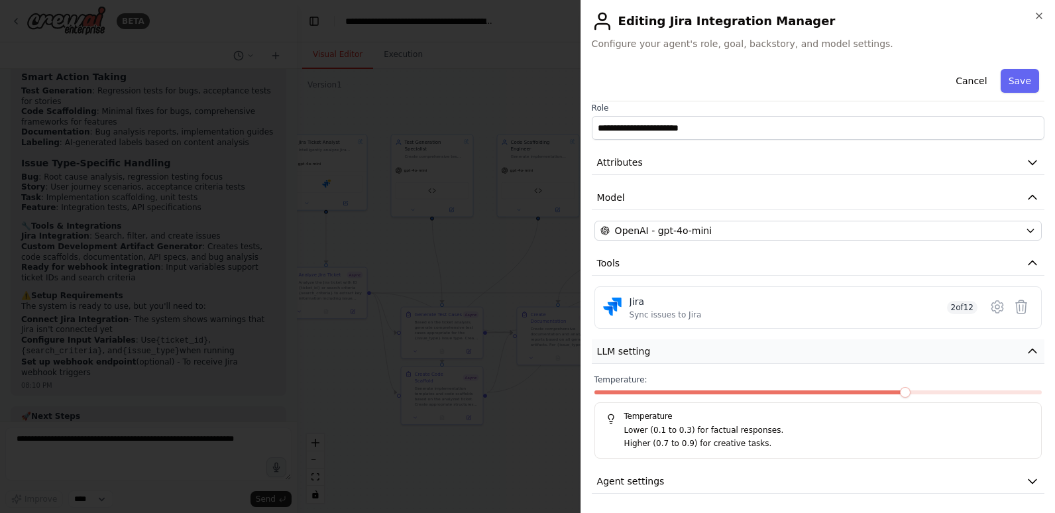
scroll to position [11, 0]
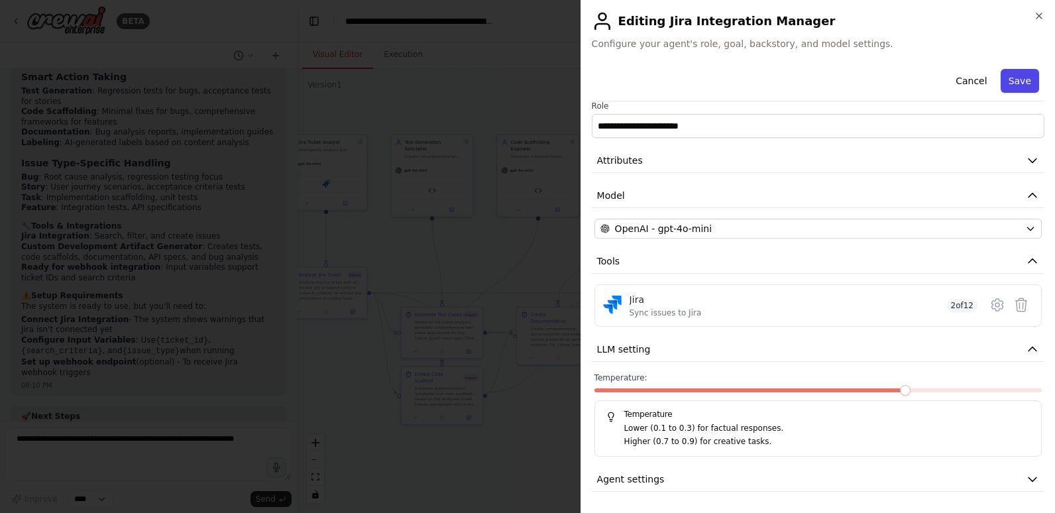
click at [1006, 79] on button "Save" at bounding box center [1020, 81] width 38 height 24
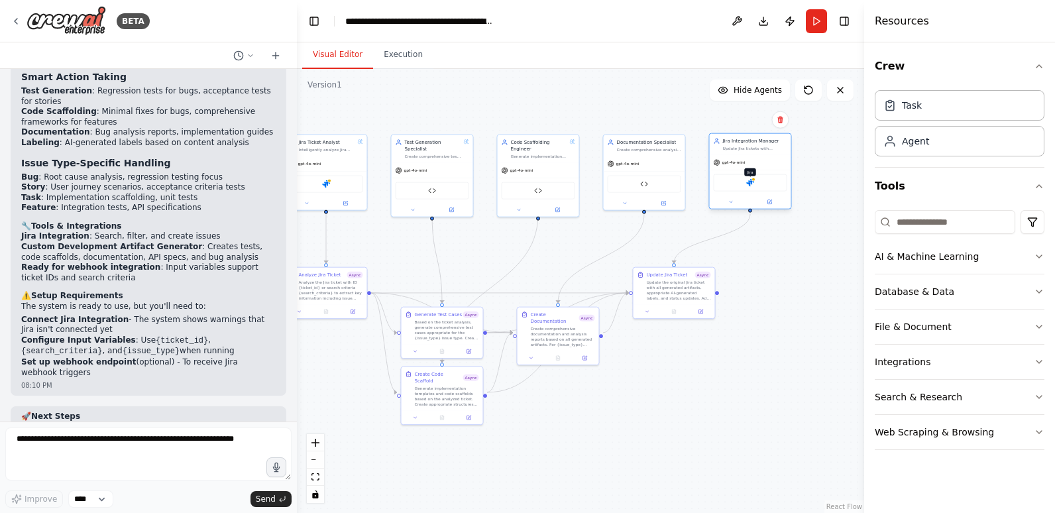
click at [752, 183] on img at bounding box center [750, 183] width 8 height 8
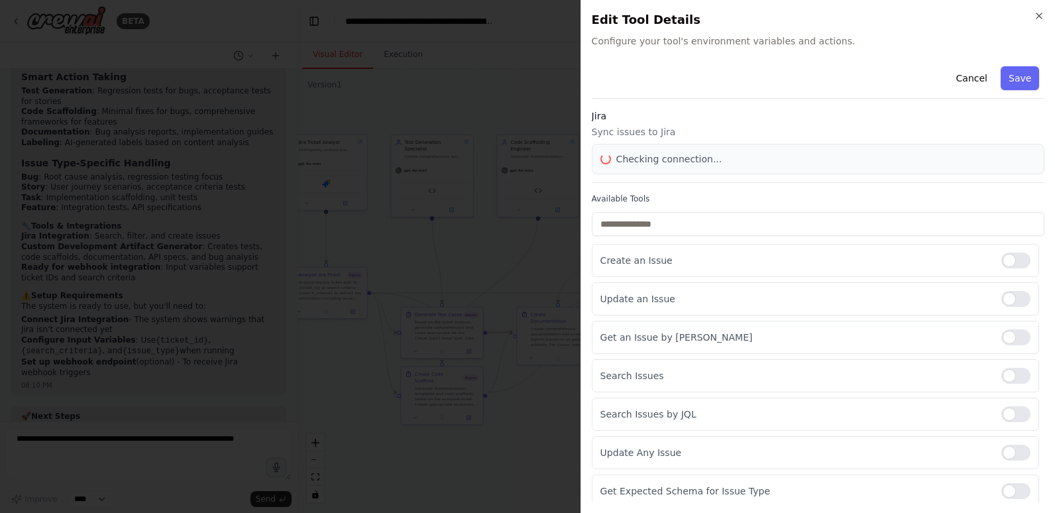
scroll to position [66, 0]
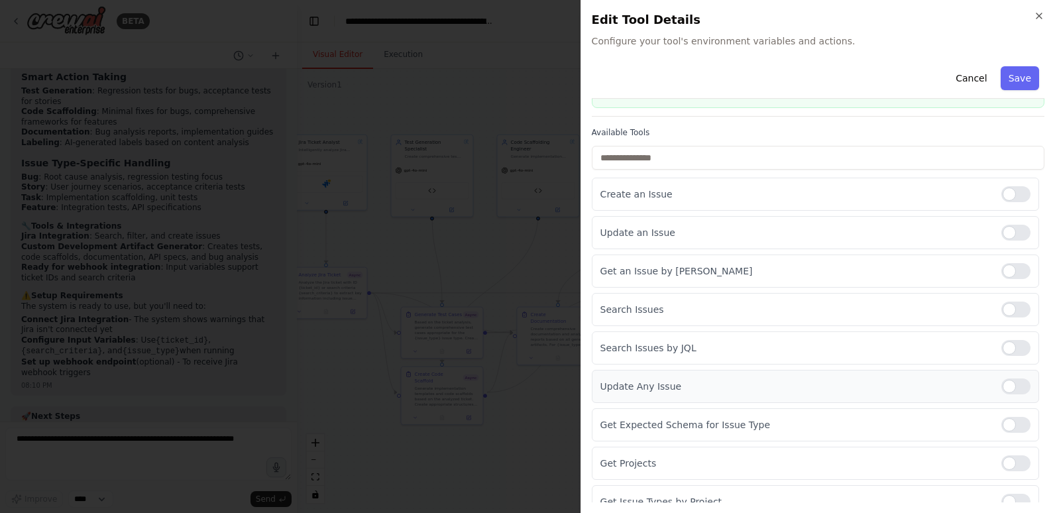
click at [1014, 393] on div at bounding box center [1016, 387] width 29 height 16
click at [1015, 66] on button "Save" at bounding box center [1020, 78] width 38 height 24
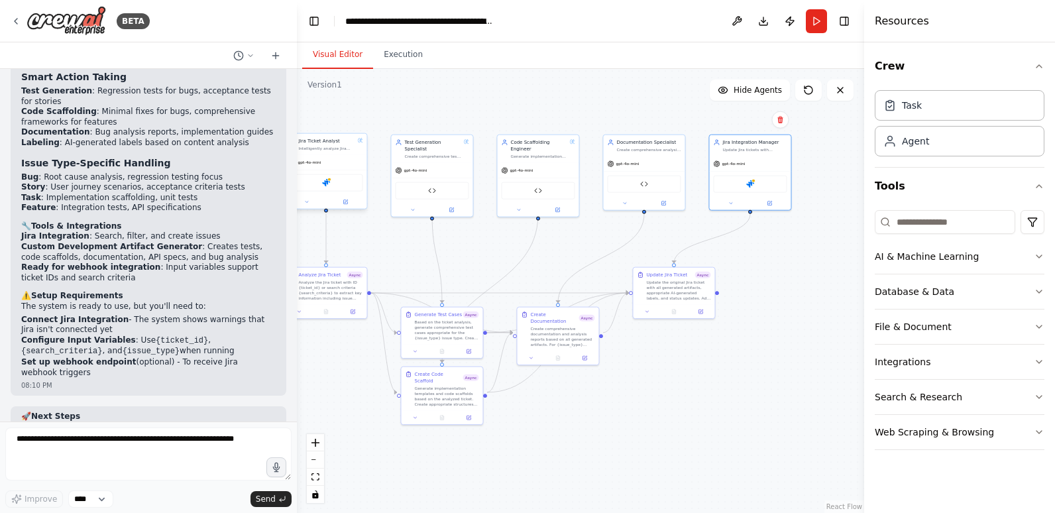
click at [322, 190] on div "Jira" at bounding box center [326, 182] width 74 height 17
click at [326, 187] on div "Jira" at bounding box center [326, 182] width 74 height 17
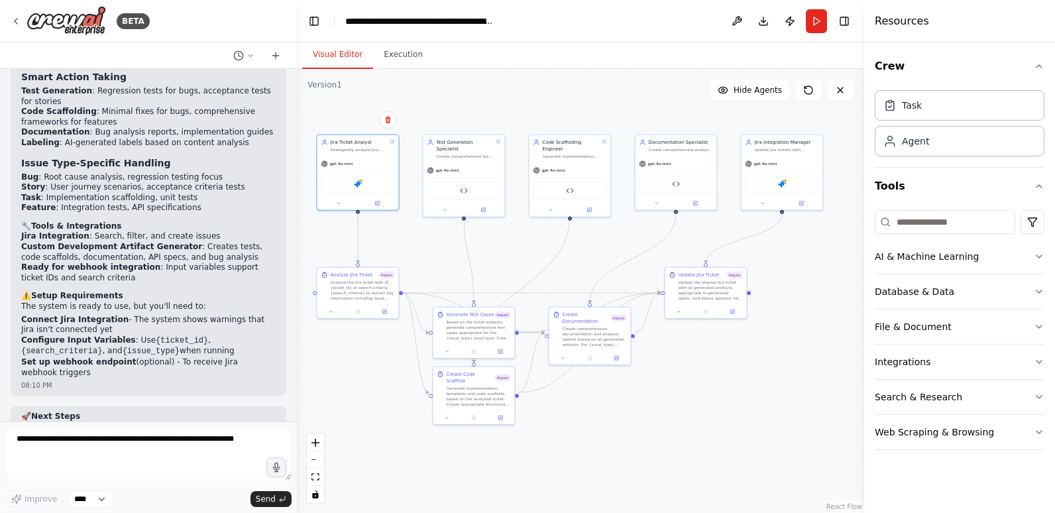
drag, startPoint x: 392, startPoint y: 238, endPoint x: 477, endPoint y: 246, distance: 84.6
click at [477, 246] on div ".deletable-edge-delete-btn { width: 20px; height: 20px; border: 0px solid #ffff…" at bounding box center [580, 291] width 567 height 444
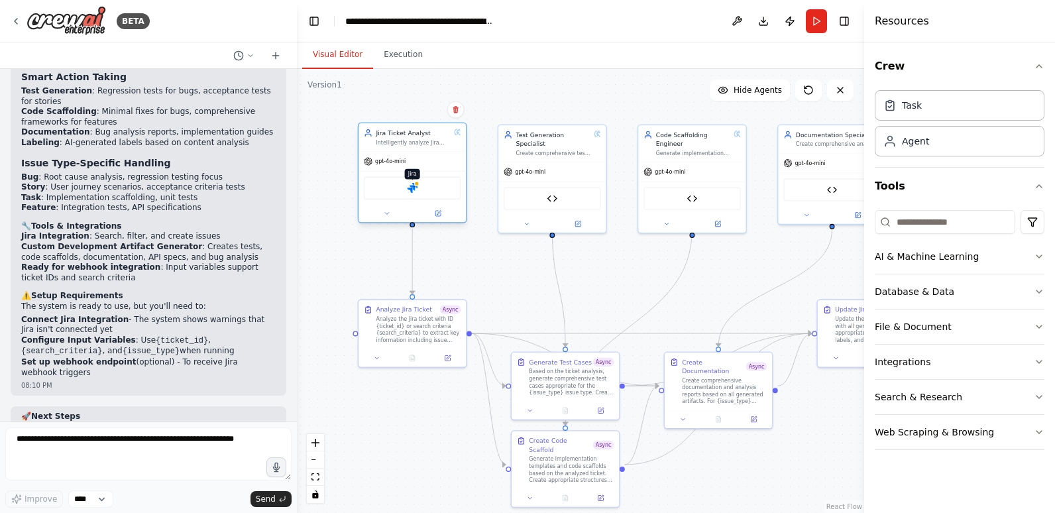
click at [417, 190] on img at bounding box center [412, 188] width 11 height 11
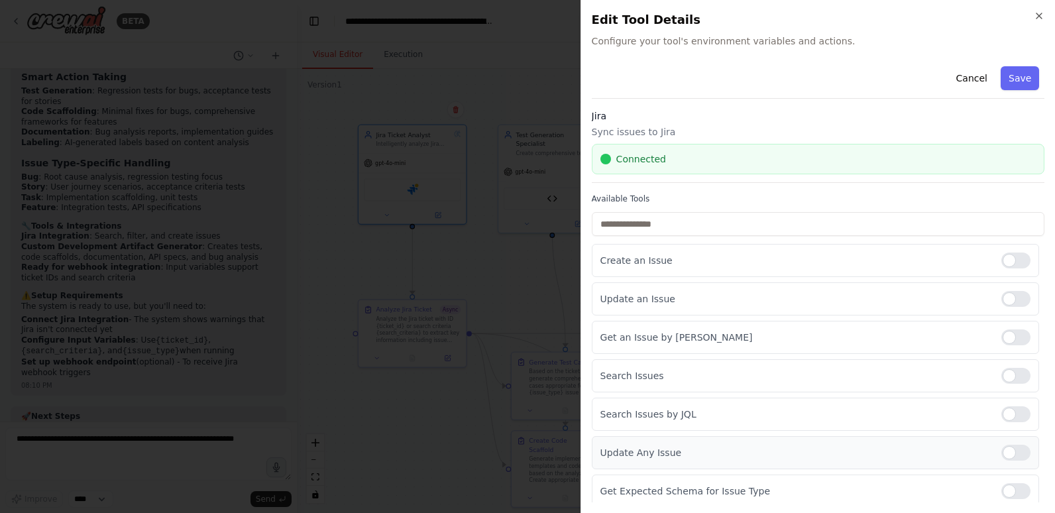
click at [1010, 455] on div at bounding box center [1016, 453] width 29 height 16
click at [1015, 257] on div at bounding box center [1016, 261] width 29 height 16
click at [1002, 259] on div at bounding box center [1016, 261] width 29 height 16
click at [1014, 72] on button "Save" at bounding box center [1020, 78] width 38 height 24
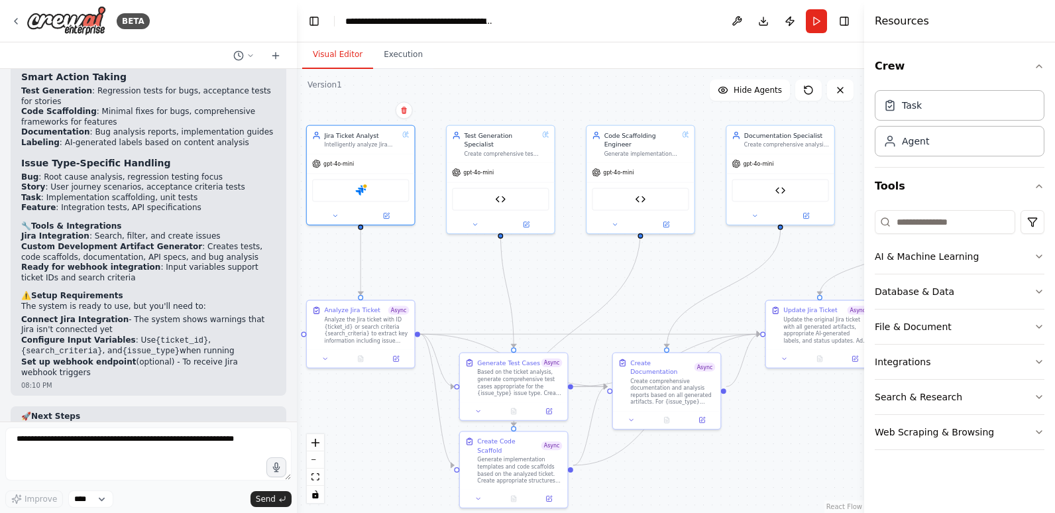
drag, startPoint x: 742, startPoint y: 248, endPoint x: 691, endPoint y: 248, distance: 51.7
click at [691, 248] on div ".deletable-edge-delete-btn { width: 20px; height: 20px; border: 0px solid #ffff…" at bounding box center [580, 291] width 567 height 444
click at [815, 18] on button "Run" at bounding box center [816, 21] width 21 height 24
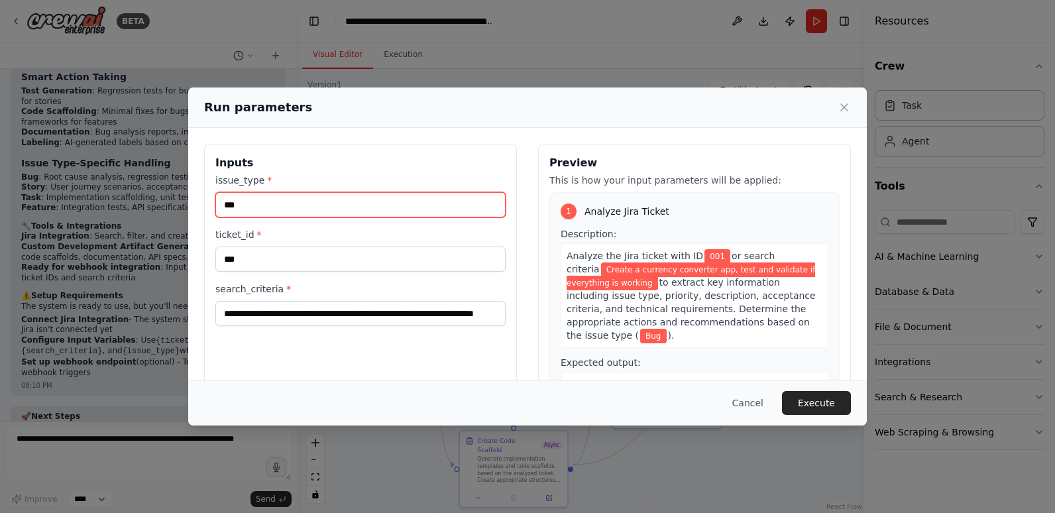
drag, startPoint x: 312, startPoint y: 202, endPoint x: 193, endPoint y: 211, distance: 119.1
click at [193, 211] on div "**********" at bounding box center [527, 301] width 679 height 346
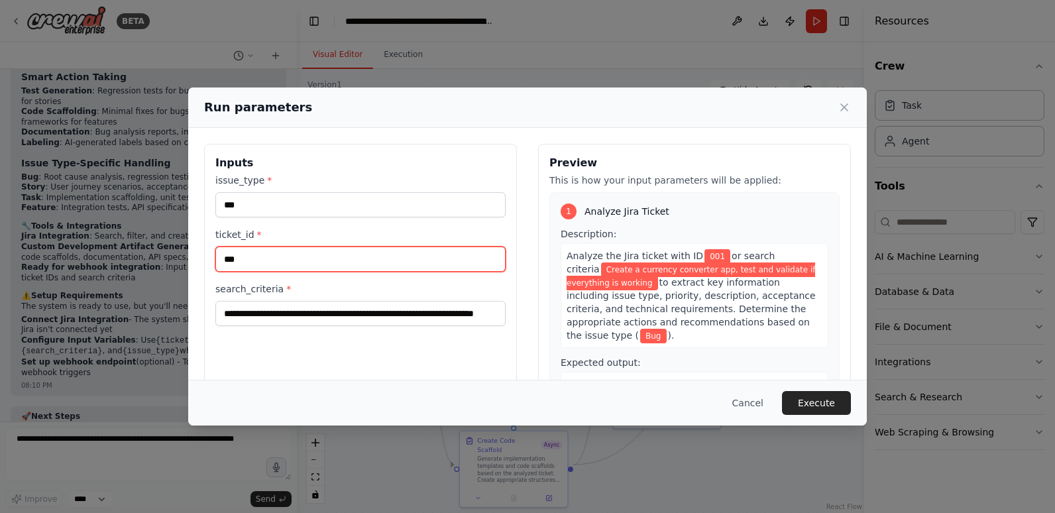
drag, startPoint x: 266, startPoint y: 261, endPoint x: 176, endPoint y: 251, distance: 90.7
click at [176, 255] on div "**********" at bounding box center [527, 256] width 1055 height 513
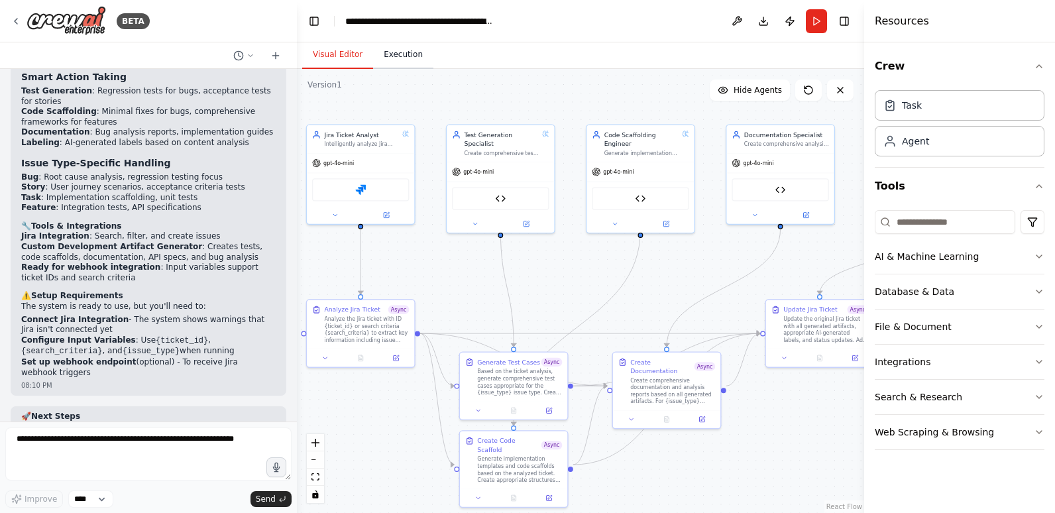
click at [406, 58] on button "Execution" at bounding box center [403, 55] width 60 height 28
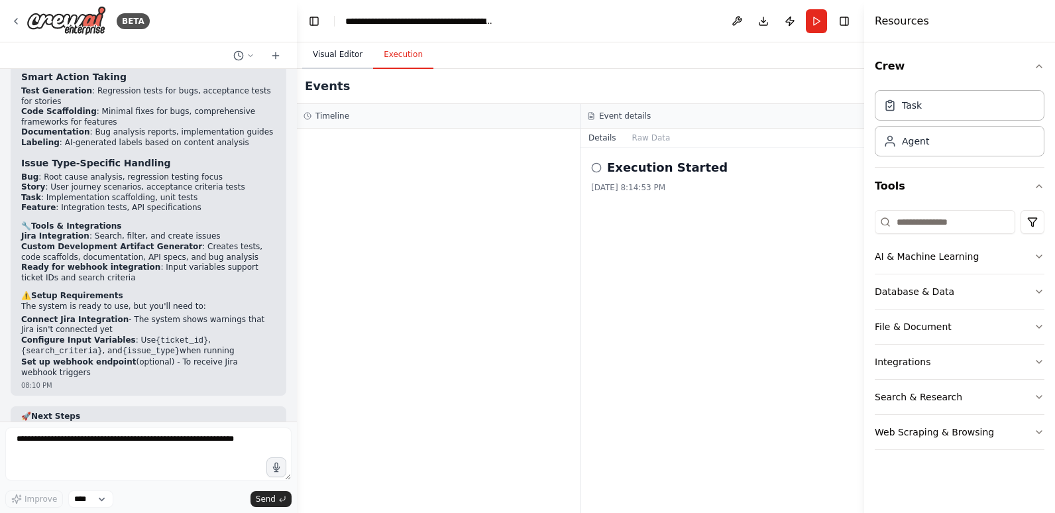
click at [343, 56] on button "Visual Editor" at bounding box center [337, 55] width 71 height 28
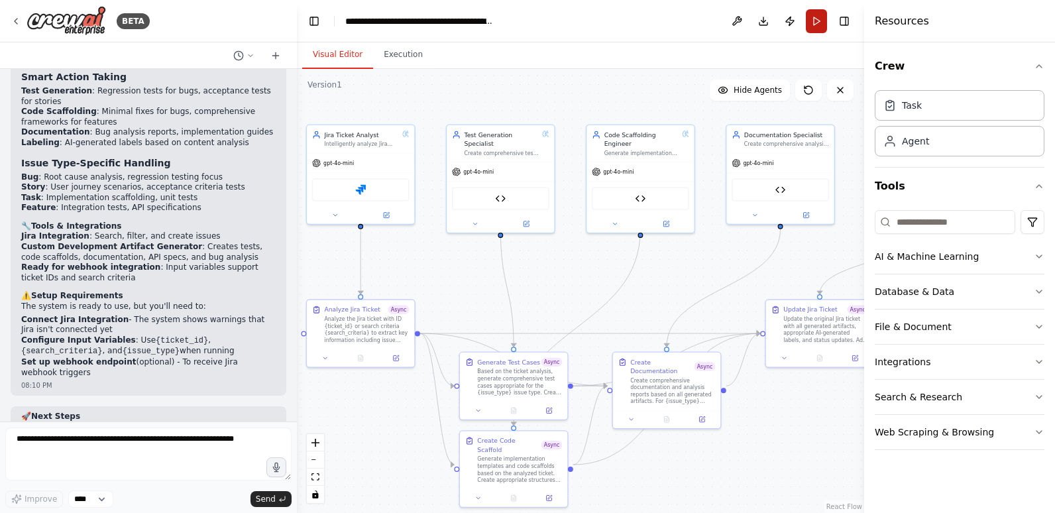
click at [815, 18] on button "Run" at bounding box center [816, 21] width 21 height 24
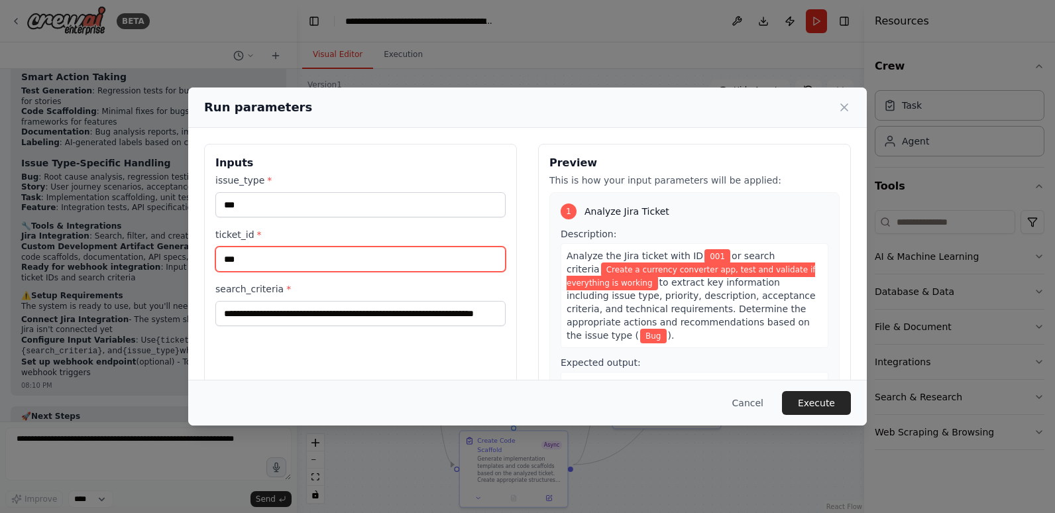
drag, startPoint x: 266, startPoint y: 264, endPoint x: 210, endPoint y: 274, distance: 56.5
click at [212, 273] on div "**********" at bounding box center [360, 301] width 313 height 314
paste input "***"
type input "******"
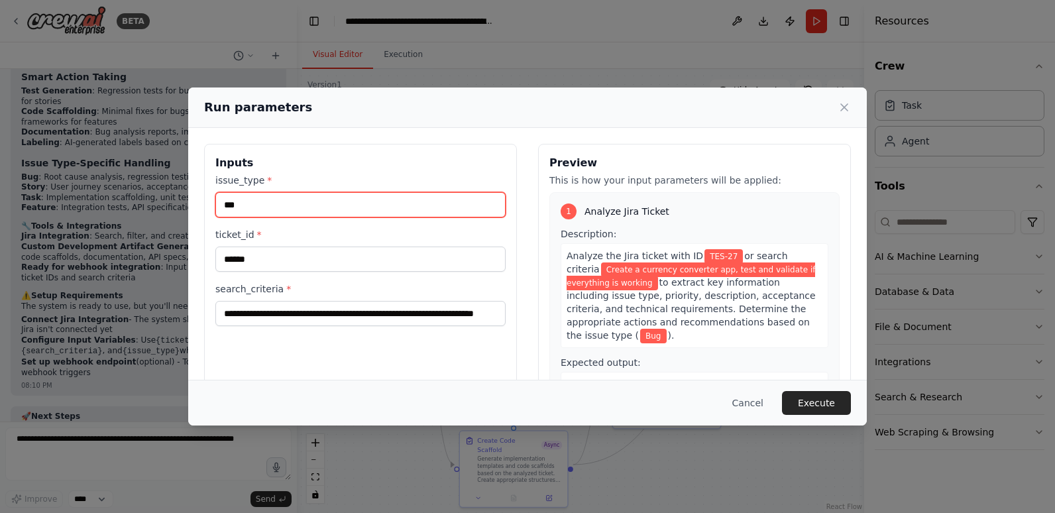
click at [261, 205] on input "***" at bounding box center [360, 204] width 290 height 25
drag, startPoint x: 260, startPoint y: 205, endPoint x: 217, endPoint y: 209, distance: 42.6
click at [217, 209] on input "***" at bounding box center [360, 204] width 290 height 25
type input "**********"
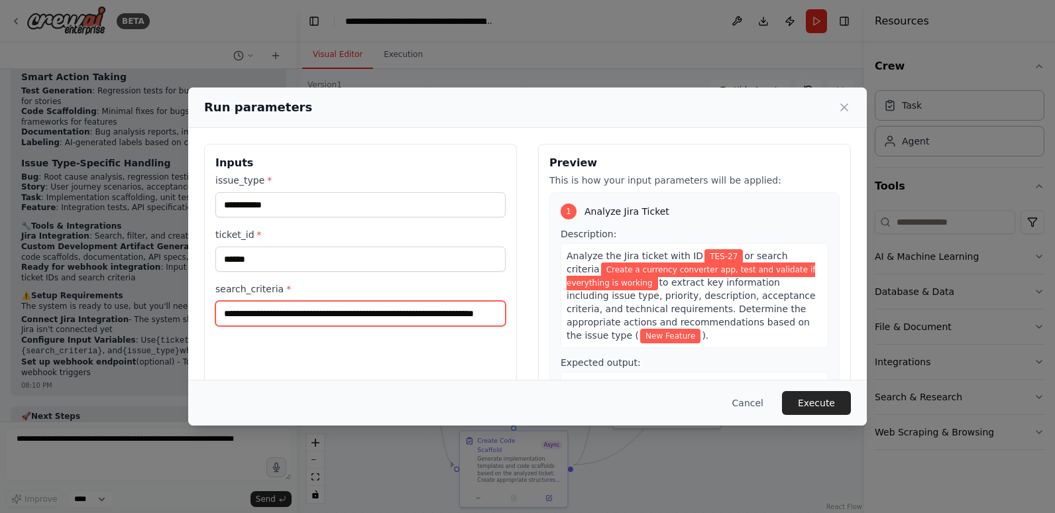
click at [353, 316] on input "**********" at bounding box center [360, 313] width 290 height 25
drag, startPoint x: 222, startPoint y: 316, endPoint x: 322, endPoint y: 322, distance: 100.3
click at [277, 317] on input "**********" at bounding box center [360, 313] width 290 height 25
drag, startPoint x: 493, startPoint y: 313, endPoint x: 204, endPoint y: 322, distance: 288.5
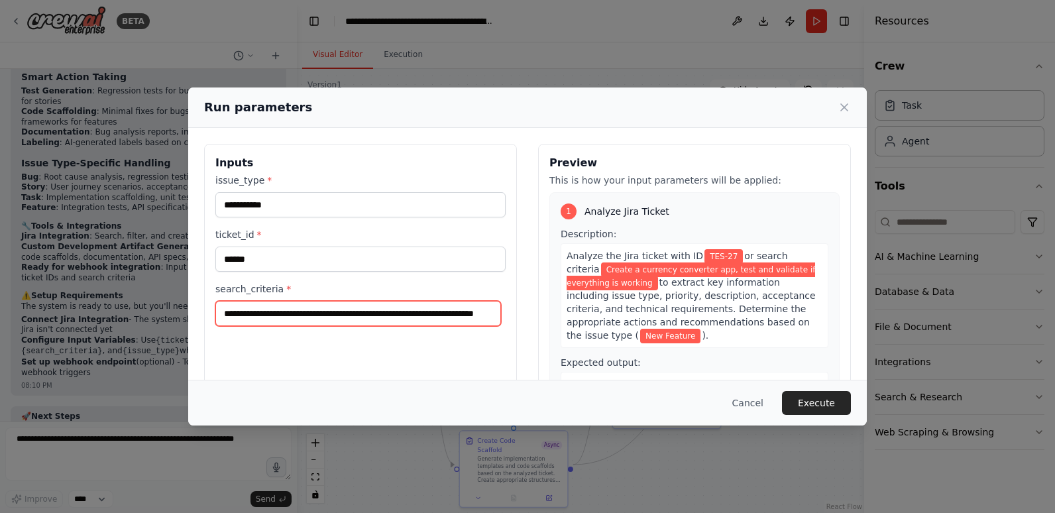
click at [204, 322] on div "**********" at bounding box center [360, 301] width 313 height 314
click at [264, 315] on input "**********" at bounding box center [358, 313] width 286 height 25
drag, startPoint x: 261, startPoint y: 314, endPoint x: 361, endPoint y: 312, distance: 100.8
click at [361, 312] on input "**********" at bounding box center [358, 313] width 286 height 25
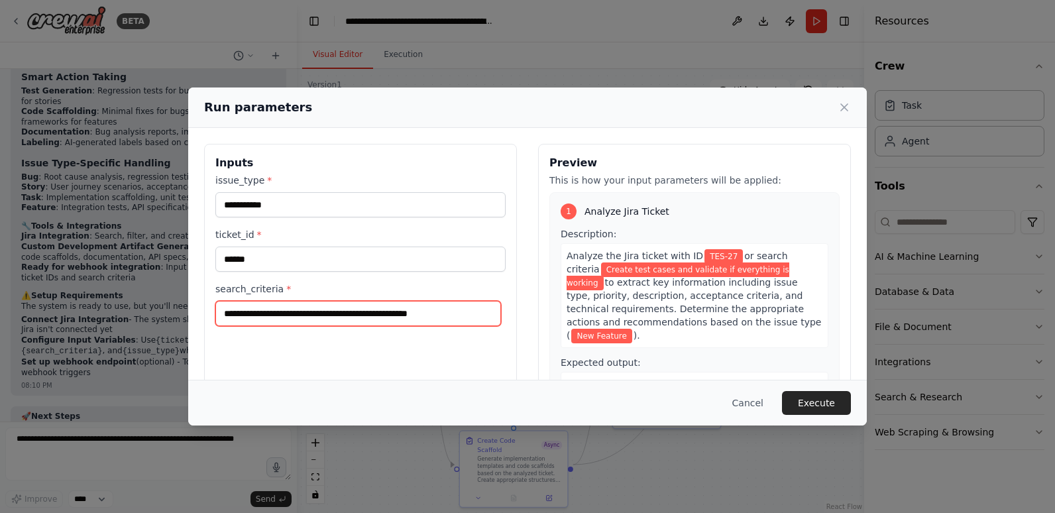
drag, startPoint x: 345, startPoint y: 310, endPoint x: 461, endPoint y: 312, distance: 115.4
click at [461, 312] on input "**********" at bounding box center [358, 313] width 286 height 25
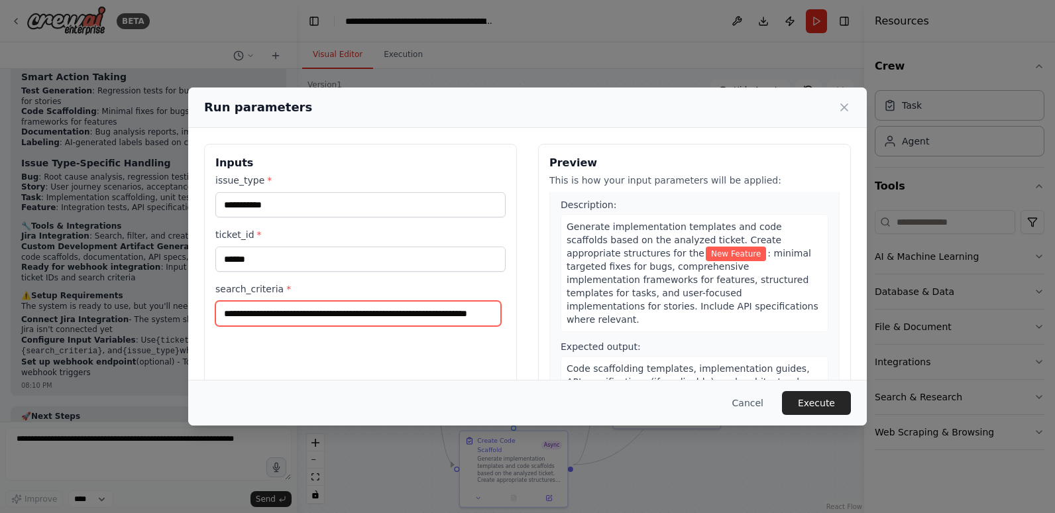
scroll to position [597, 0]
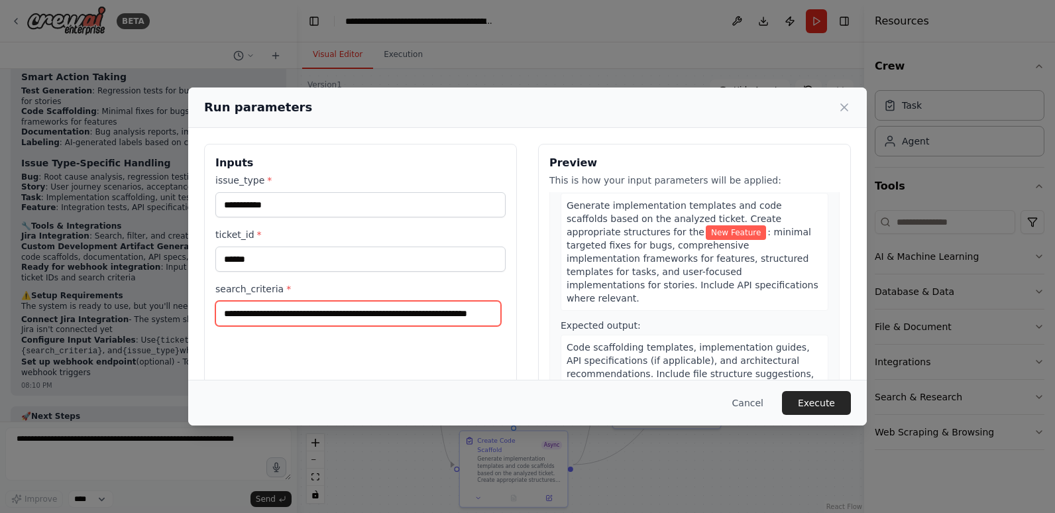
type input "**********"
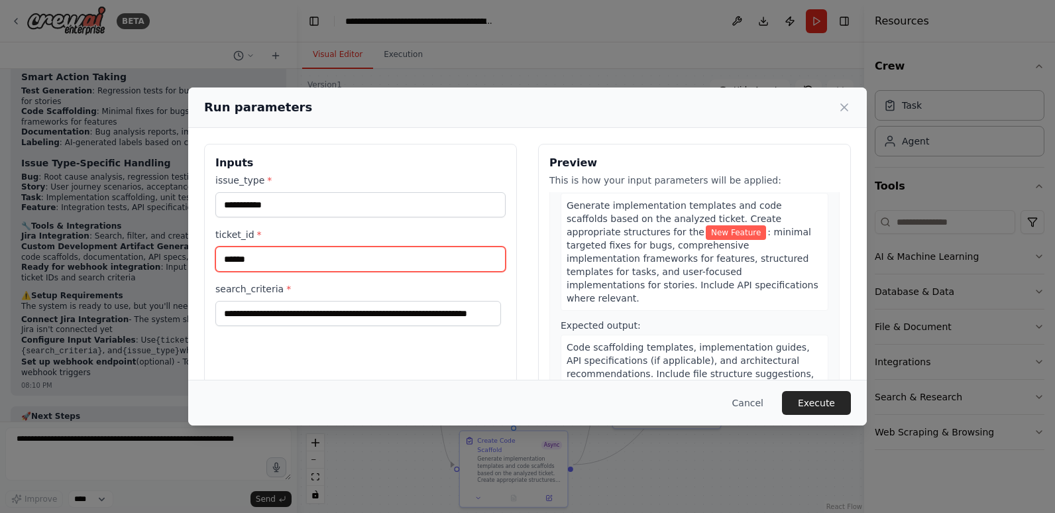
click at [257, 258] on input "******" at bounding box center [360, 259] width 290 height 25
type input "******"
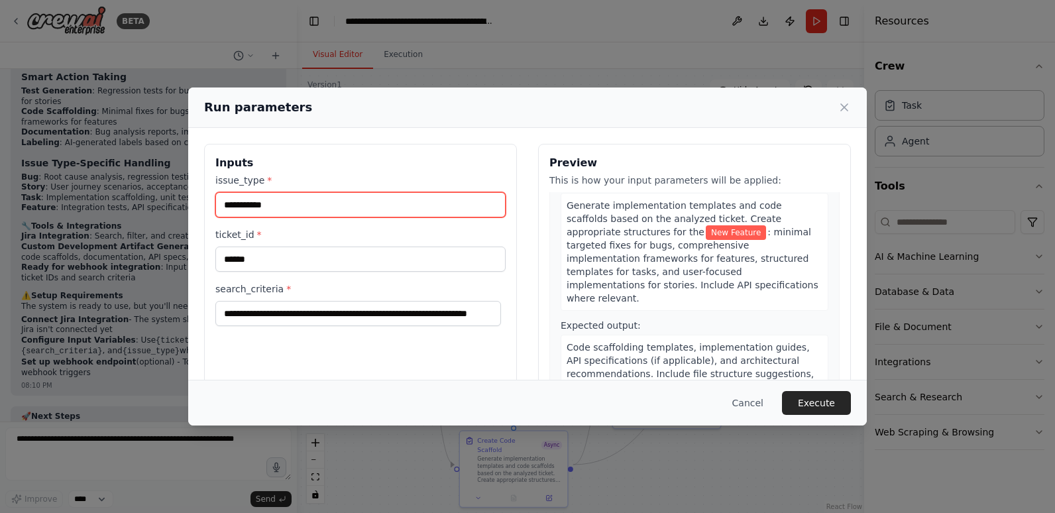
drag, startPoint x: 292, startPoint y: 203, endPoint x: 181, endPoint y: 209, distance: 110.9
click at [181, 209] on div "**********" at bounding box center [527, 256] width 1055 height 513
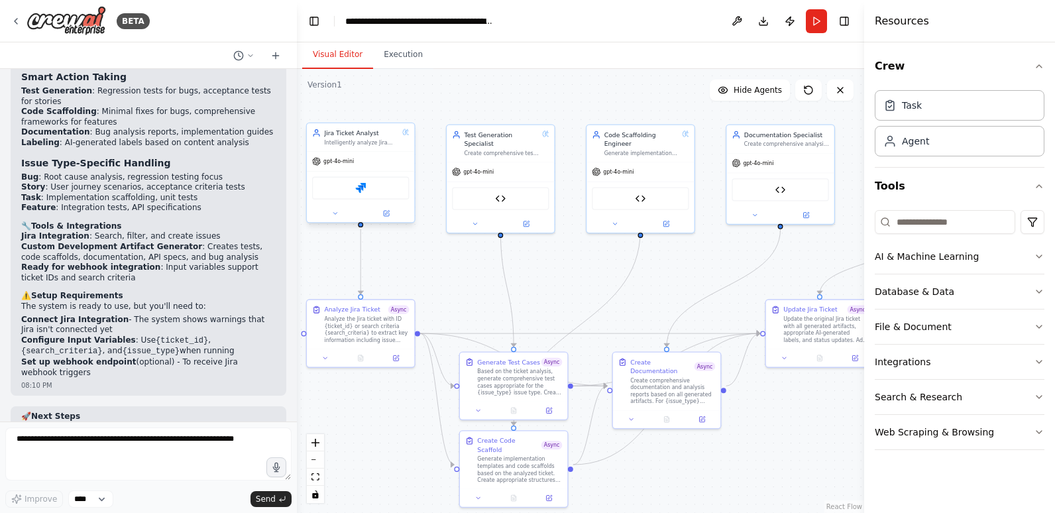
click at [344, 194] on div "Jira" at bounding box center [360, 188] width 97 height 23
click at [811, 20] on button "Run" at bounding box center [816, 21] width 21 height 24
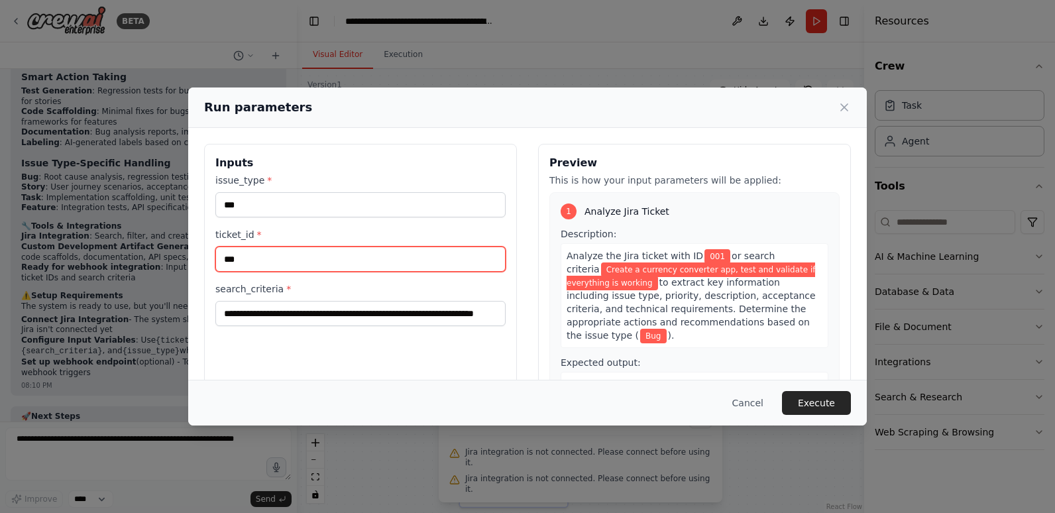
drag, startPoint x: 255, startPoint y: 262, endPoint x: 202, endPoint y: 260, distance: 53.1
click at [202, 260] on div "**********" at bounding box center [527, 301] width 679 height 346
type input "******"
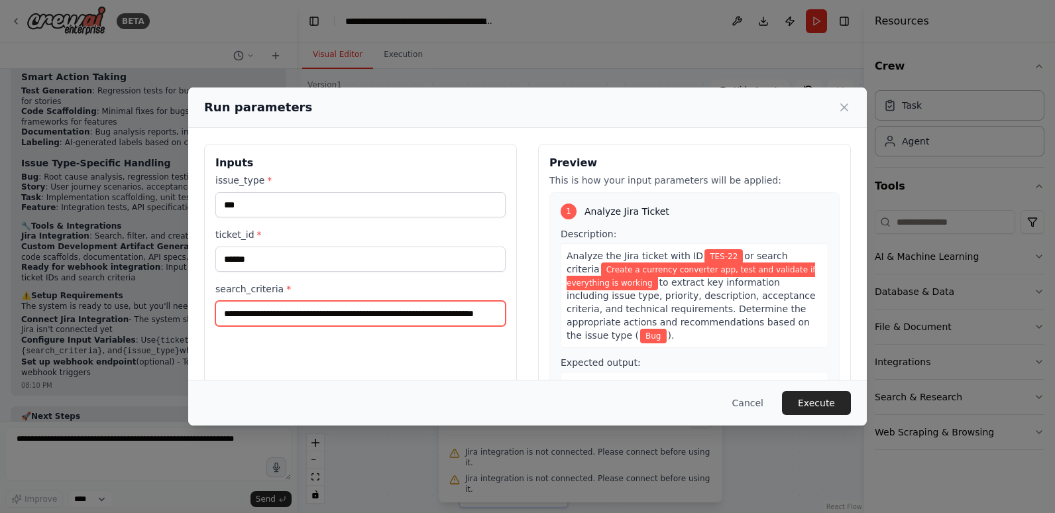
click at [229, 310] on input "**********" at bounding box center [360, 313] width 290 height 25
drag, startPoint x: 218, startPoint y: 312, endPoint x: 499, endPoint y: 310, distance: 281.1
click at [499, 310] on input "**********" at bounding box center [358, 313] width 286 height 25
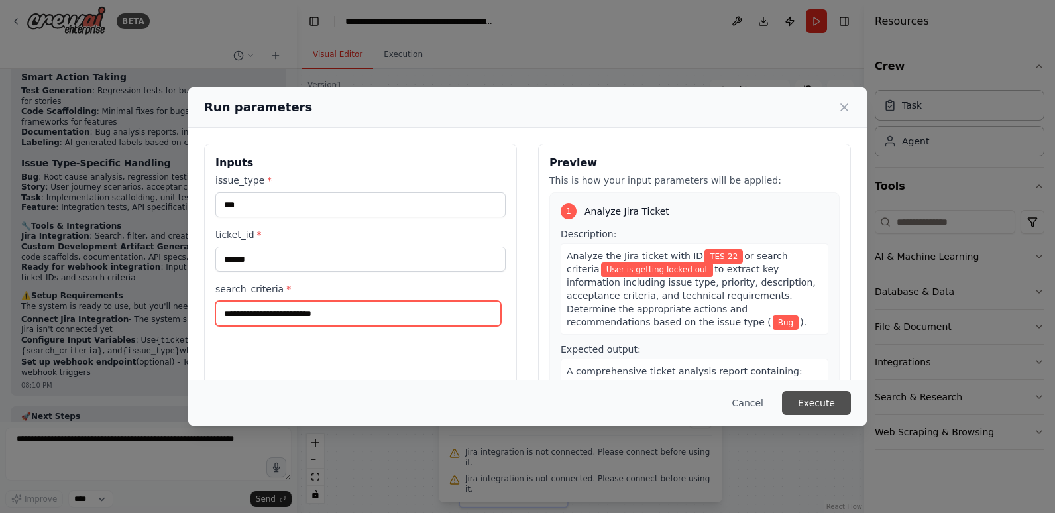
type input "**********"
click at [839, 398] on button "Execute" at bounding box center [816, 403] width 69 height 24
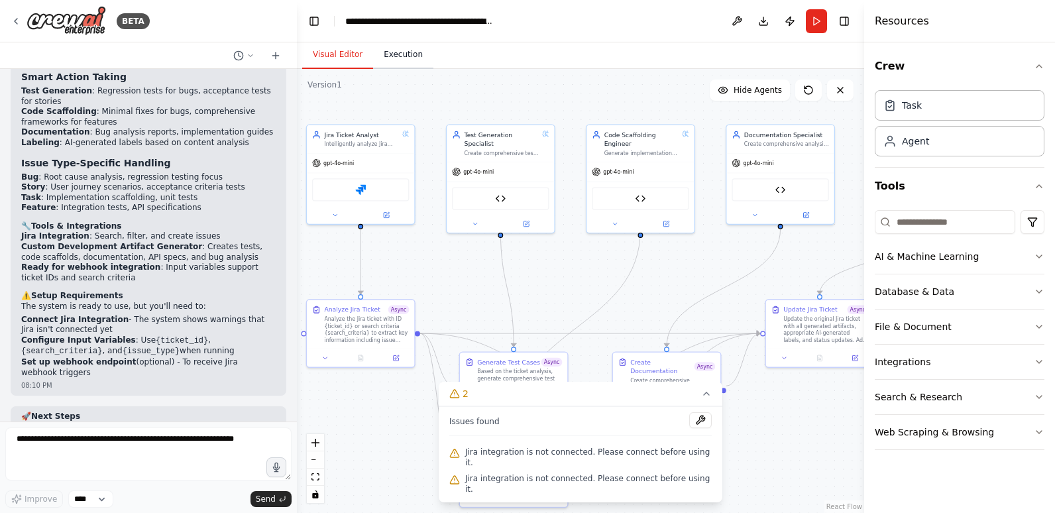
click at [402, 60] on button "Execution" at bounding box center [403, 55] width 60 height 28
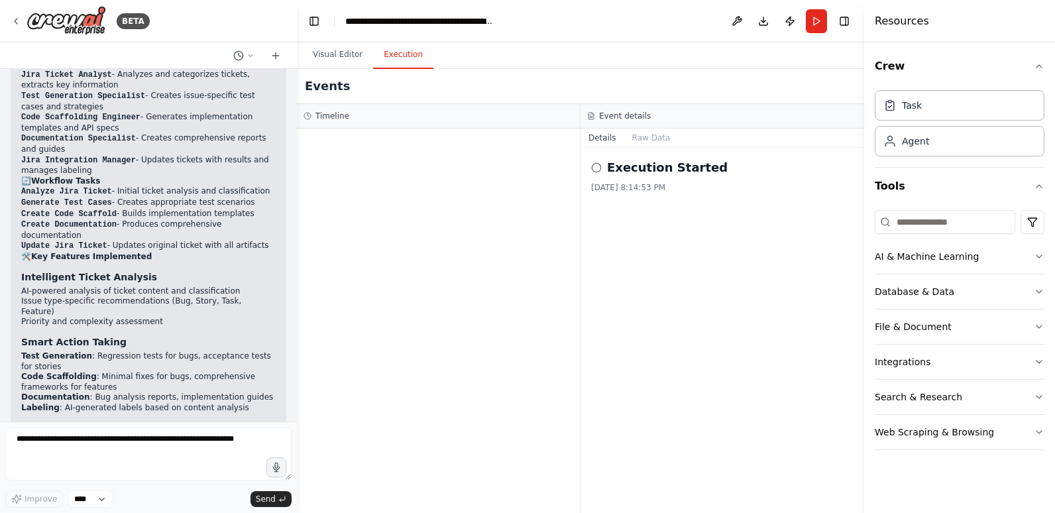
scroll to position [2613, 0]
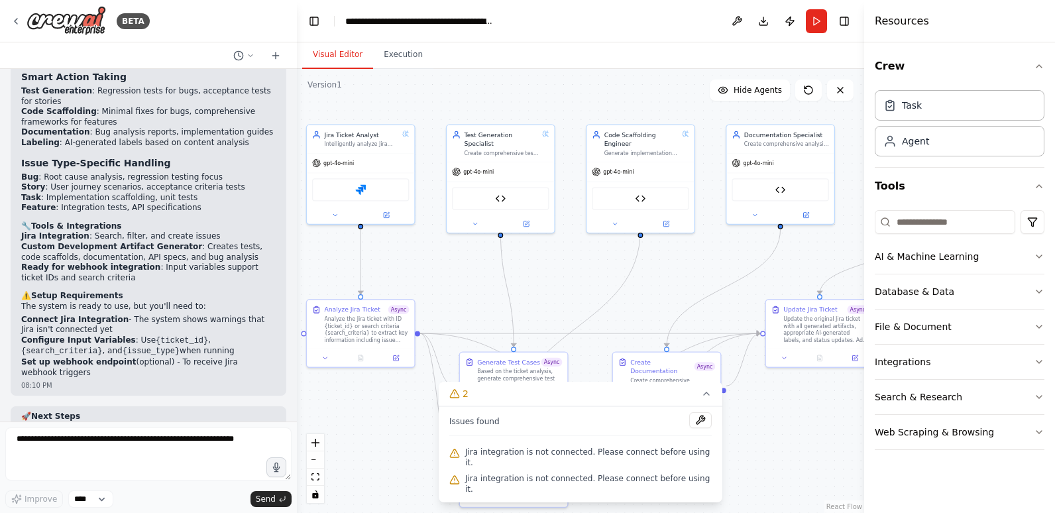
click at [342, 60] on button "Visual Editor" at bounding box center [337, 55] width 71 height 28
click at [398, 56] on button "Execution" at bounding box center [403, 55] width 60 height 28
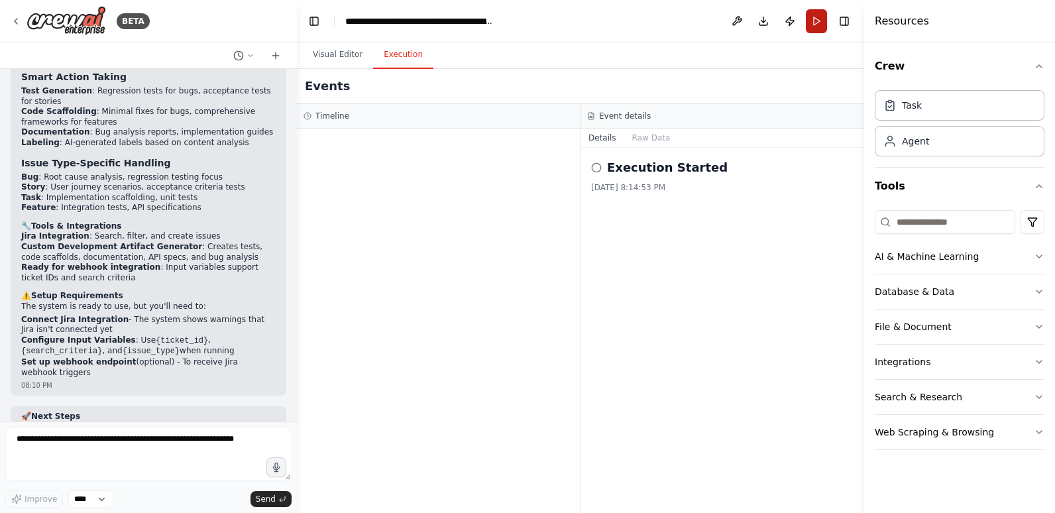
click at [814, 19] on button "Run" at bounding box center [816, 21] width 21 height 24
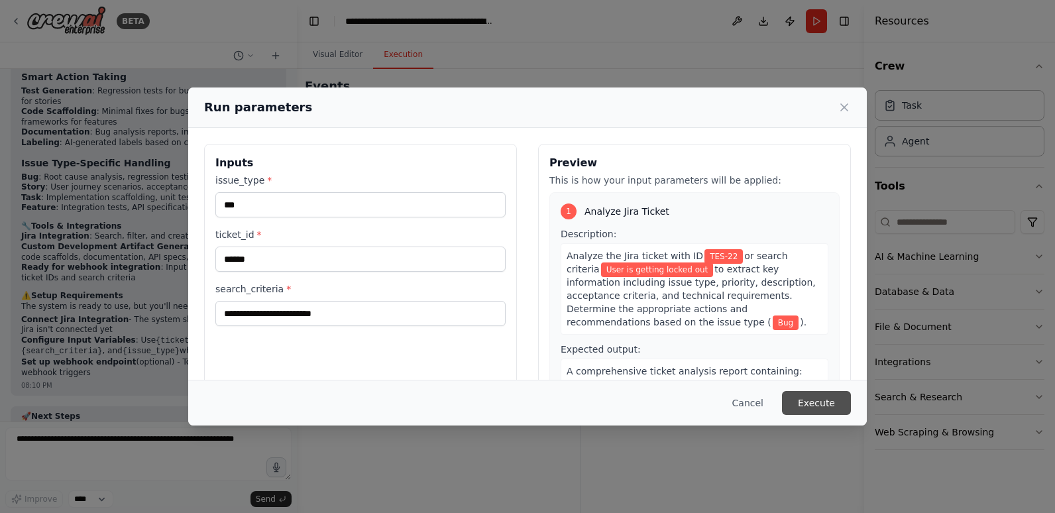
click at [841, 398] on button "Execute" at bounding box center [816, 403] width 69 height 24
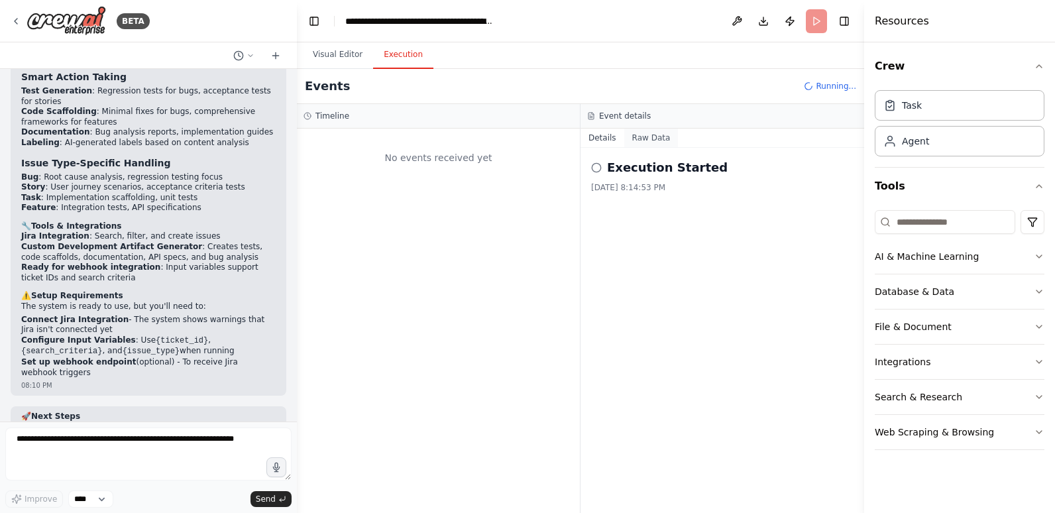
click at [639, 134] on button "Raw Data" at bounding box center [651, 138] width 54 height 19
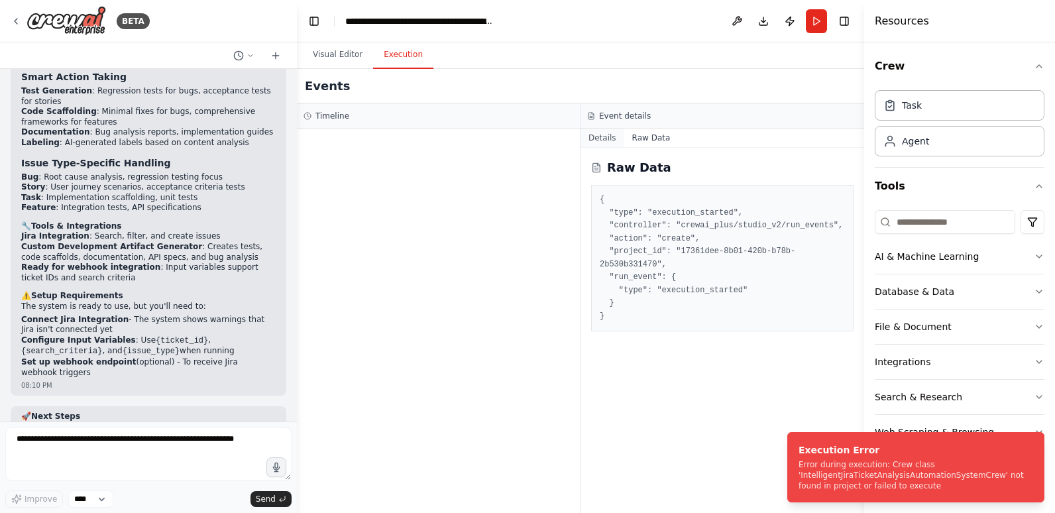
click at [606, 139] on button "Details" at bounding box center [603, 138] width 44 height 19
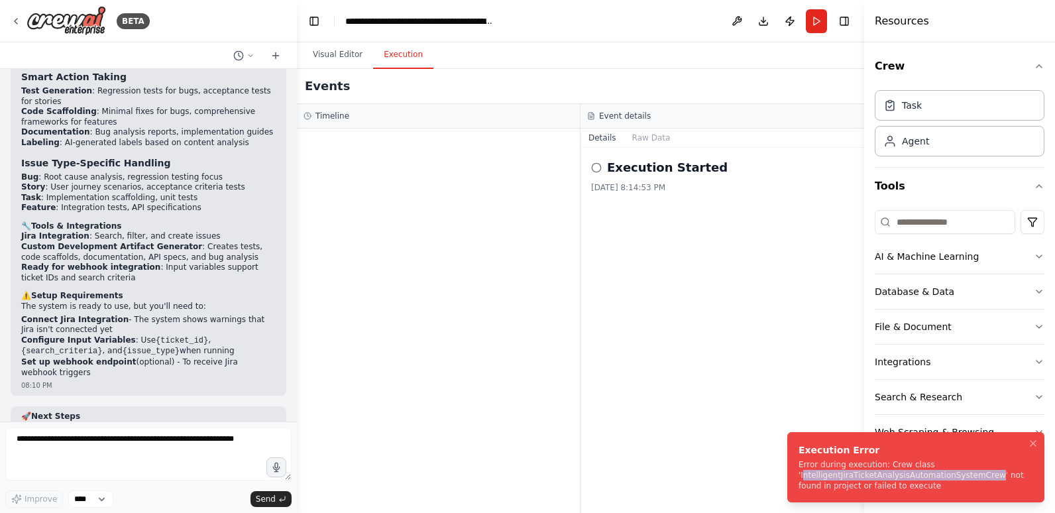
drag, startPoint x: 978, startPoint y: 475, endPoint x: 803, endPoint y: 477, distance: 174.4
click at [803, 477] on div "Error during execution: Crew class 'IntelligentJiraTicketAnalysisAutomationSyst…" at bounding box center [913, 475] width 229 height 32
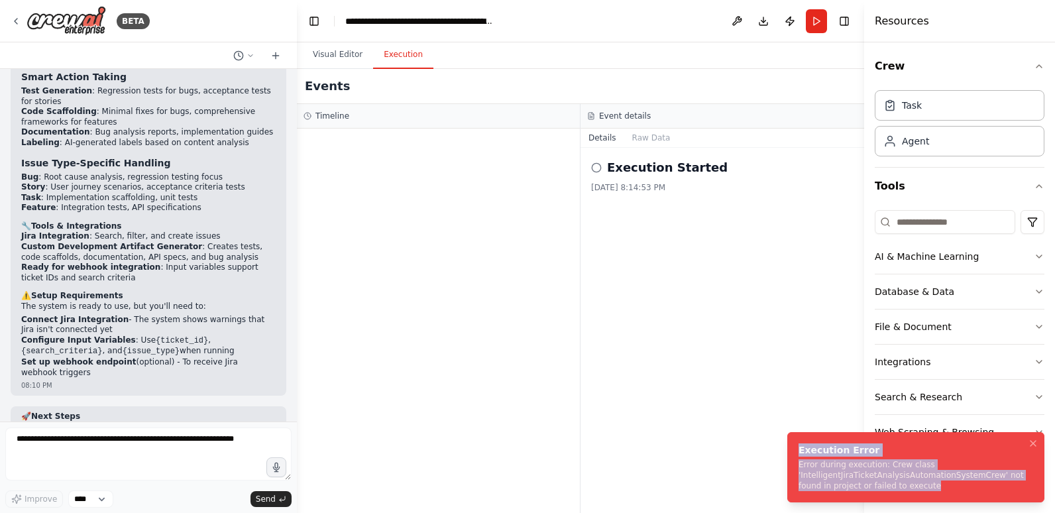
drag, startPoint x: 803, startPoint y: 477, endPoint x: 794, endPoint y: 453, distance: 25.6
click at [794, 453] on li "Execution Error Error during execution: Crew class 'IntelligentJiraTicketAnalys…" at bounding box center [916, 467] width 257 height 70
copy div "Execution Error Error during execution: Crew class 'IntelligentJiraTicketAnalys…"
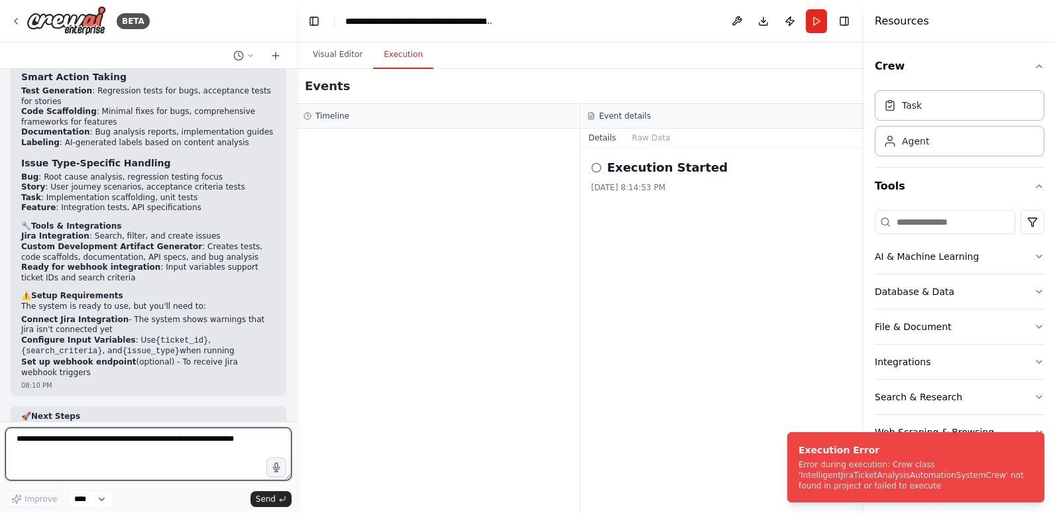
click at [172, 446] on textarea at bounding box center [148, 454] width 286 height 53
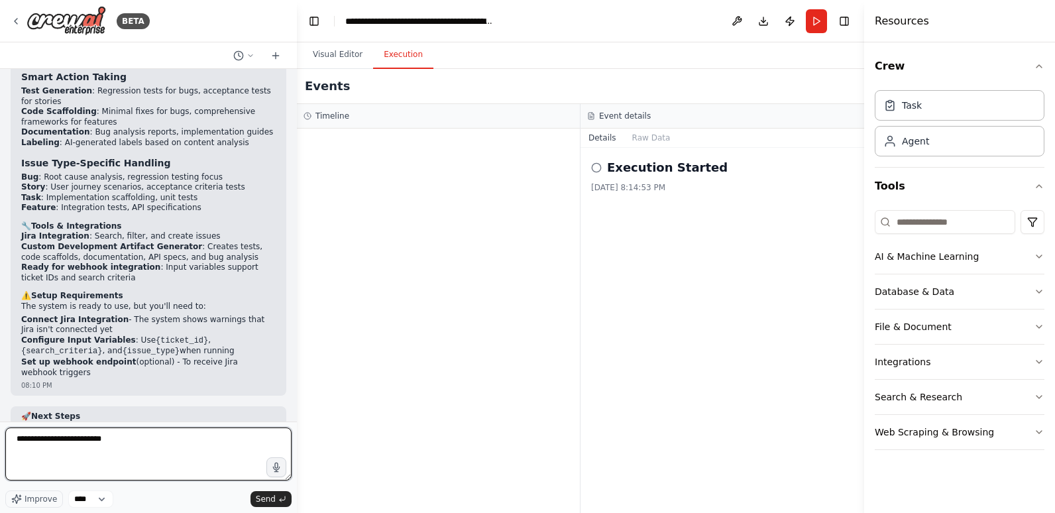
paste textarea "**********"
type textarea "**********"
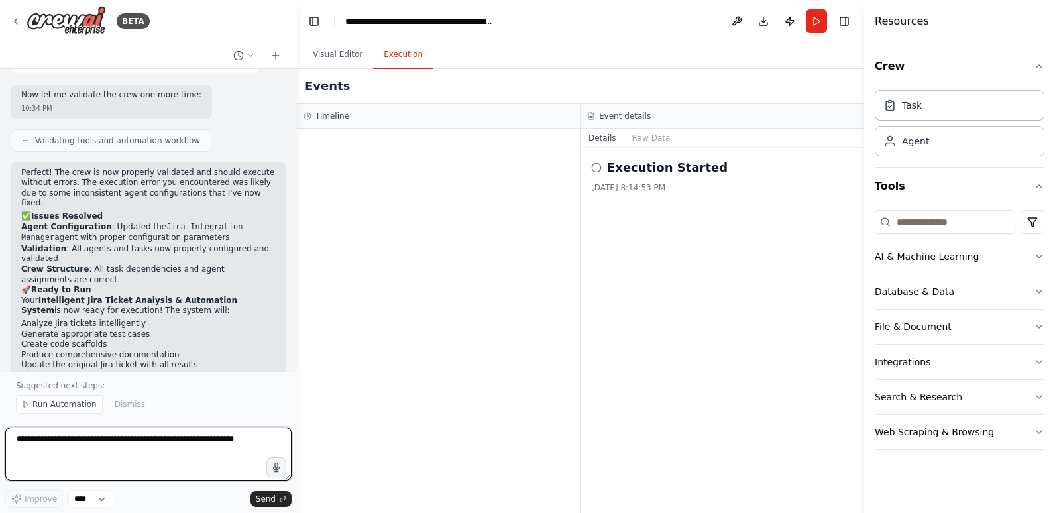
scroll to position [3449, 0]
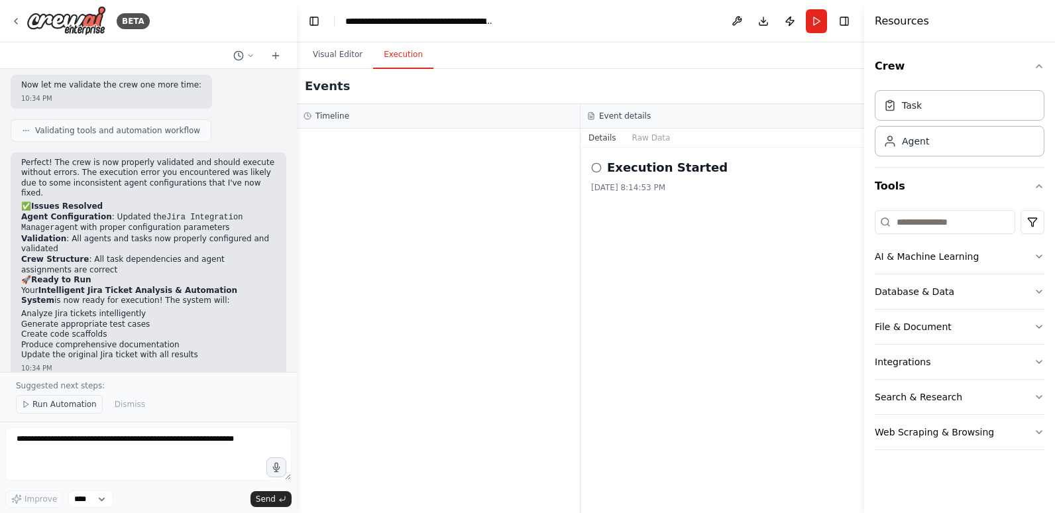
click at [70, 402] on span "Run Automation" at bounding box center [64, 404] width 64 height 11
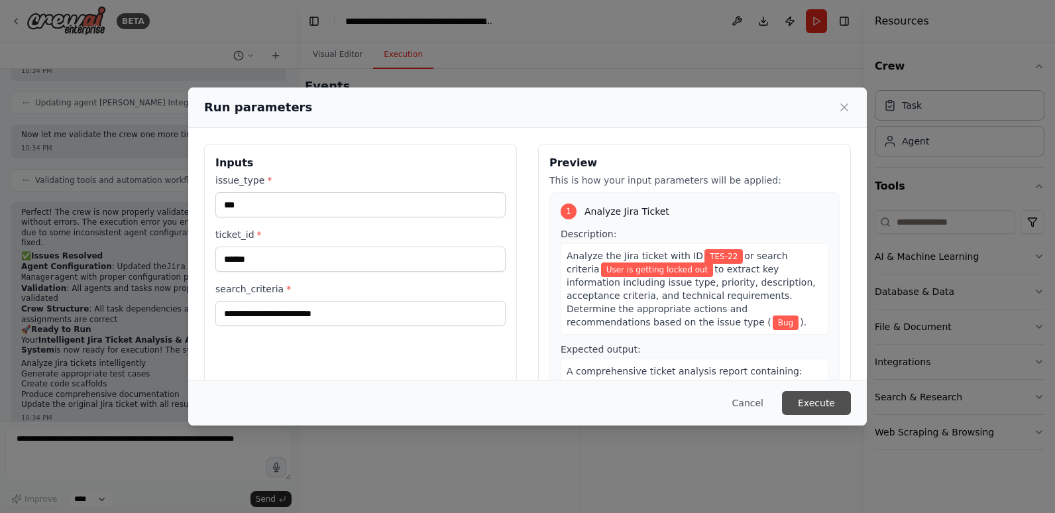
click at [807, 398] on button "Execute" at bounding box center [816, 403] width 69 height 24
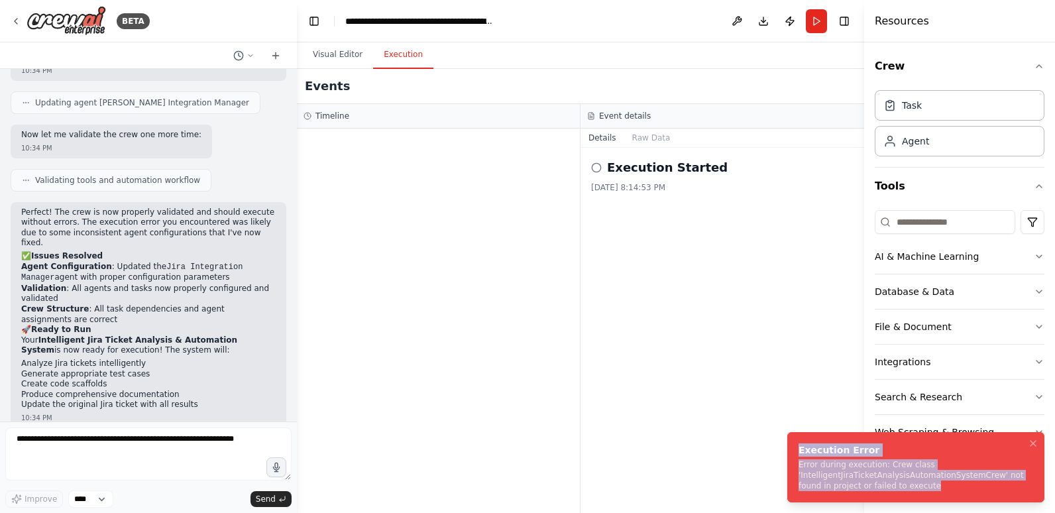
drag, startPoint x: 894, startPoint y: 486, endPoint x: 797, endPoint y: 445, distance: 105.5
click at [797, 445] on li "Execution Error Error during execution: Crew class 'IntelligentJiraTicketAnalys…" at bounding box center [916, 467] width 257 height 70
copy div "Execution Error Error during execution: Crew class 'IntelligentJiraTicketAnalys…"
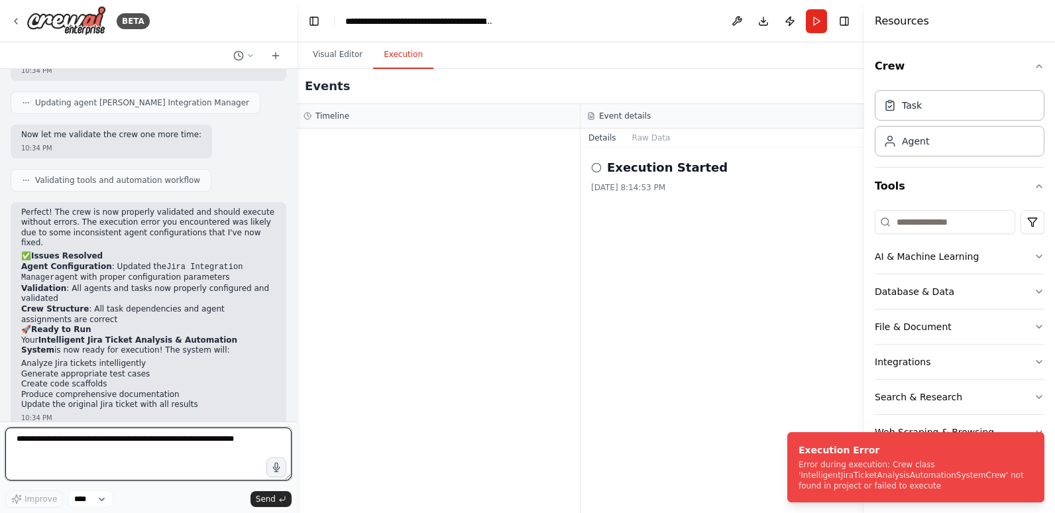
click at [76, 441] on textarea at bounding box center [148, 454] width 286 height 53
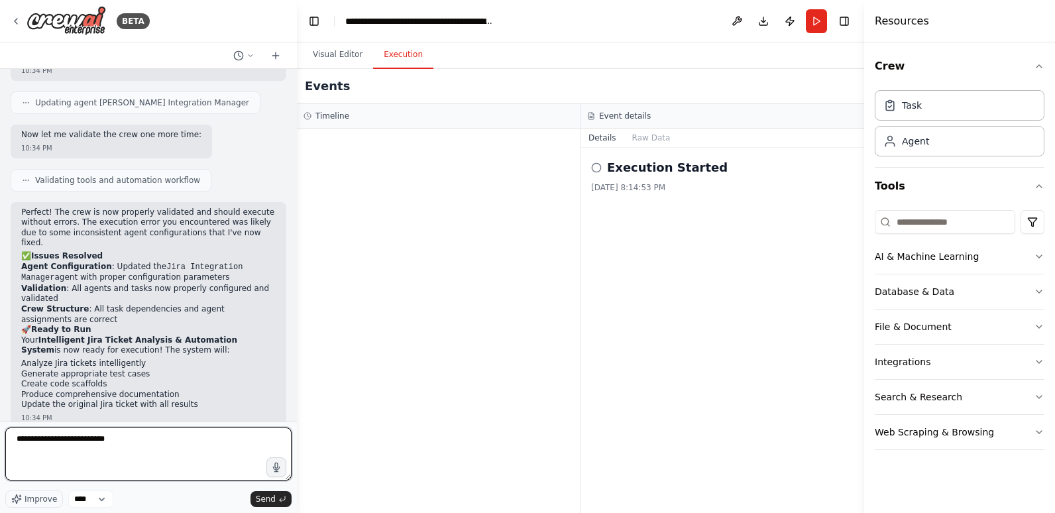
paste textarea "**********"
type textarea "**********"
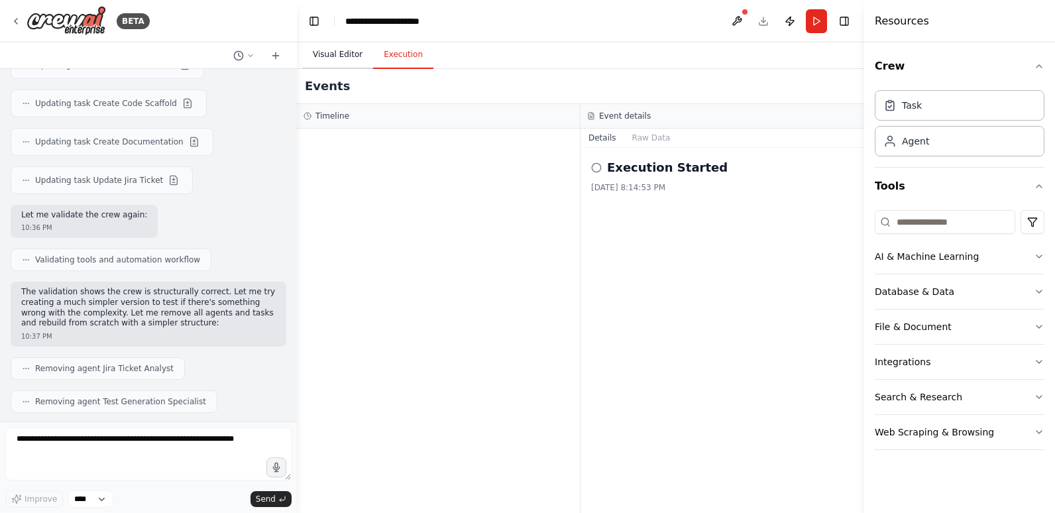
scroll to position [4225, 0]
